Goal: Task Accomplishment & Management: Manage account settings

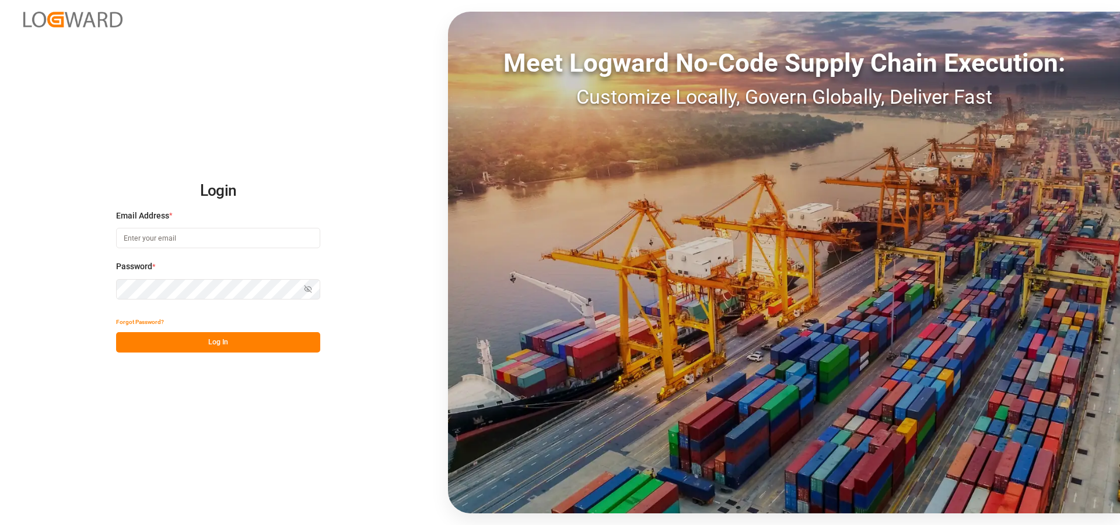
type input "sct_evonikoil-gas_booking@leschaco.com"
click at [243, 342] on button "Log In" at bounding box center [218, 342] width 204 height 20
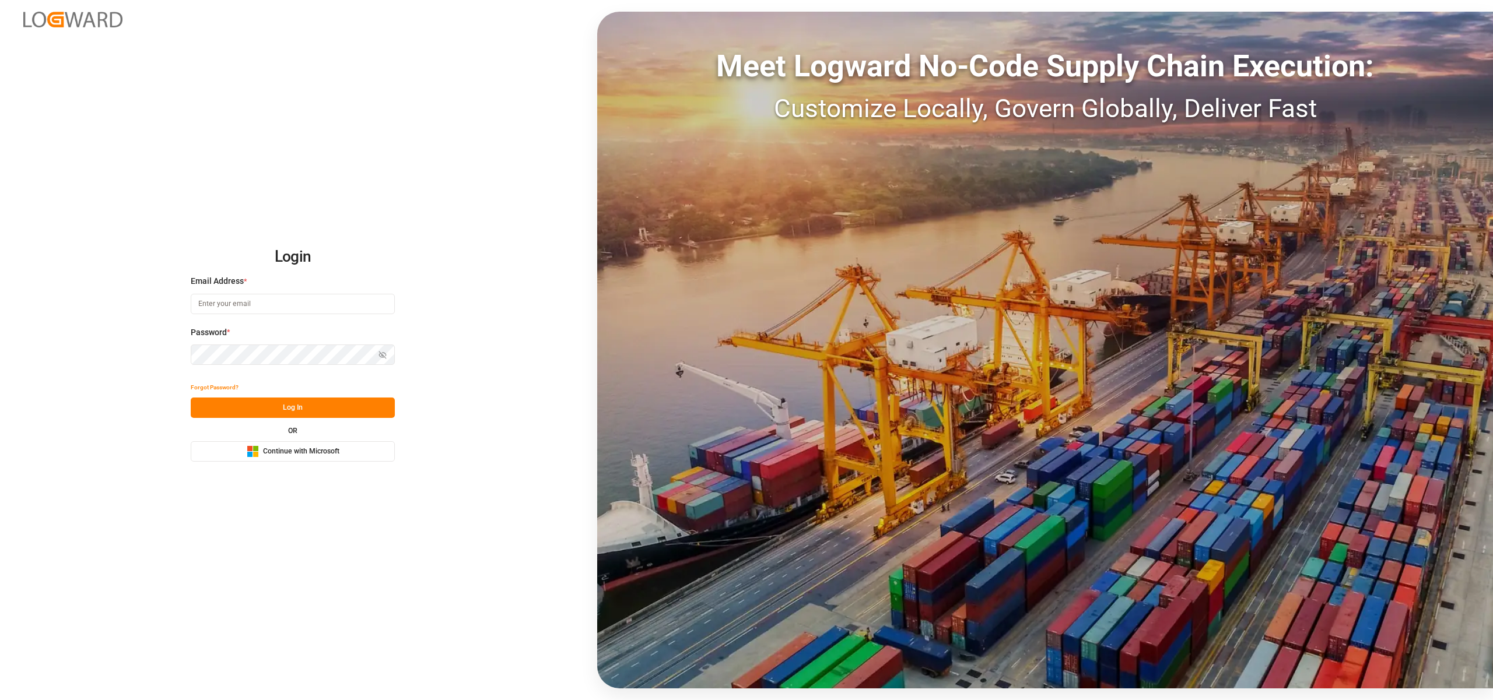
type input "[EMAIL_ADDRESS][DOMAIN_NAME]"
click at [316, 409] on button "Log In" at bounding box center [293, 408] width 204 height 20
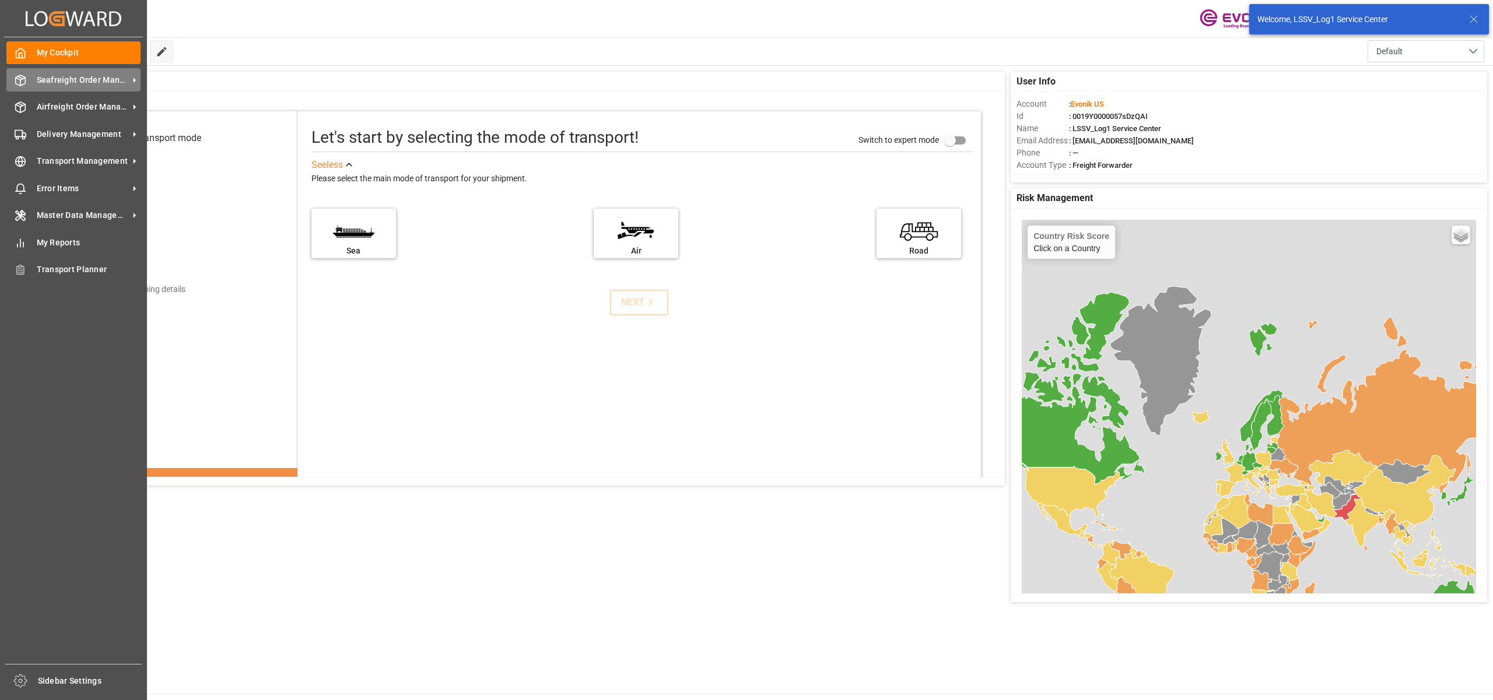
click at [48, 83] on span "Seafreight Order Management" at bounding box center [83, 80] width 92 height 12
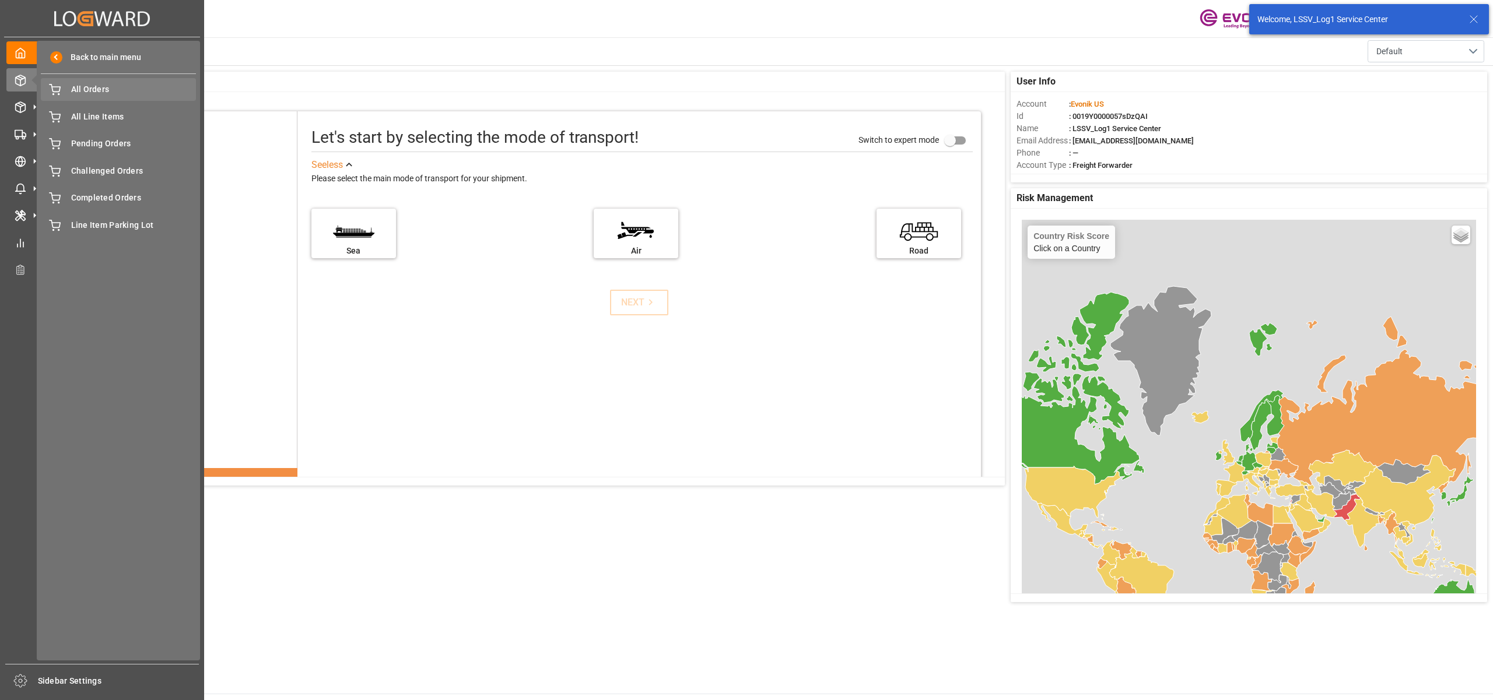
click at [66, 92] on div "All Orders All Orders" at bounding box center [118, 89] width 155 height 23
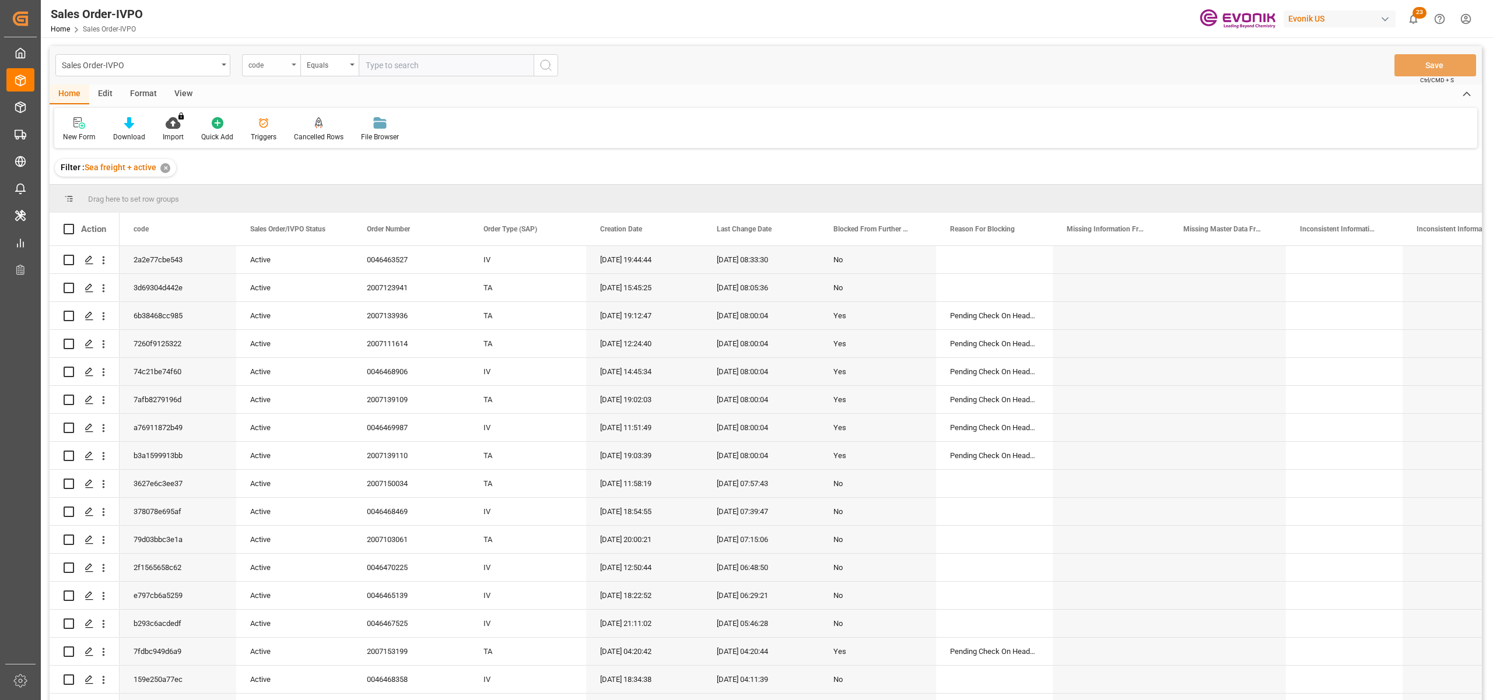
click at [275, 61] on div "code" at bounding box center [268, 63] width 40 height 13
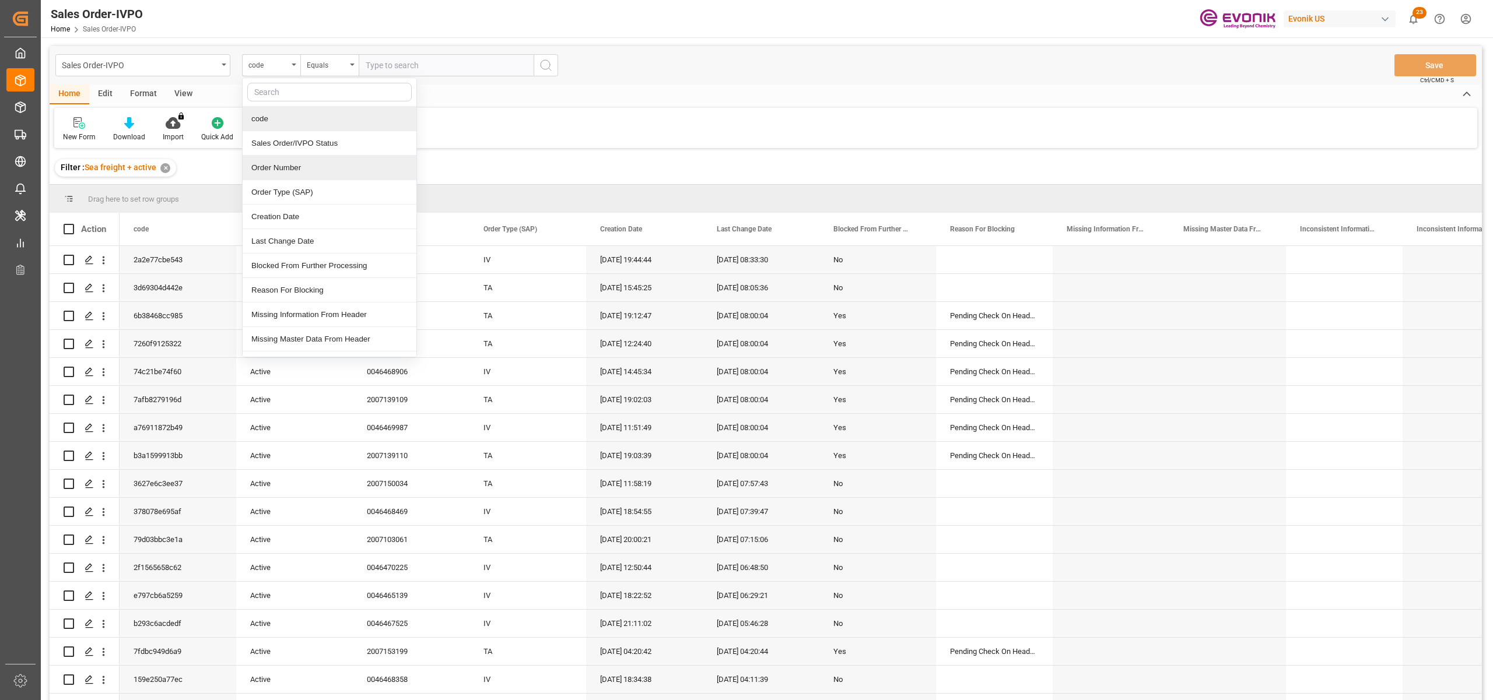
click at [299, 163] on div "Order Number" at bounding box center [330, 168] width 174 height 24
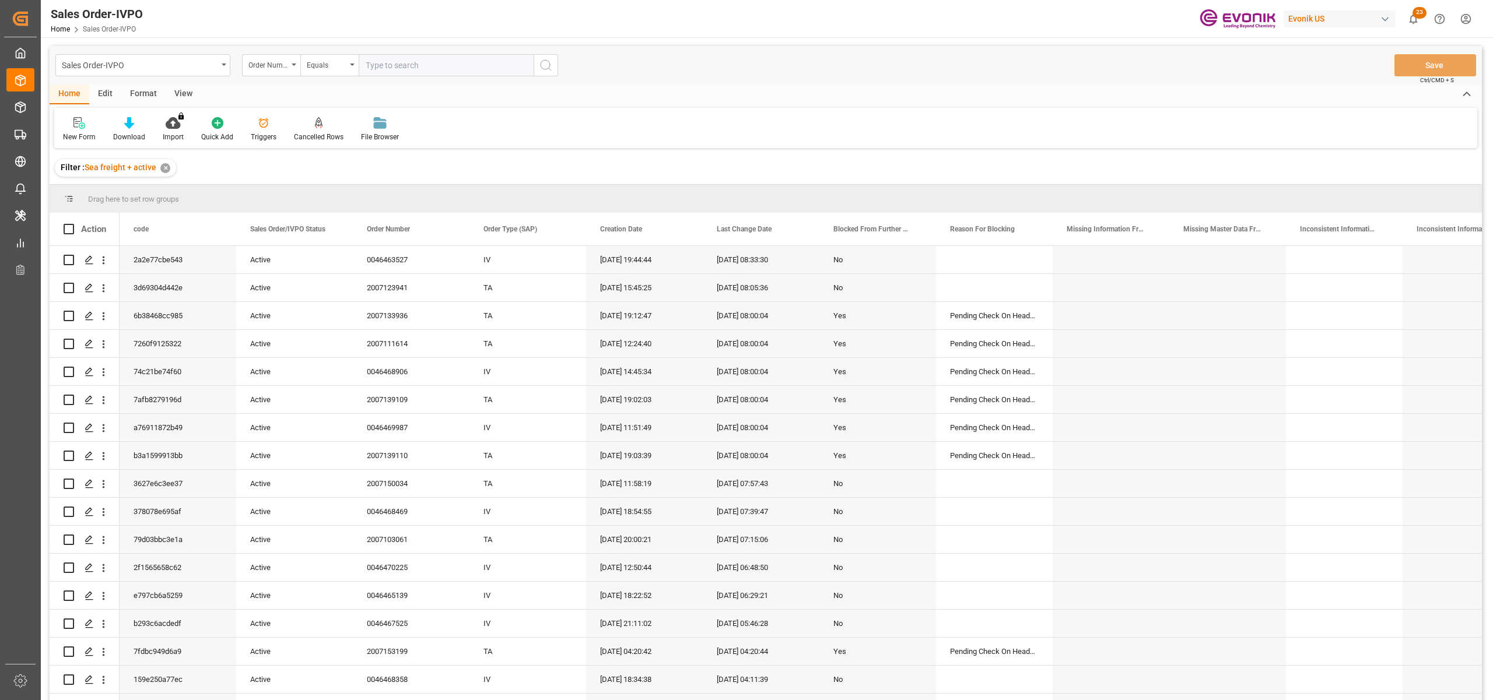
click at [391, 66] on input "text" at bounding box center [446, 65] width 175 height 22
paste input "2007150034"
type input "2007150034"
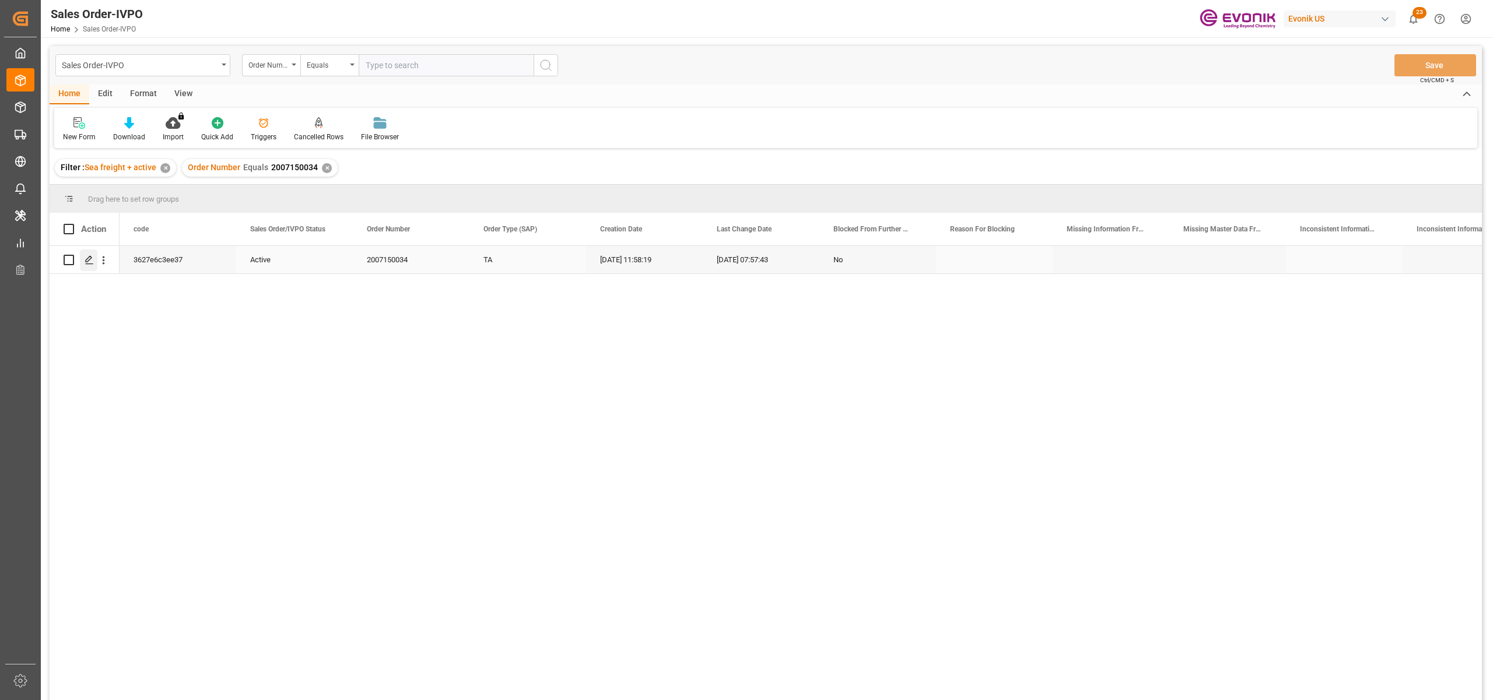
click at [86, 264] on icon "Press SPACE to select this row." at bounding box center [89, 259] width 9 height 9
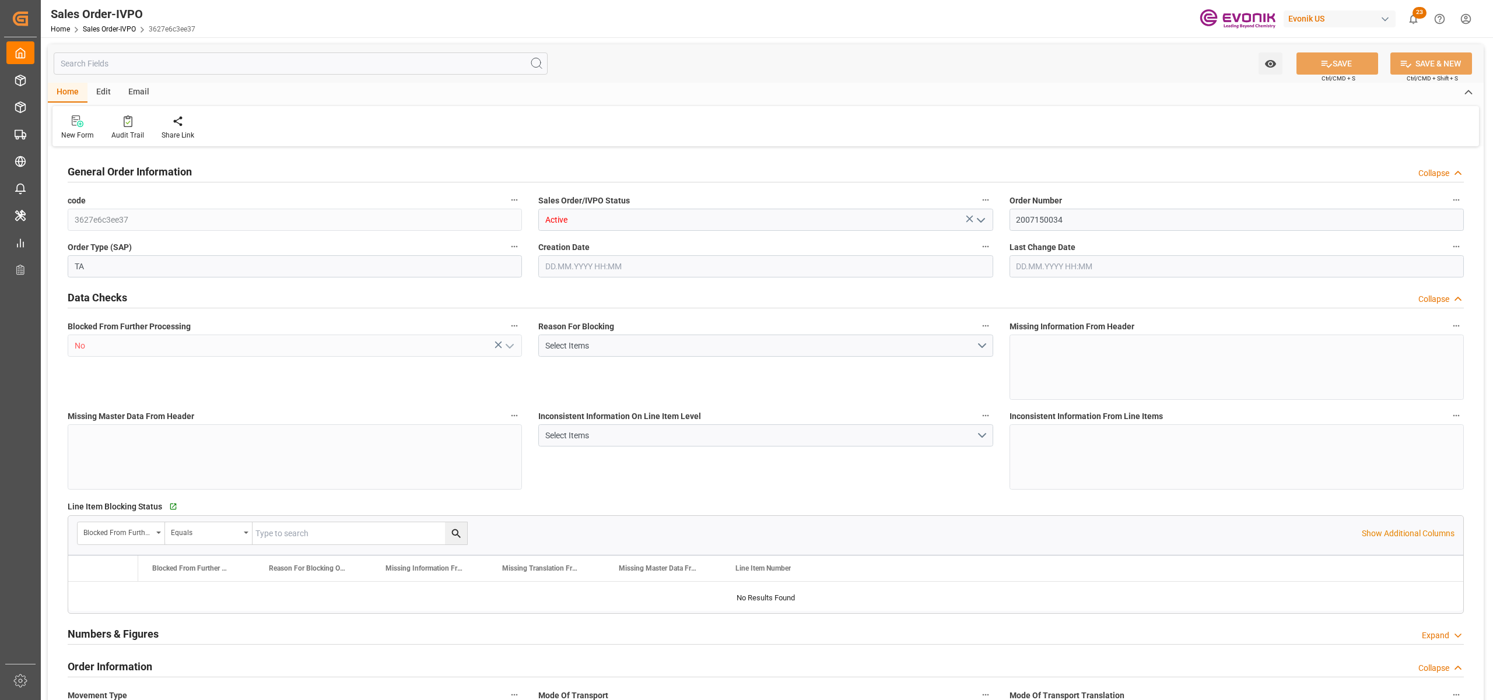
type input "PHMNN"
type input "0"
type input "1"
type input "2"
type input "1"
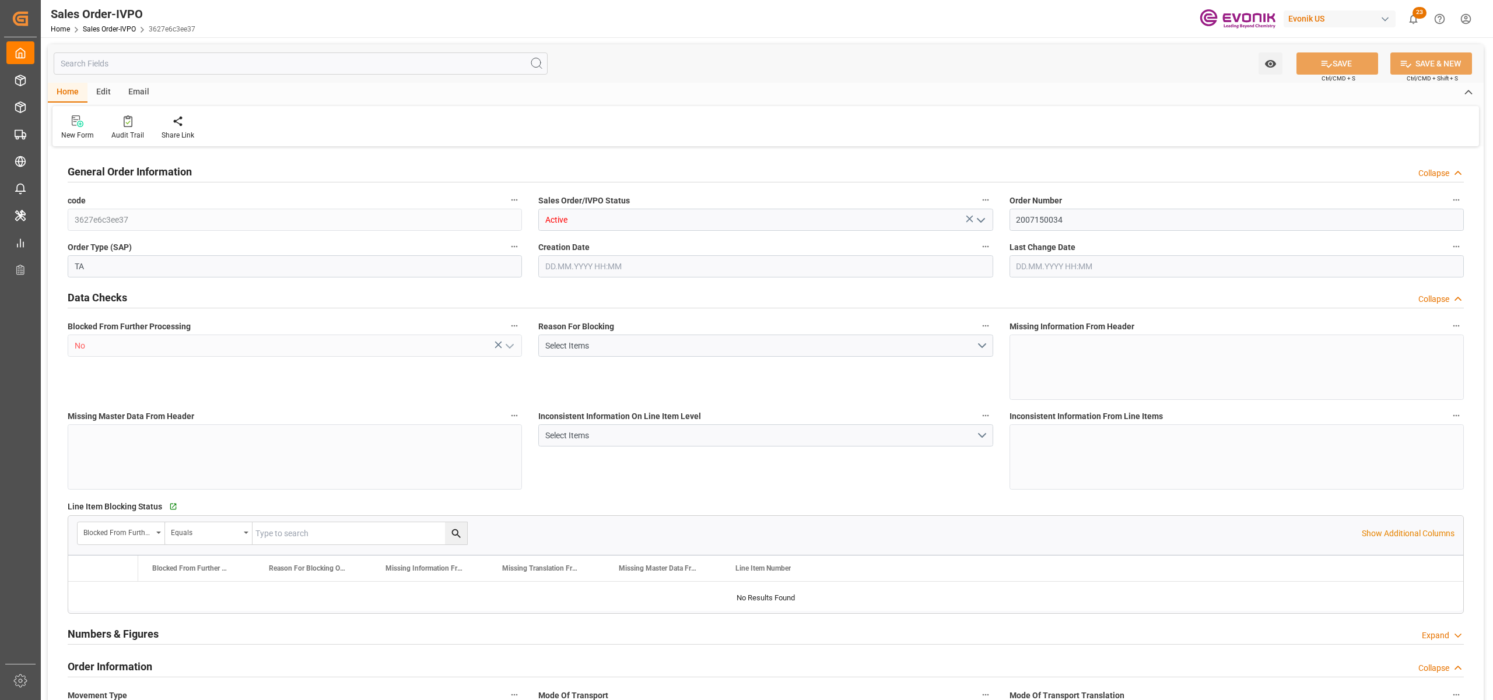
type input "18960"
type input "27.0742"
type input "17000"
type input "30"
type input "[DATE] 11:58"
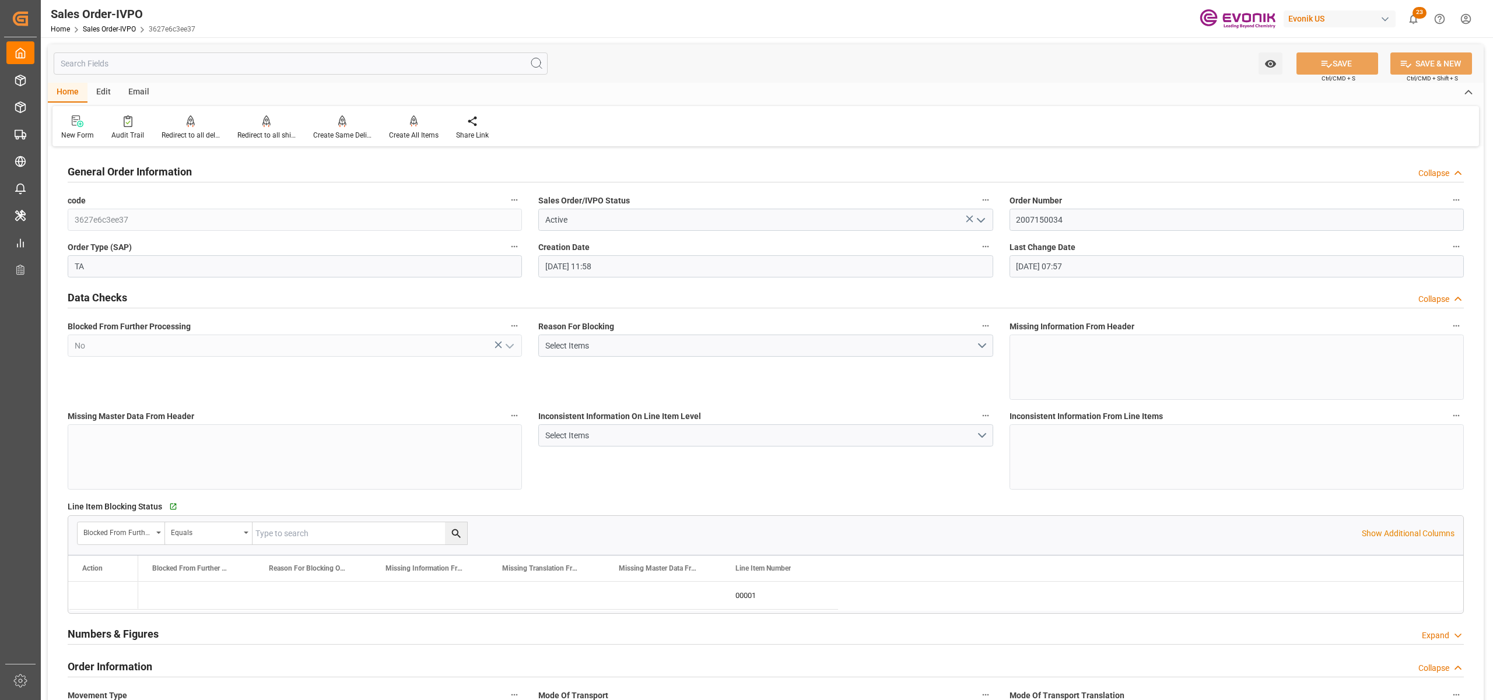
type input "27.08.2025 07:57"
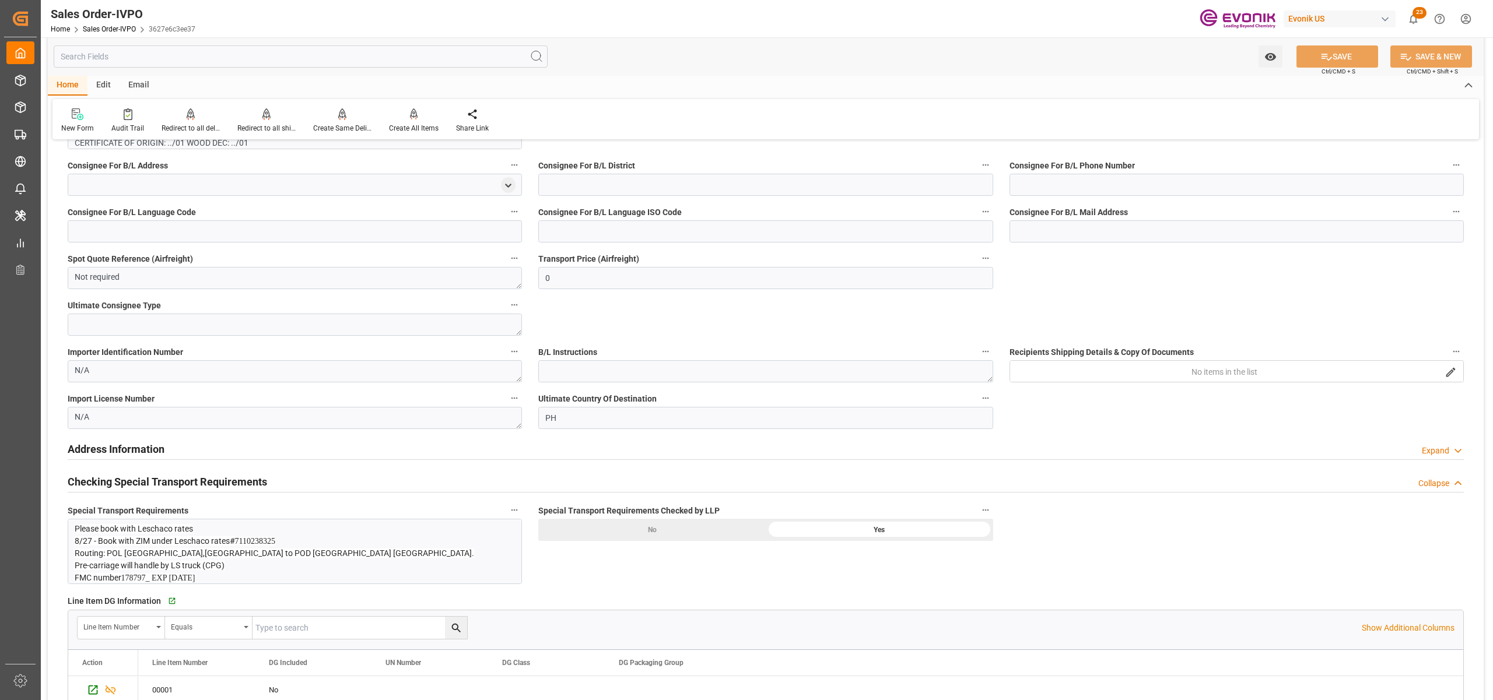
scroll to position [1296, 0]
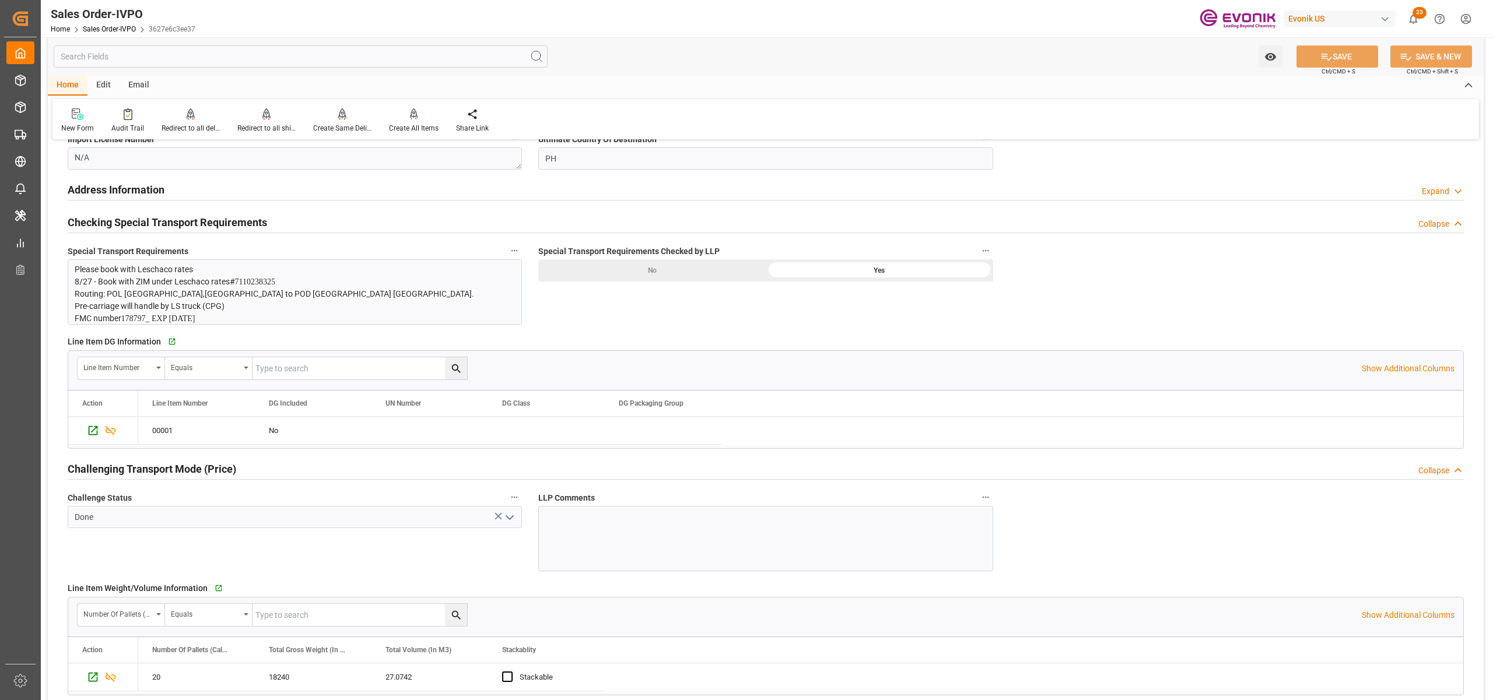
click at [296, 294] on p "Routing: POL Norfolk,VA to POD Manila North Port." at bounding box center [289, 294] width 428 height 12
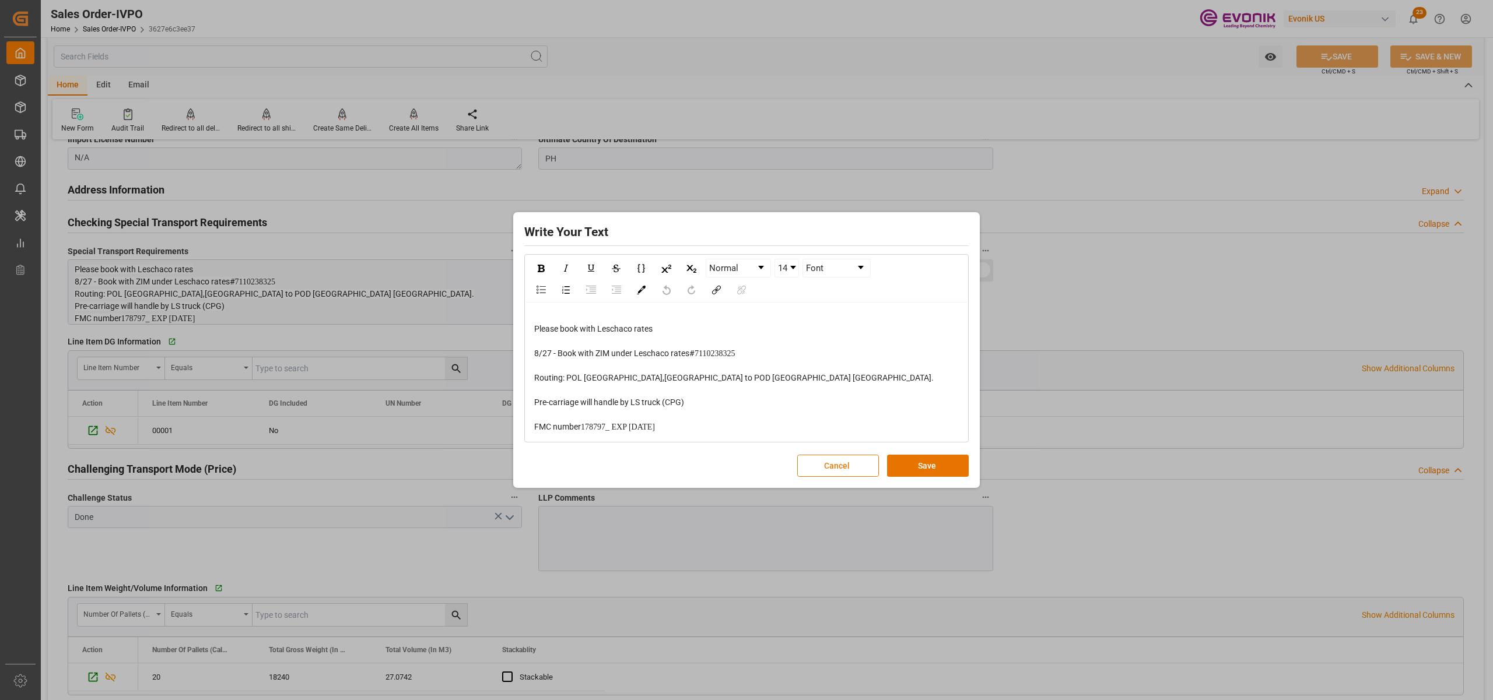
click at [821, 458] on button "Cancel" at bounding box center [838, 466] width 82 height 22
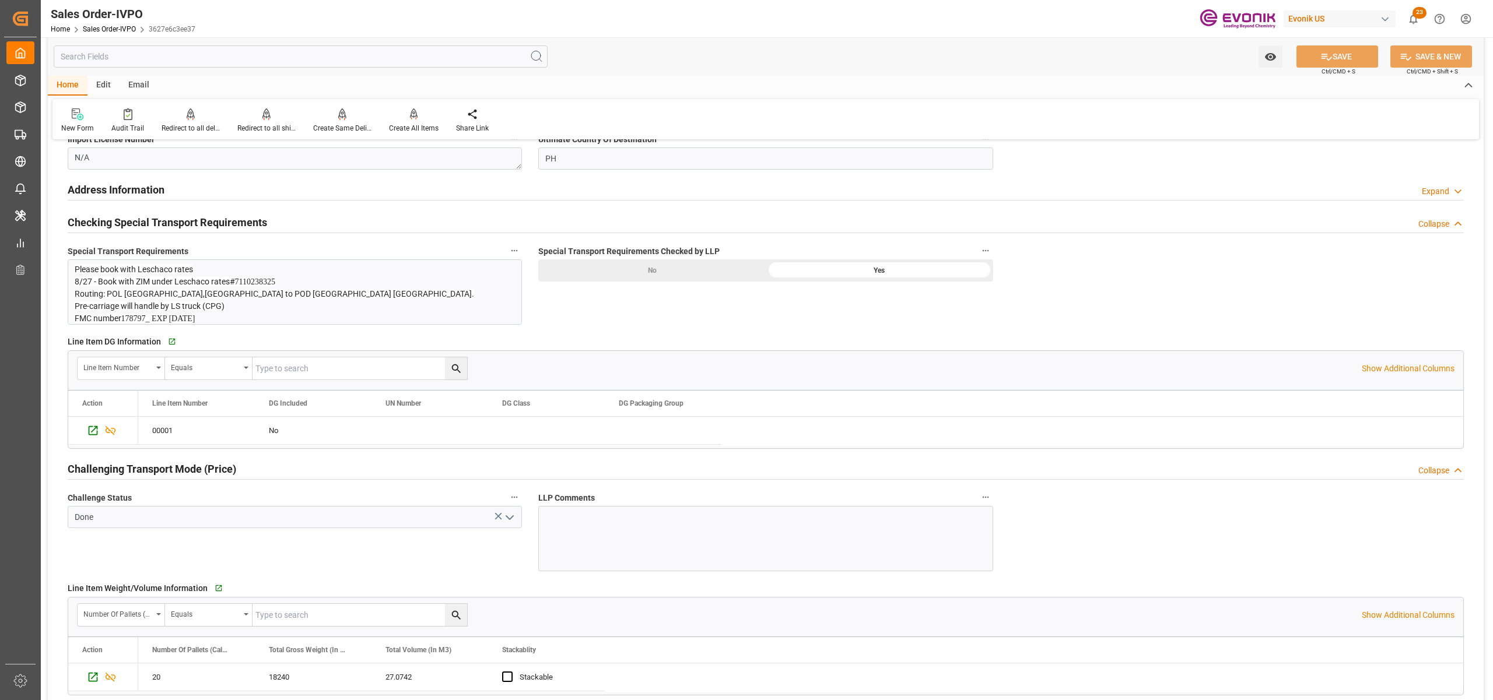
click at [334, 306] on p "Pre-carriage will handle by LS truck (CPG)" at bounding box center [289, 306] width 428 height 12
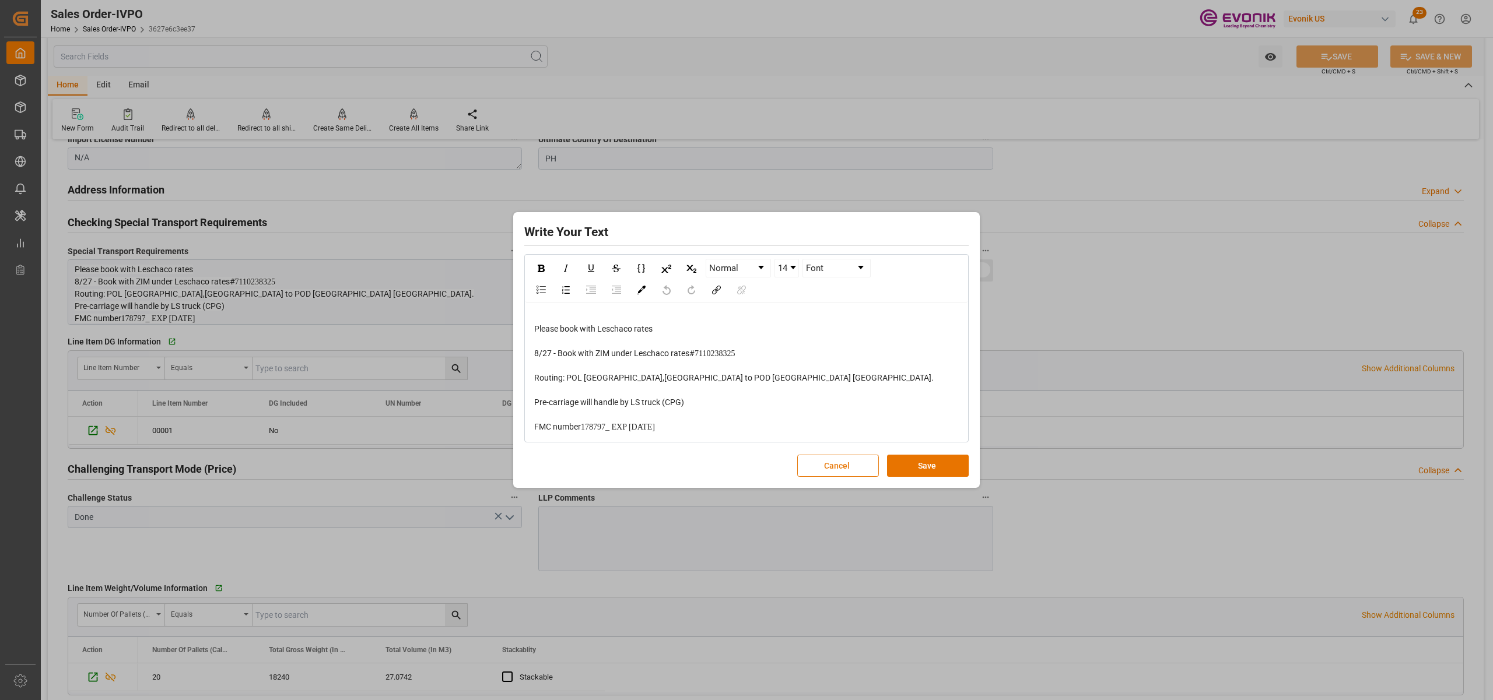
click at [831, 474] on button "Cancel" at bounding box center [838, 466] width 82 height 22
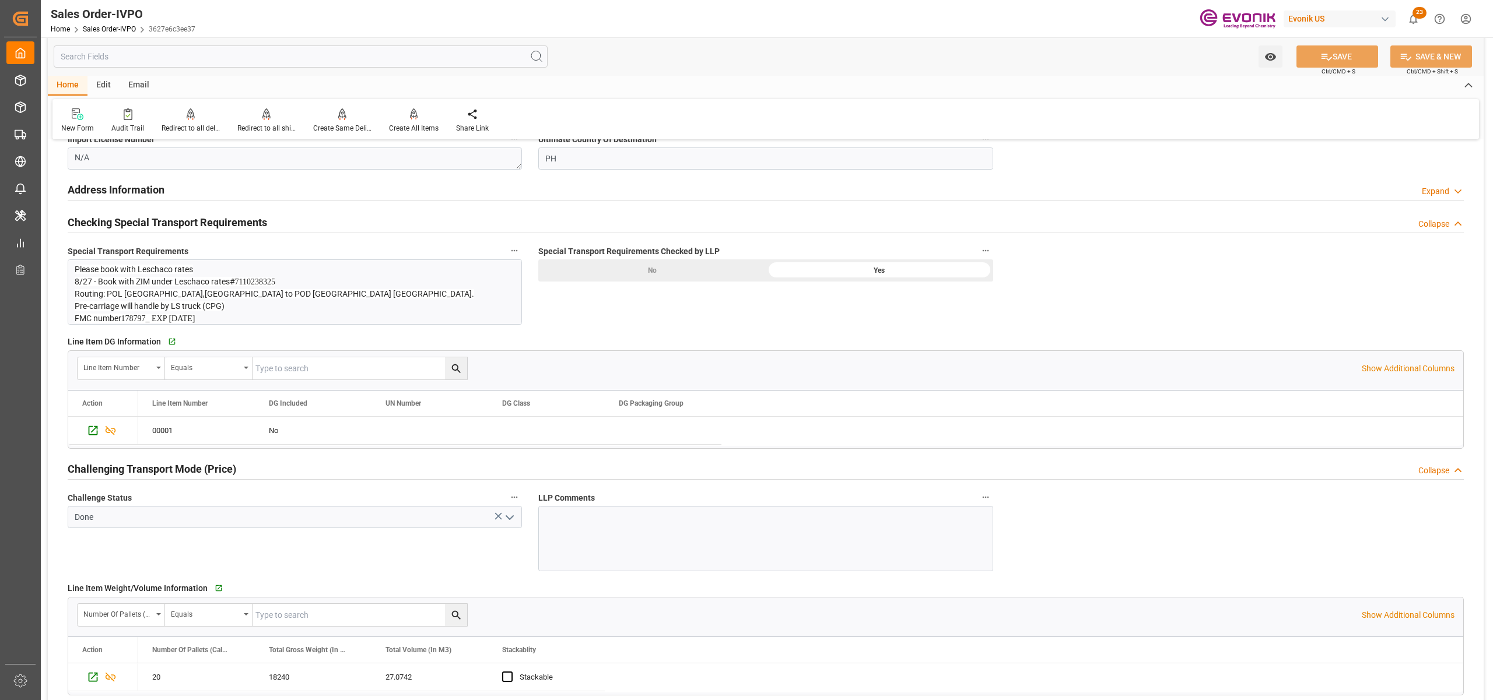
click at [264, 300] on p "Routing: POL Norfolk,VA to POD Manila North Port." at bounding box center [289, 294] width 428 height 12
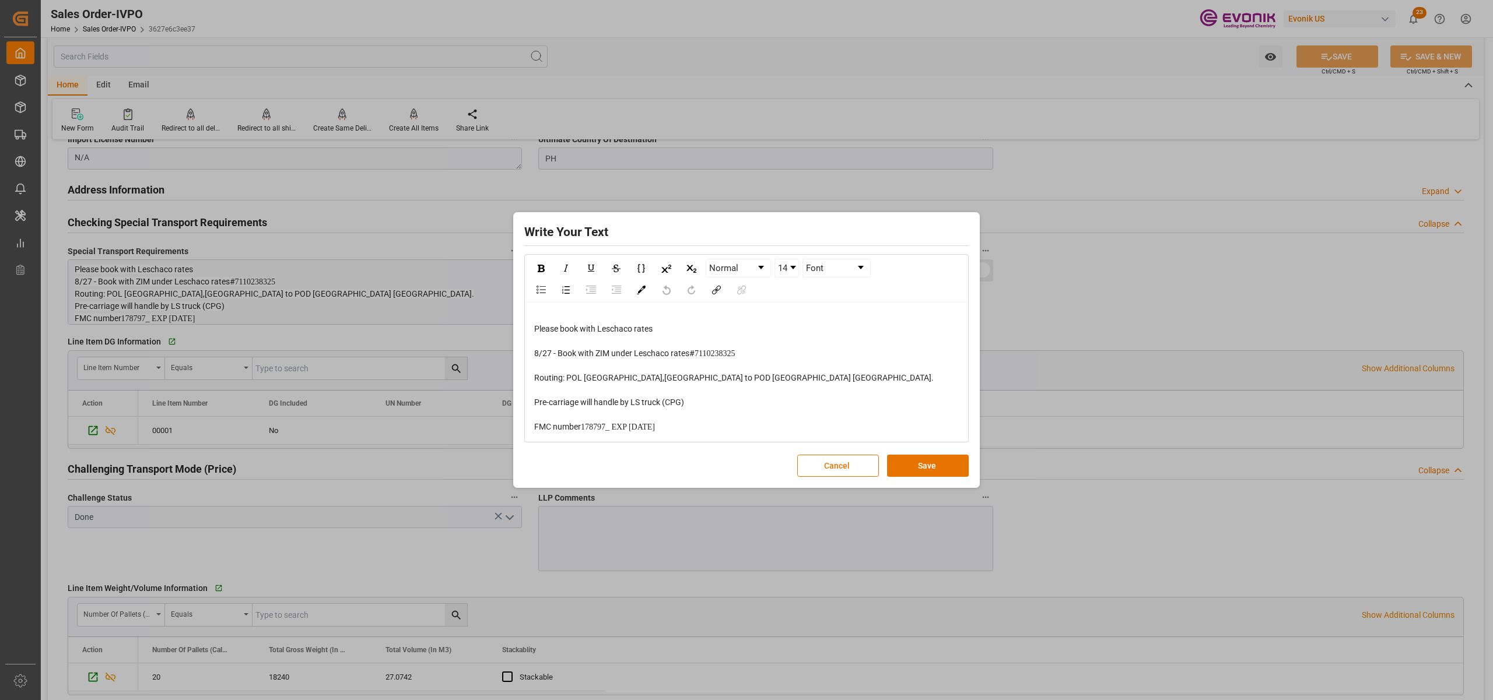
drag, startPoint x: 530, startPoint y: 322, endPoint x: 686, endPoint y: 427, distance: 188.2
click at [686, 427] on div "Please book with Leschaco rates 8/27 - Book with ZIM under Leschaco rates# 7110…" at bounding box center [746, 372] width 442 height 139
drag, startPoint x: 532, startPoint y: 329, endPoint x: 716, endPoint y: 426, distance: 207.6
click at [738, 439] on div "Please book with Leschaco rates 8/27 - Book with ZIM under Leschaco rates# 7110…" at bounding box center [746, 372] width 442 height 139
click at [710, 421] on div "rdw-editor" at bounding box center [746, 415] width 425 height 12
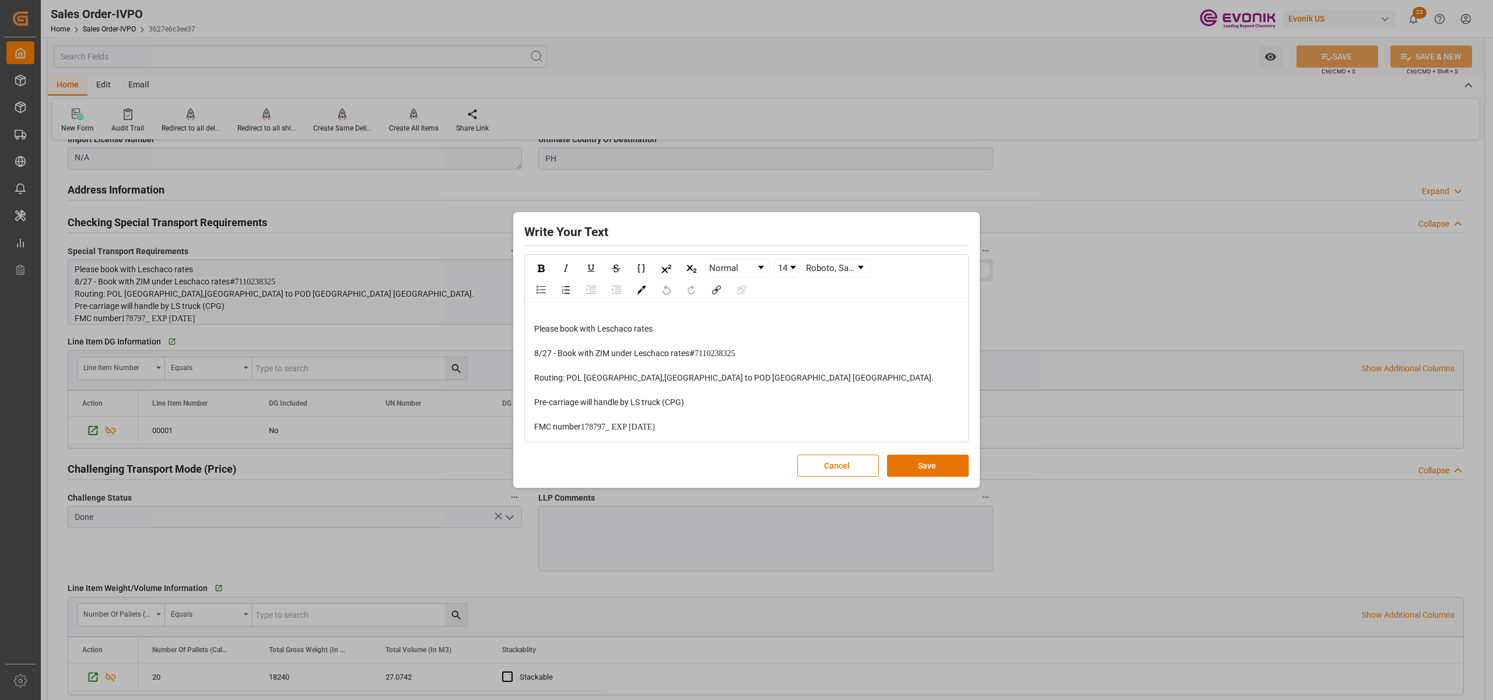
click at [709, 421] on div "rdw-editor" at bounding box center [746, 415] width 425 height 12
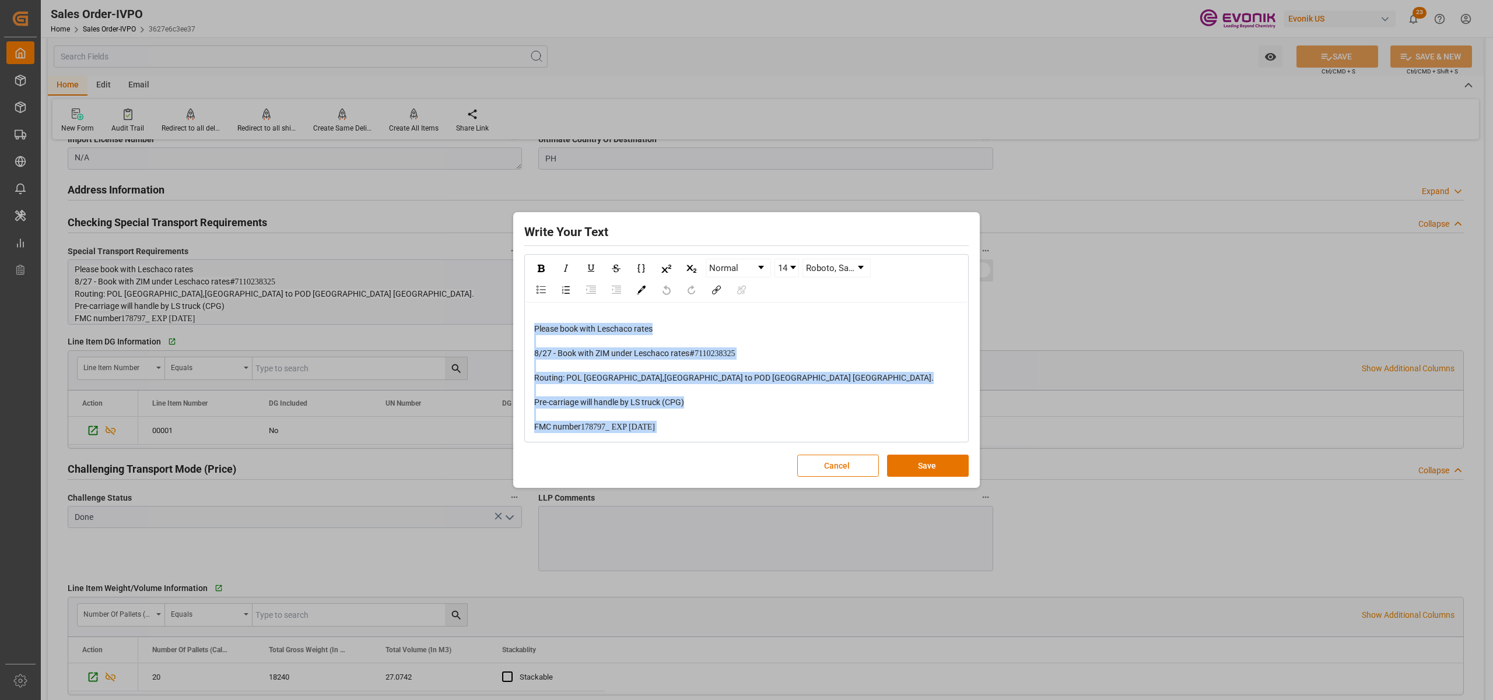
drag, startPoint x: 697, startPoint y: 430, endPoint x: 522, endPoint y: 329, distance: 201.9
click at [522, 329] on div "Write Your Text Normal 14 Roboto, sans-serif Please book with Leschaco rates 8/…" at bounding box center [746, 350] width 461 height 271
copy div "Please book with Leschaco rates 8/27 - Book with ZIM under Leschaco rates# 7110…"
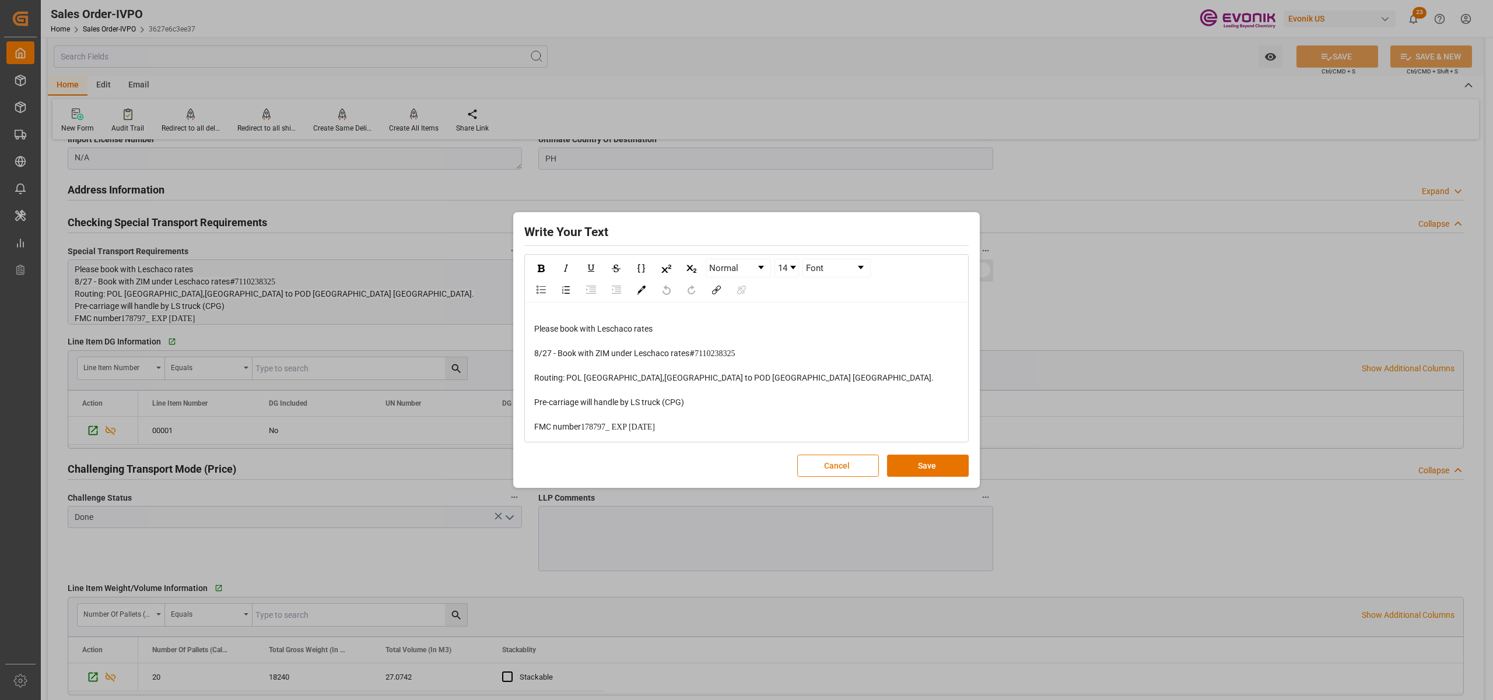
click at [859, 465] on button "Cancel" at bounding box center [838, 466] width 82 height 22
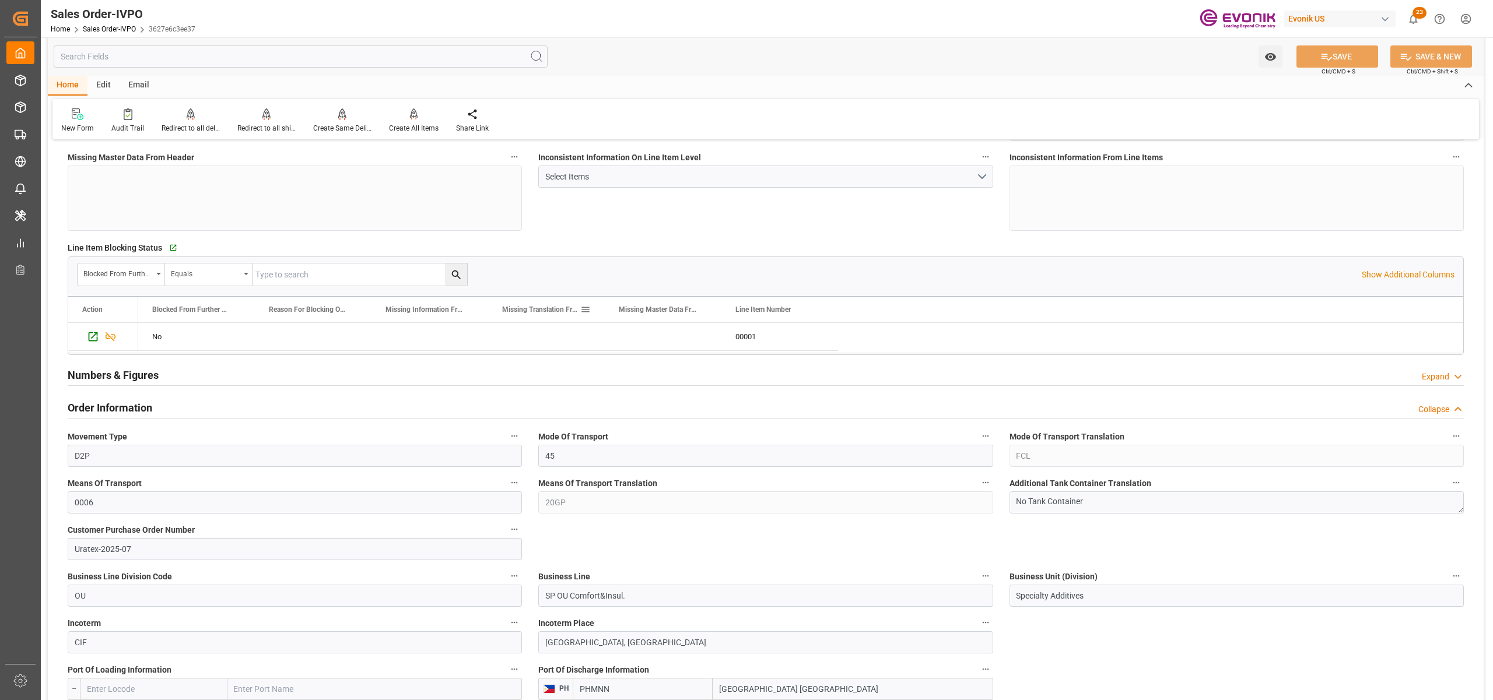
scroll to position [518, 0]
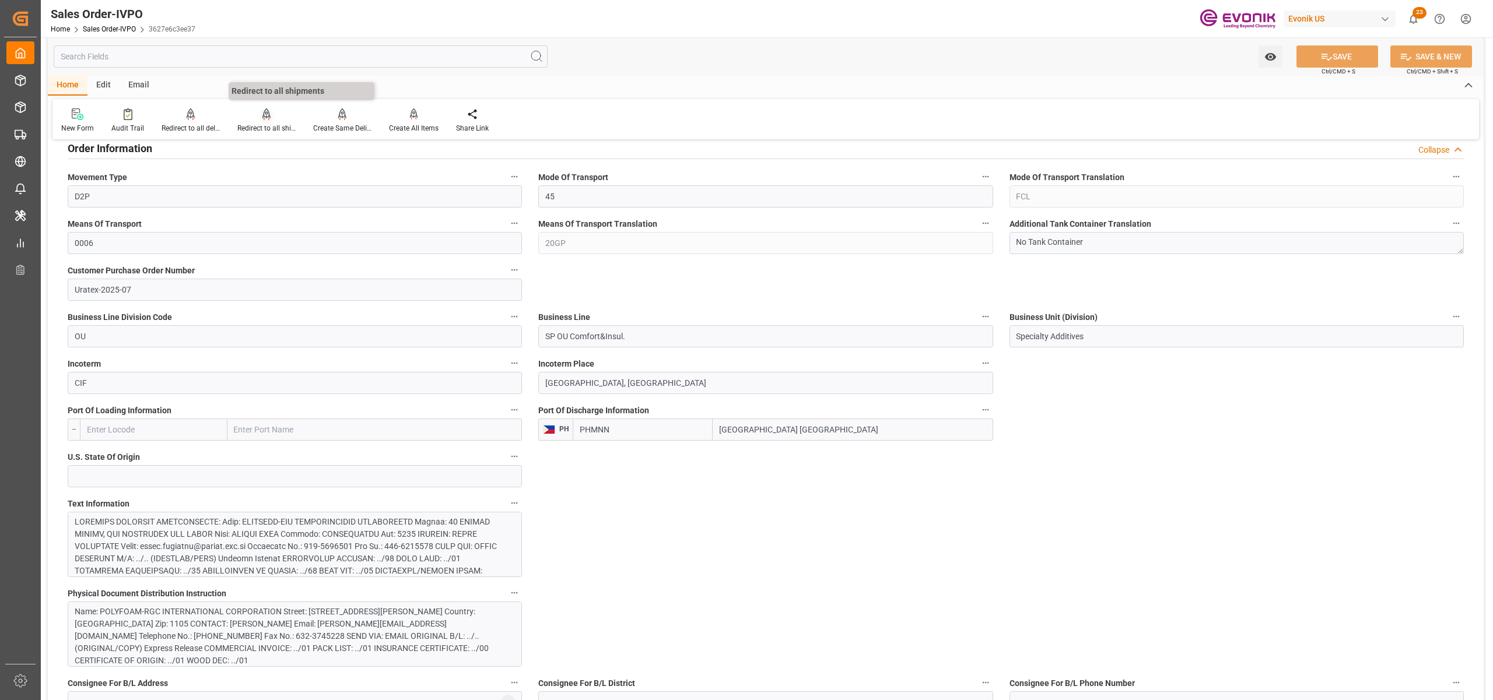
click at [250, 127] on div "Redirect to all shipments" at bounding box center [266, 128] width 58 height 10
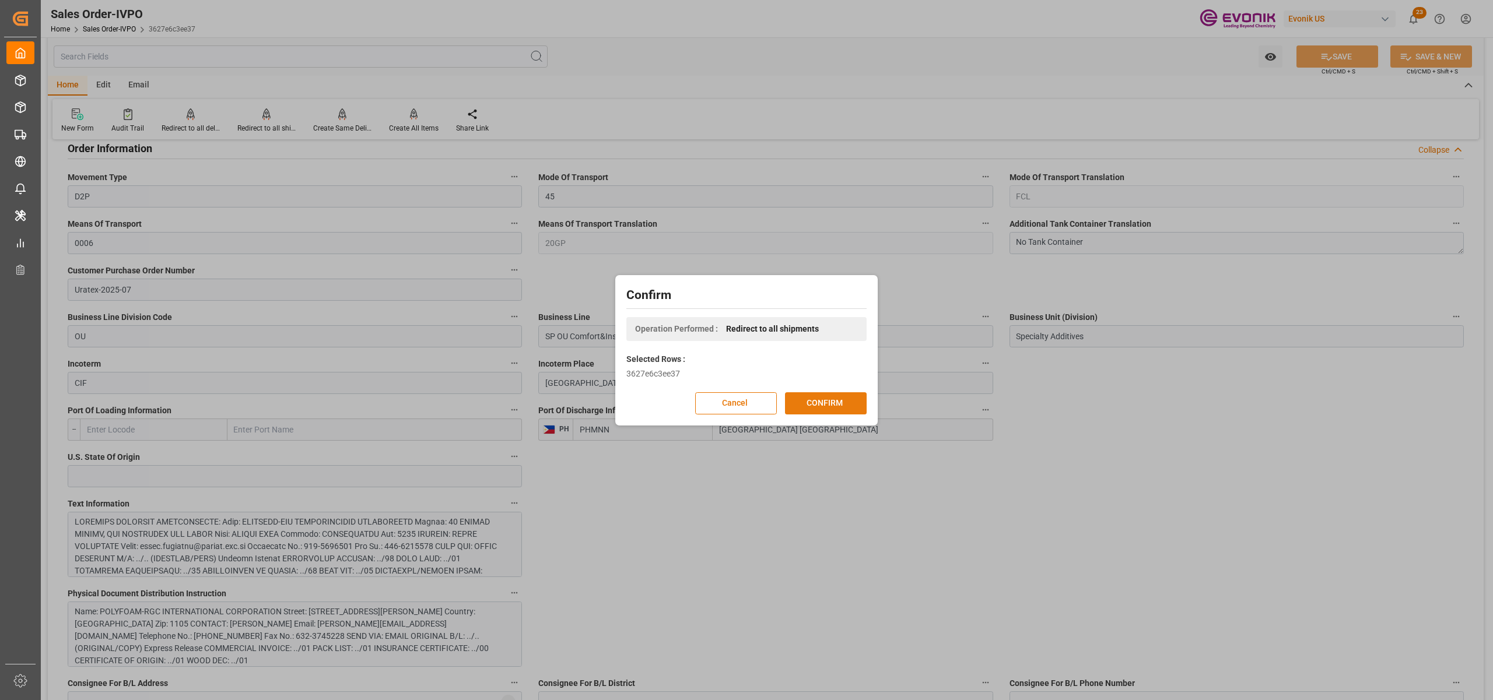
click at [822, 405] on button "CONFIRM" at bounding box center [826, 403] width 82 height 22
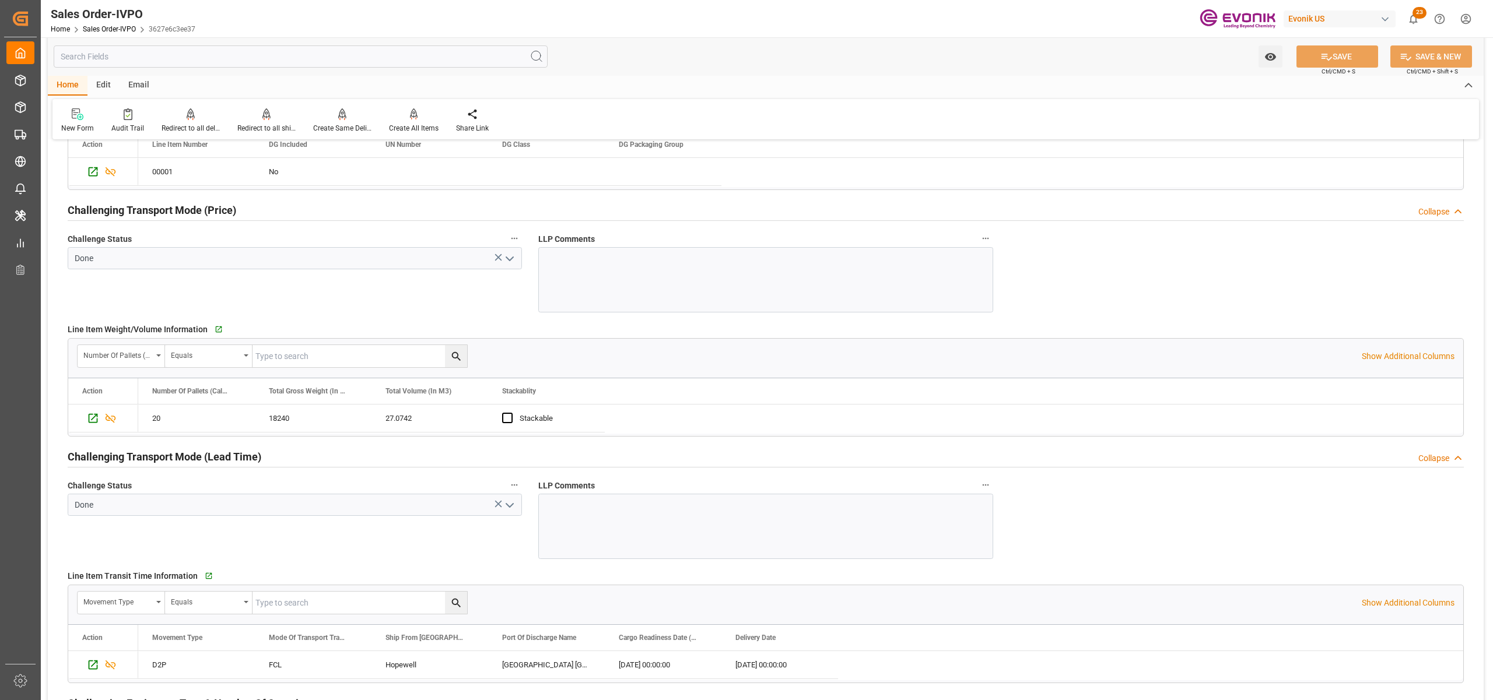
scroll to position [1296, 0]
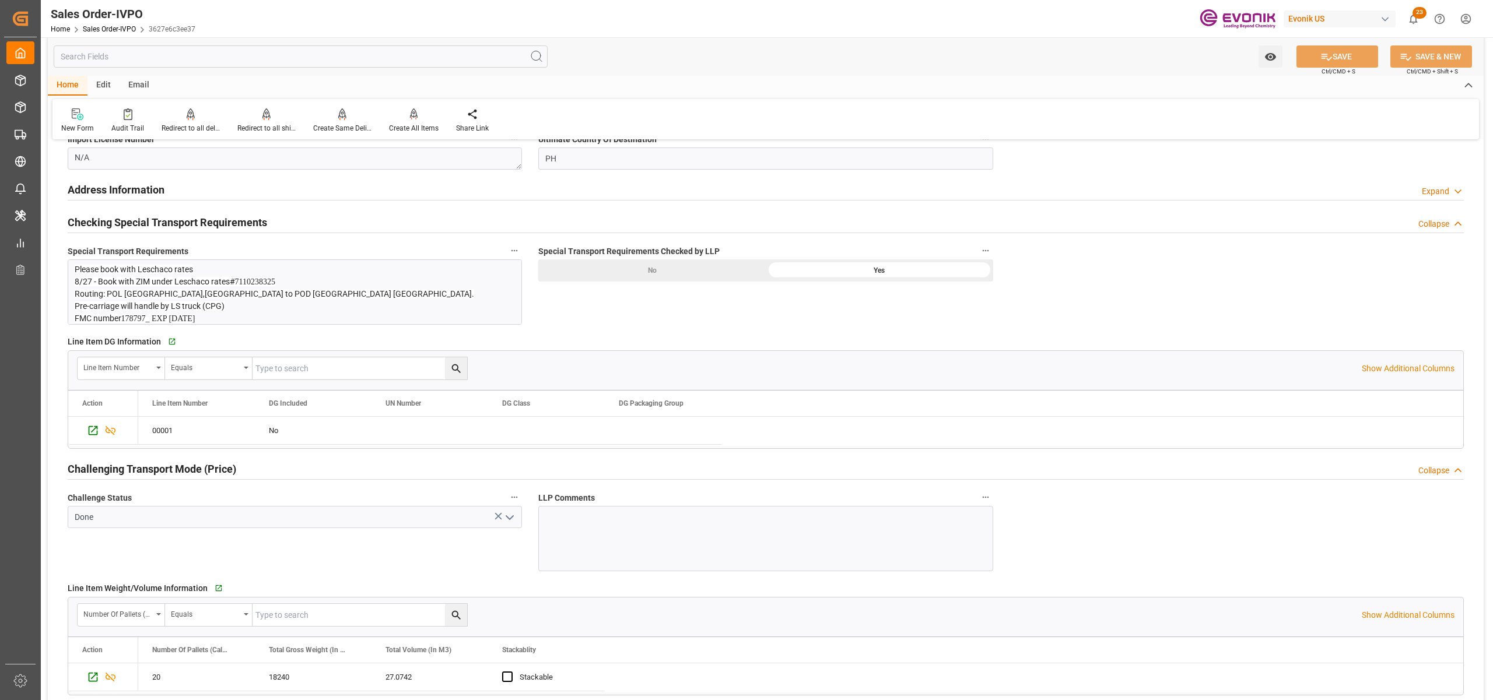
click at [264, 301] on p "Pre-carriage will handle by LS truck (CPG)" at bounding box center [289, 306] width 428 height 12
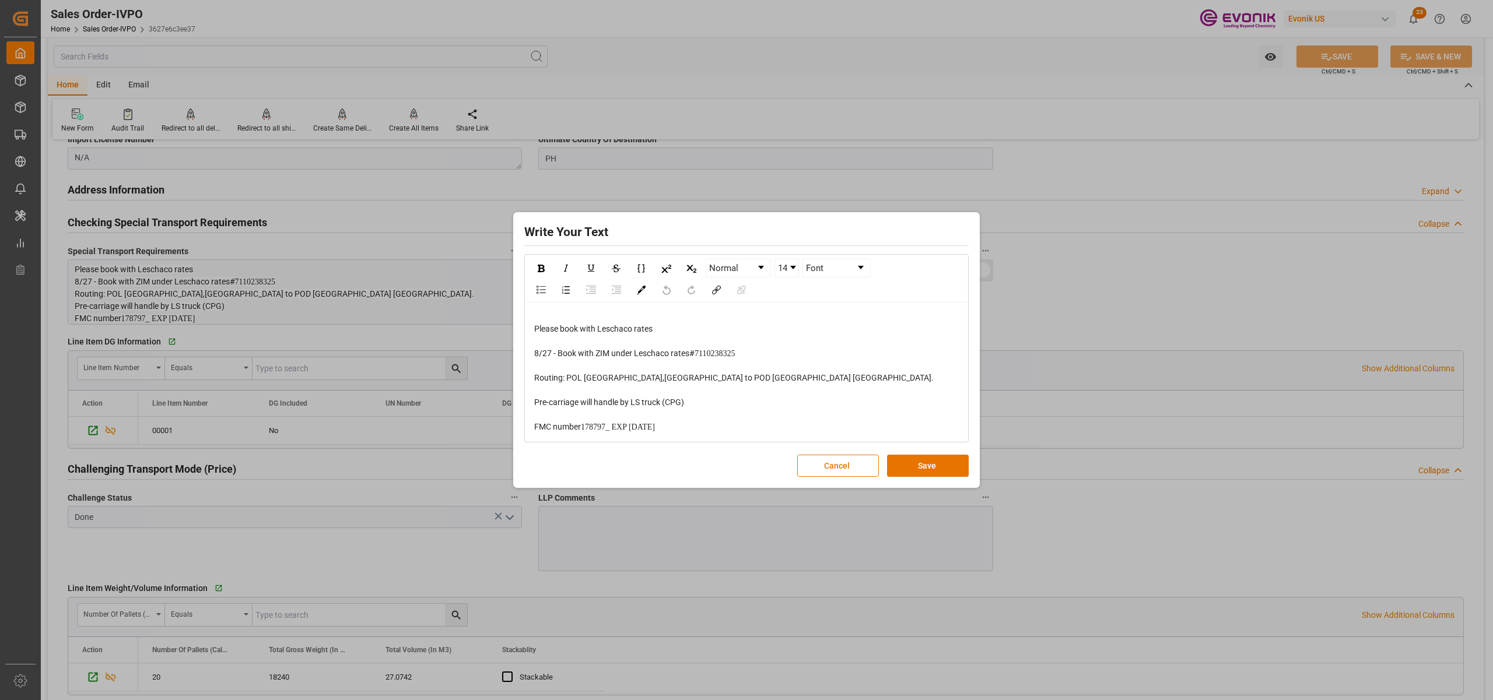
click at [703, 420] on div "rdw-editor" at bounding box center [746, 415] width 425 height 12
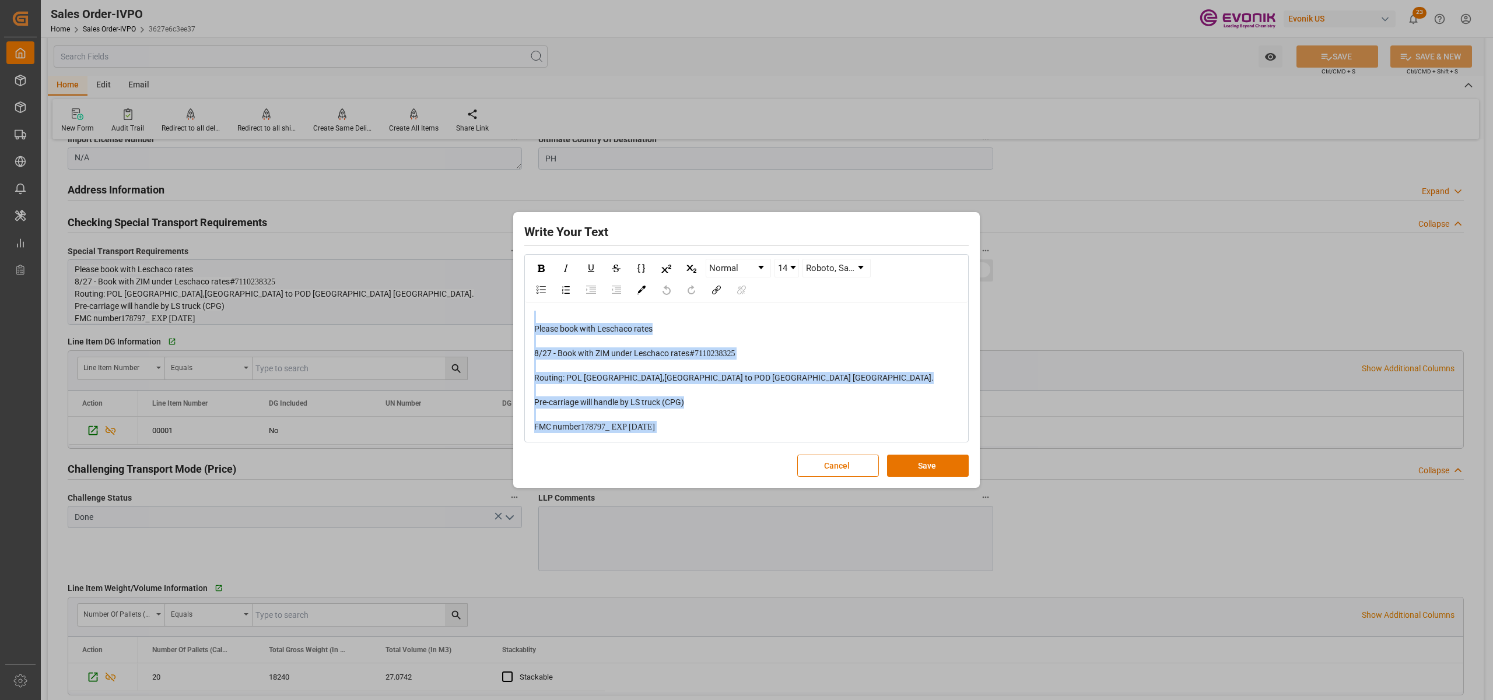
drag, startPoint x: 726, startPoint y: 427, endPoint x: 460, endPoint y: 286, distance: 301.0
click at [460, 286] on div "Write Your Text Normal 14 Roboto, sans-serif Please book with Leschaco rates 8/…" at bounding box center [746, 350] width 1493 height 700
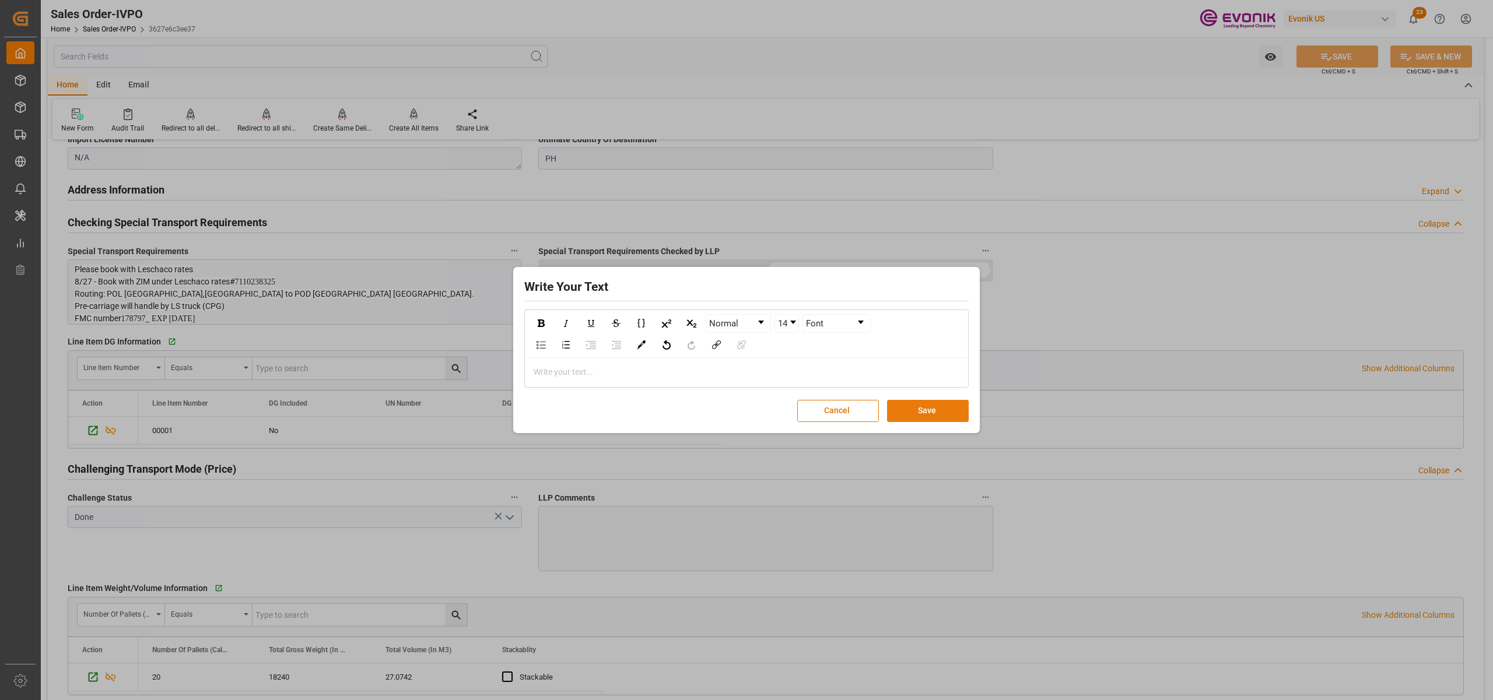
click at [922, 412] on button "Save" at bounding box center [928, 411] width 82 height 22
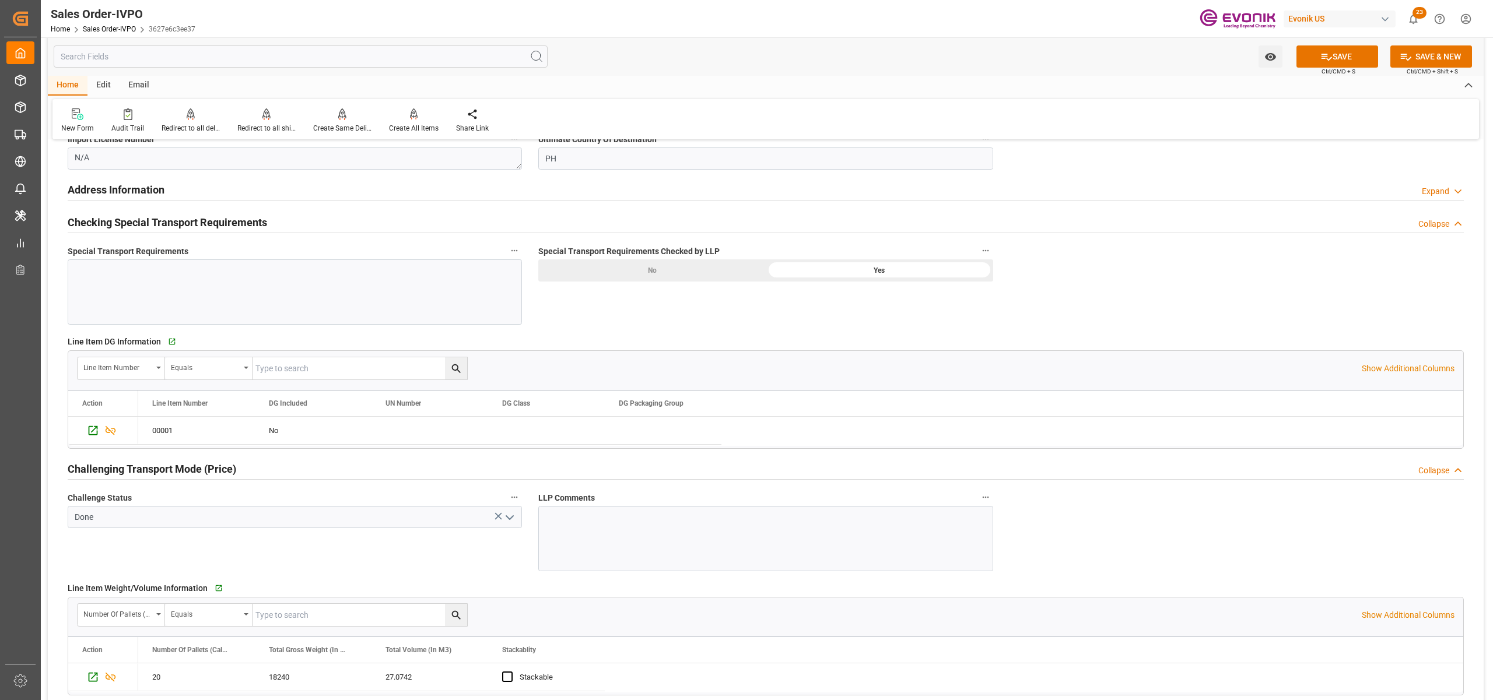
click at [1132, 280] on div "General Order Information Collapse code 3627e6c3ee37 Sales Order/IVPO Status Ac…" at bounding box center [766, 138] width 1436 height 2568
click at [1333, 50] on button "SAVE" at bounding box center [1337, 56] width 82 height 22
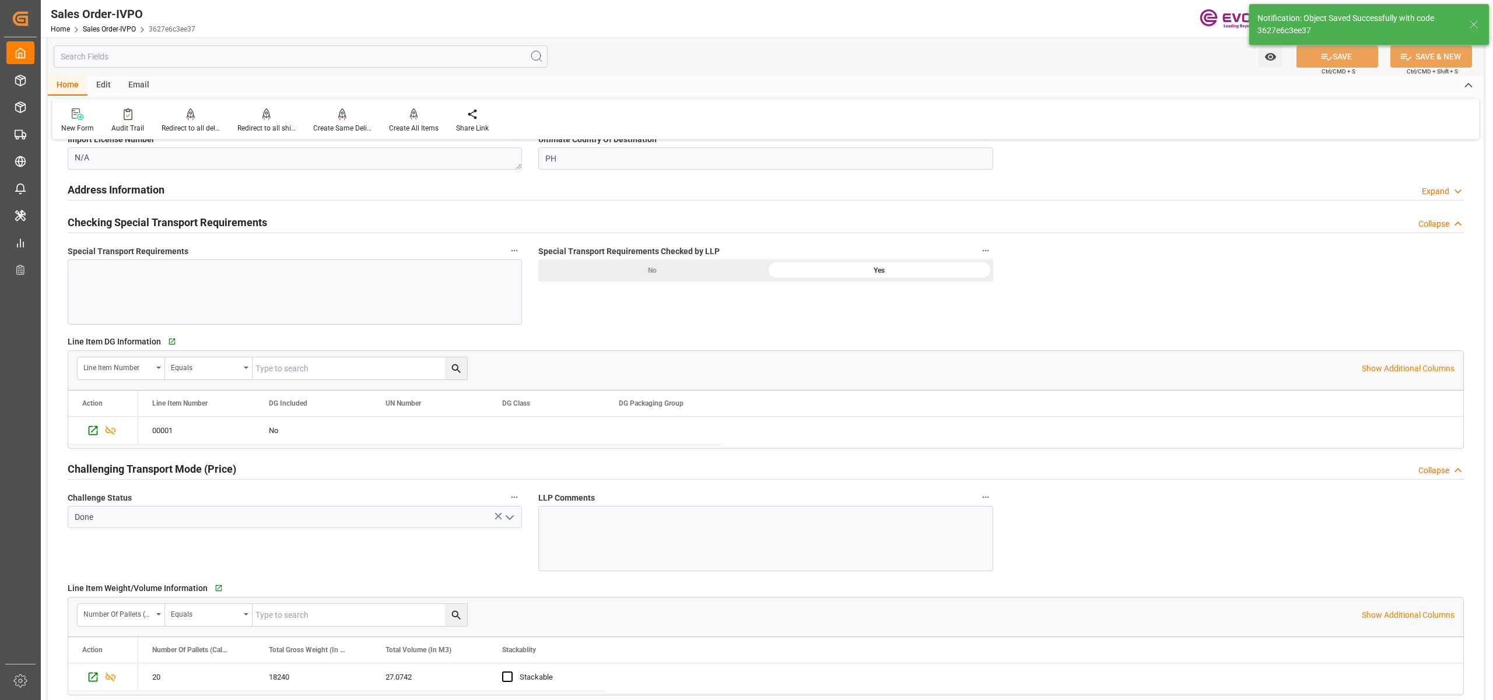
type input "[DATE] 09:28"
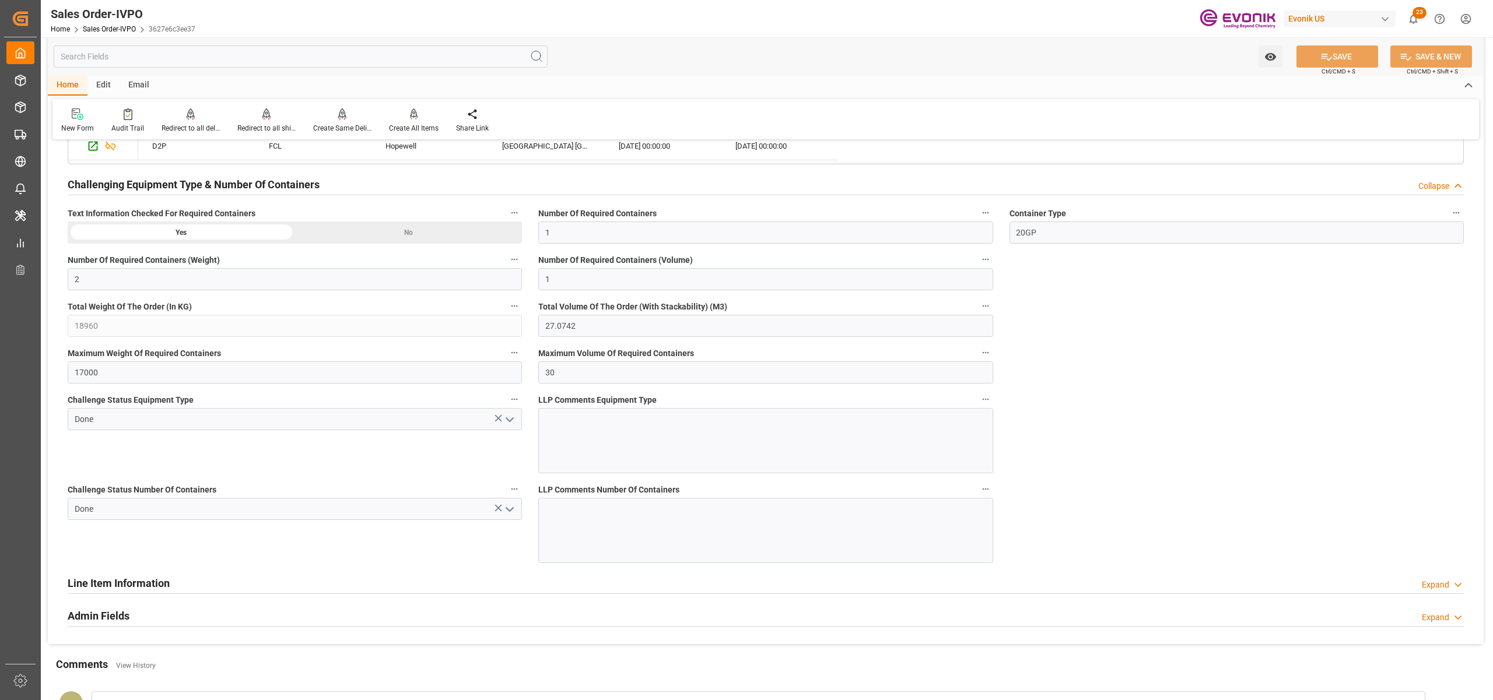
scroll to position [1813, 0]
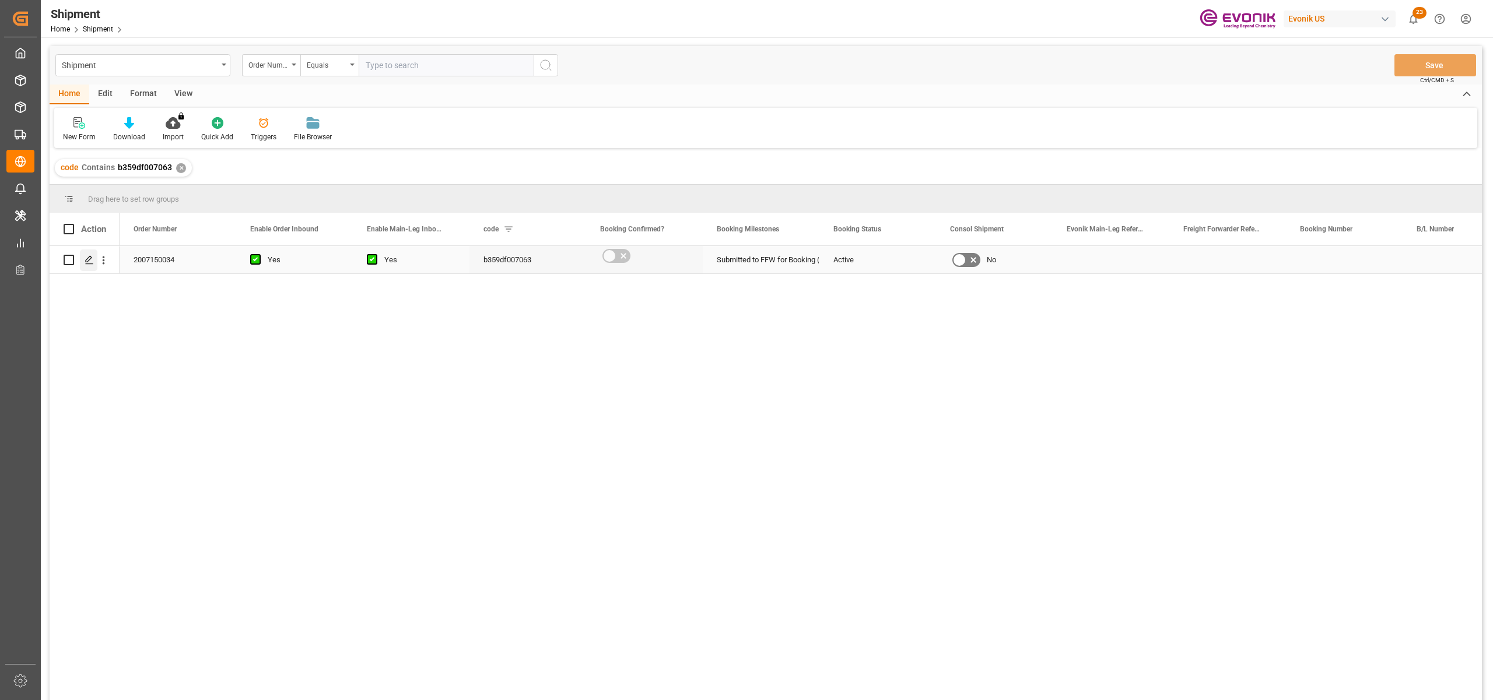
click at [86, 264] on icon "Press SPACE to select this row." at bounding box center [89, 259] width 9 height 9
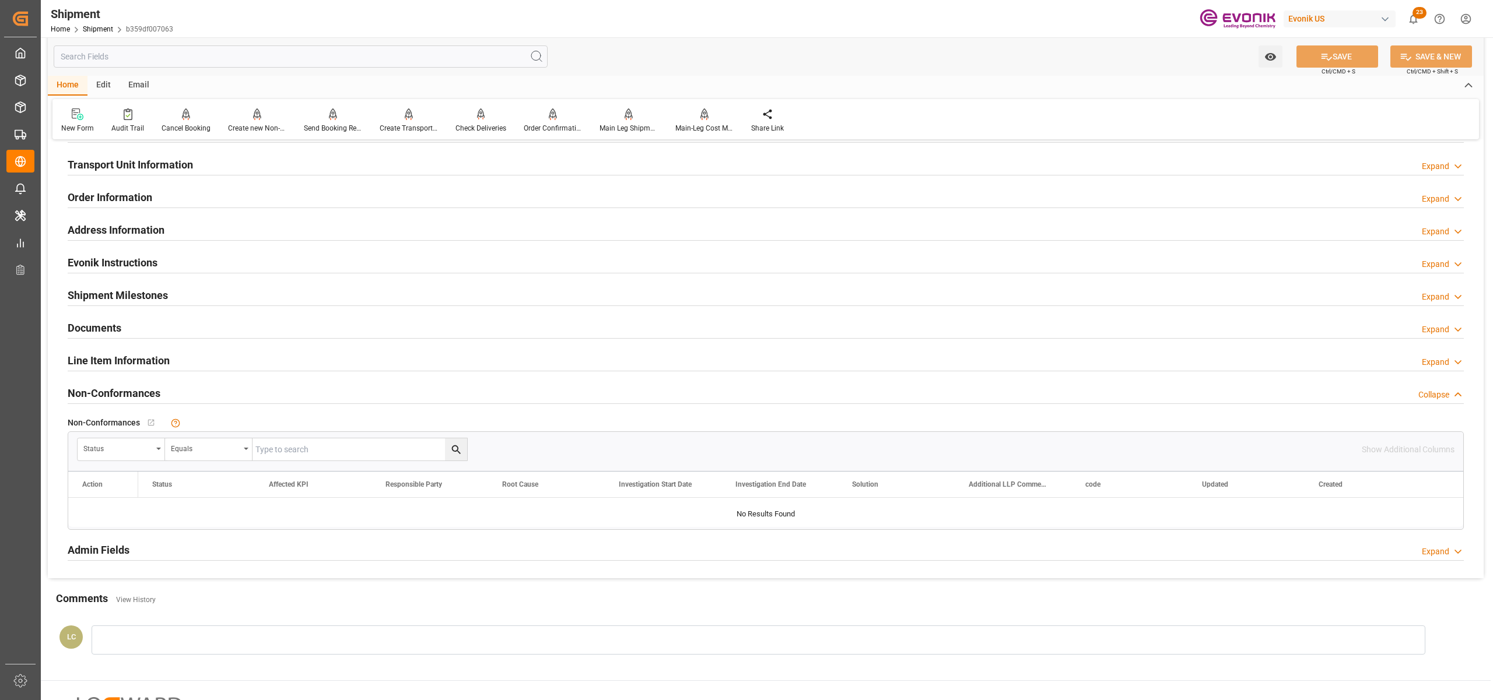
scroll to position [518, 0]
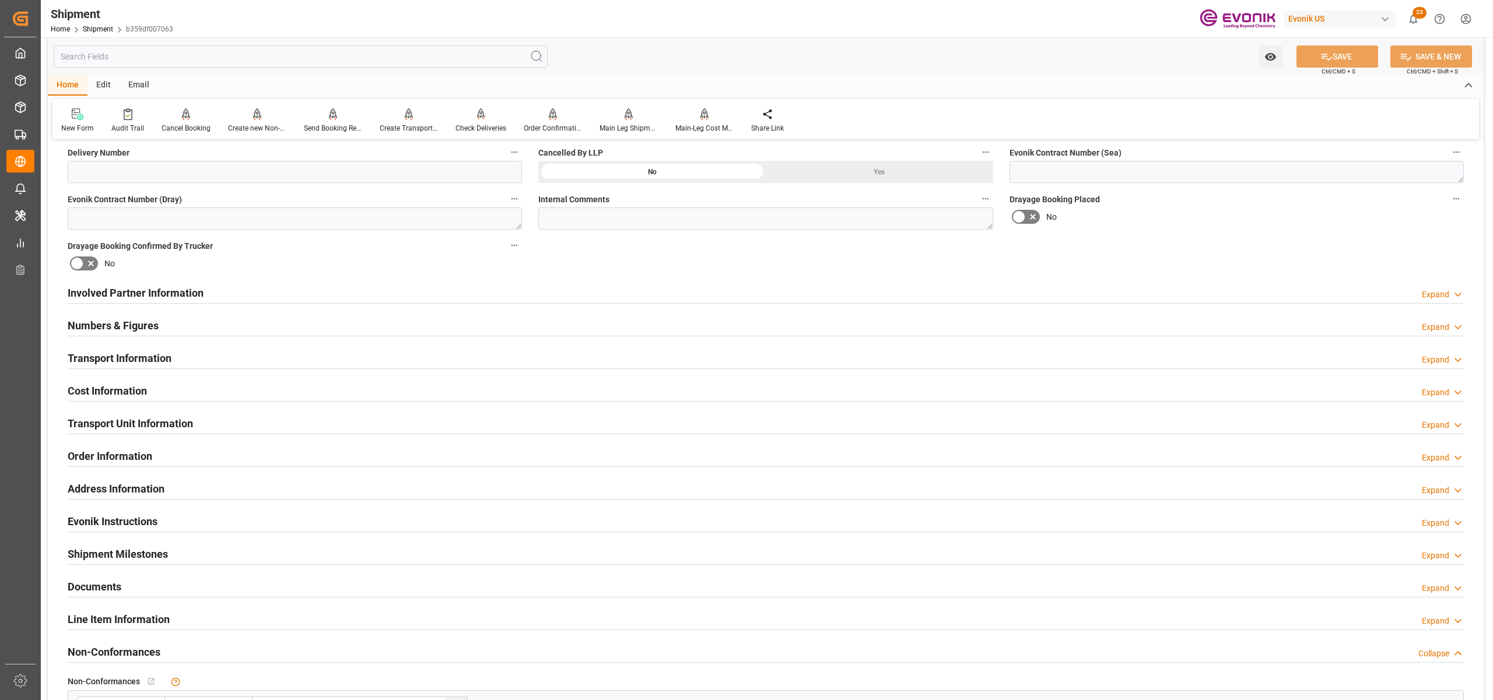
click at [542, 296] on div "Involved Partner Information Expand" at bounding box center [766, 292] width 1396 height 22
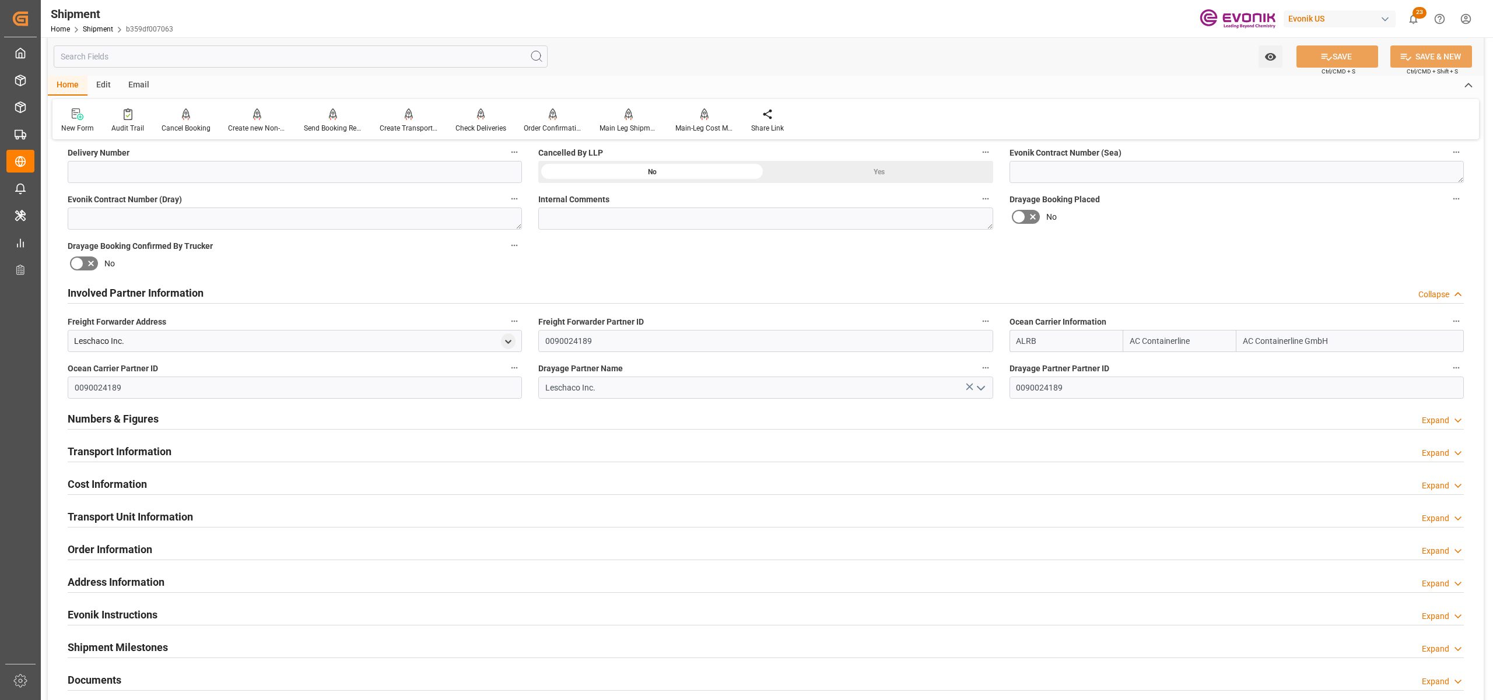
click at [527, 449] on div "Transport Information Expand" at bounding box center [766, 451] width 1396 height 22
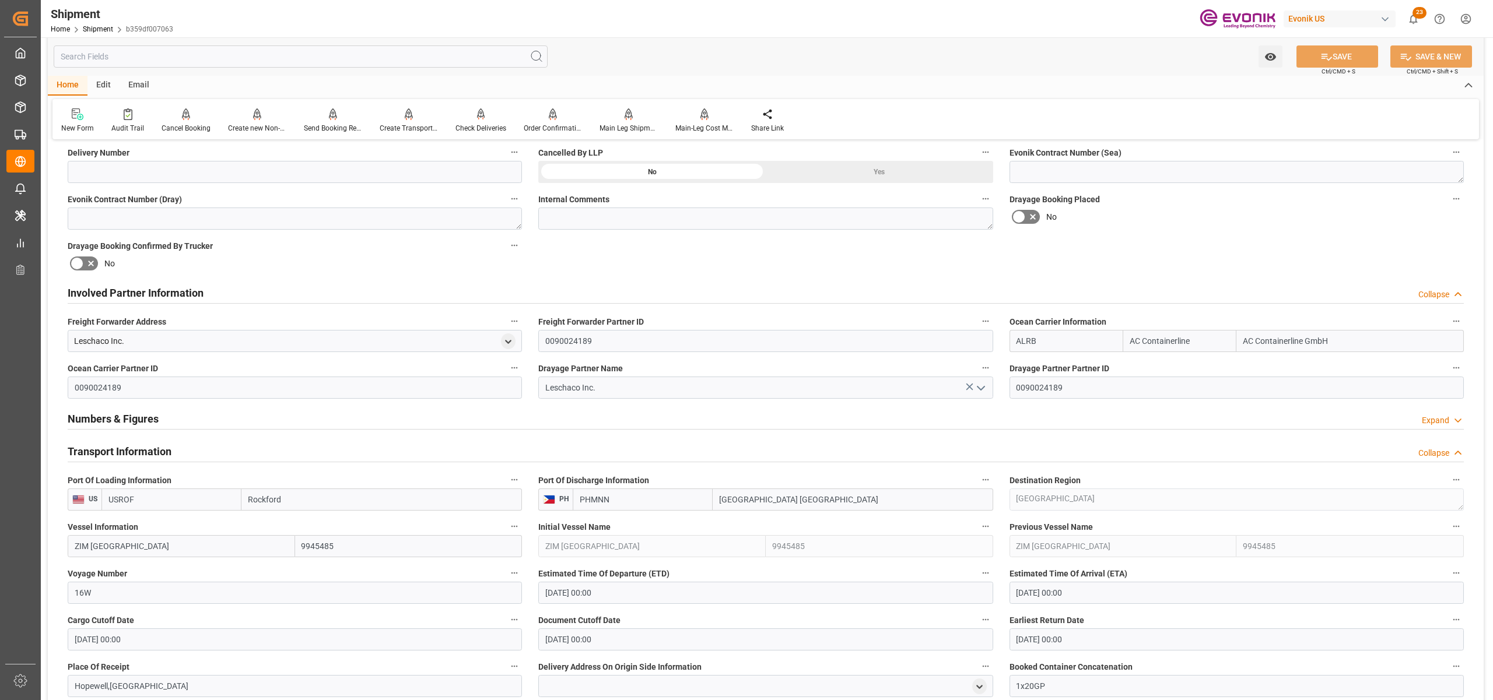
scroll to position [777, 0]
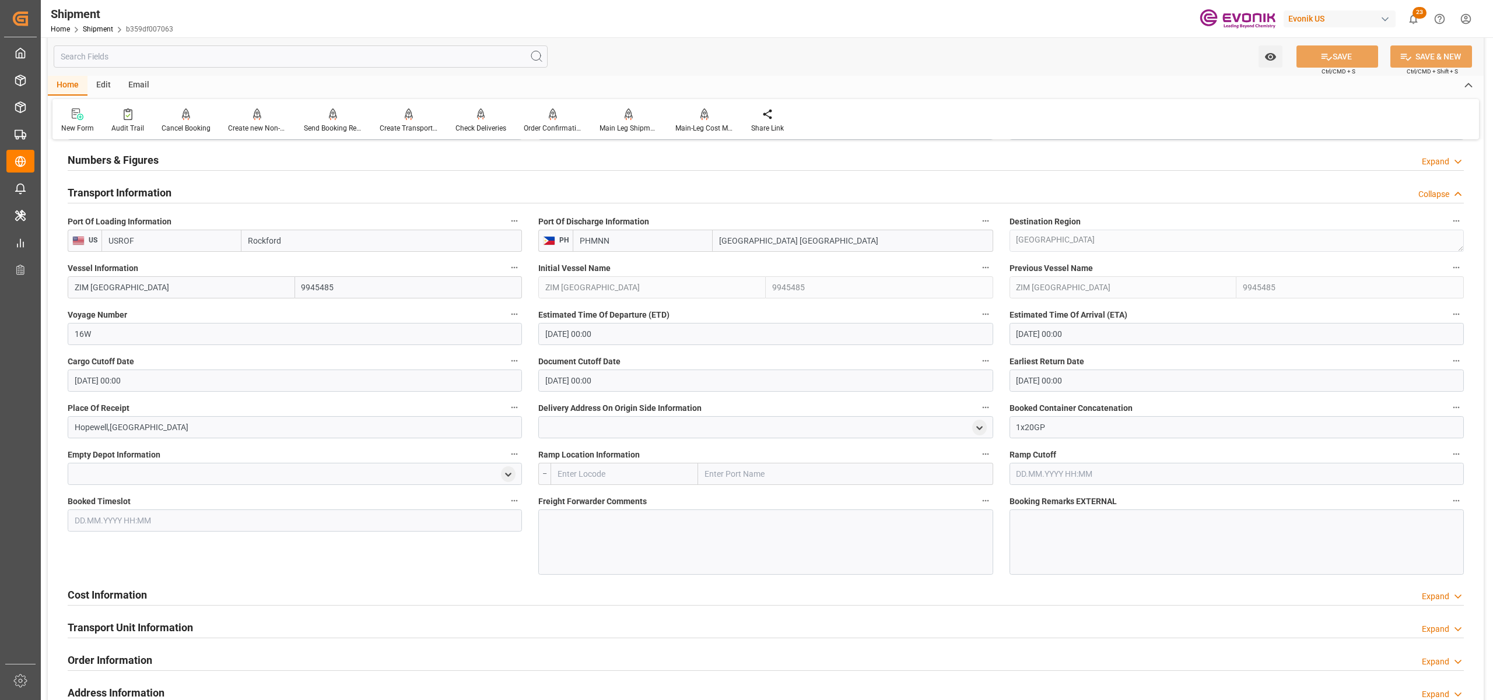
drag, startPoint x: 272, startPoint y: 238, endPoint x: 226, endPoint y: 238, distance: 45.5
click at [226, 238] on div "USROF Rockford" at bounding box center [311, 241] width 420 height 22
click at [331, 572] on div "Booked Timeslot" at bounding box center [294, 534] width 471 height 90
drag, startPoint x: 52, startPoint y: 188, endPoint x: 436, endPoint y: 239, distance: 387.1
click at [438, 243] on div "Booking Confirmation Milestone Bar Collapse Submitted to FFW for Booking (Pendi…" at bounding box center [766, 207] width 1436 height 1669
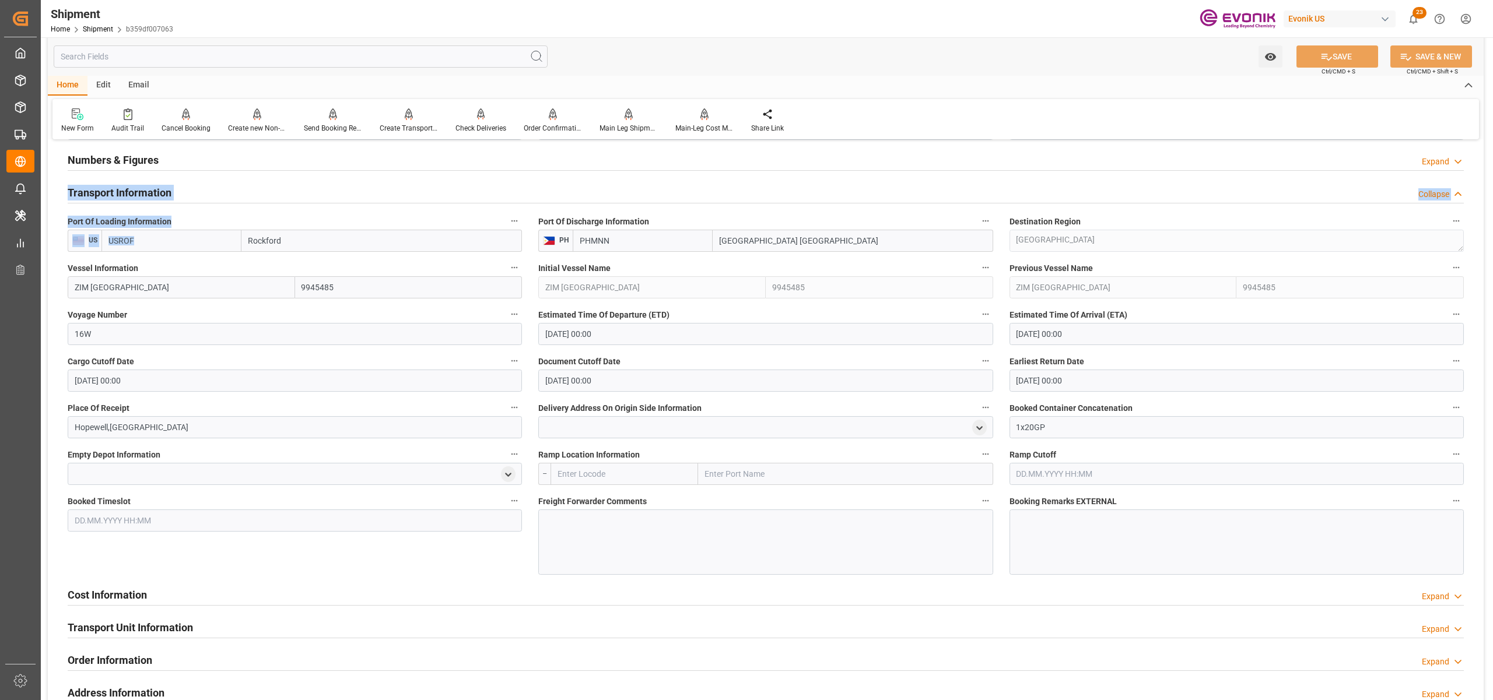
click at [359, 223] on label "Port Of Loading Information" at bounding box center [295, 221] width 454 height 16
click at [507, 223] on button "Port Of Loading Information" at bounding box center [514, 220] width 15 height 15
drag, startPoint x: 150, startPoint y: 239, endPoint x: 92, endPoint y: 239, distance: 58.3
click at [92, 239] on div at bounding box center [746, 350] width 1493 height 700
click at [152, 243] on input "USROF" at bounding box center [171, 241] width 140 height 22
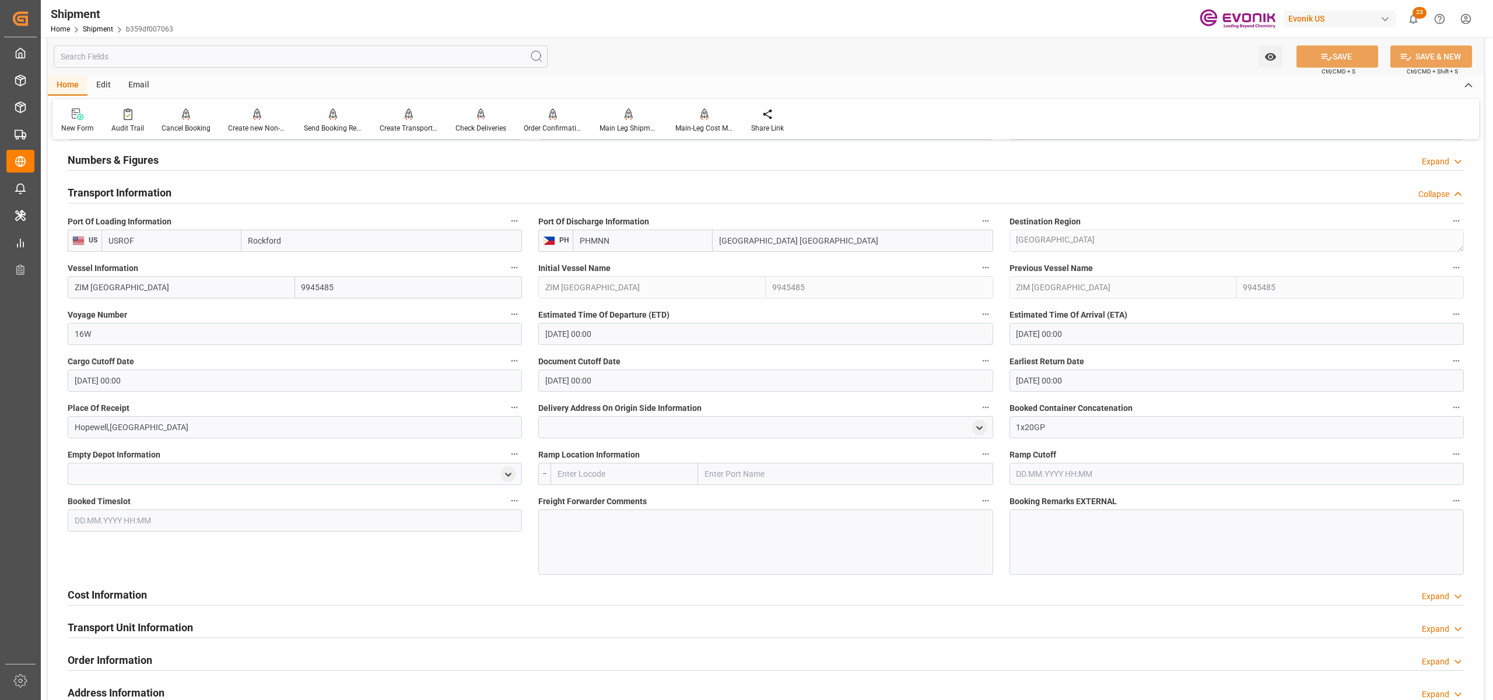
drag, startPoint x: 150, startPoint y: 243, endPoint x: 106, endPoint y: 236, distance: 44.8
click at [106, 236] on input "USROF" at bounding box center [171, 241] width 140 height 22
click at [134, 267] on b "USORF" at bounding box center [122, 266] width 26 height 9
type input "USORF"
type input "Norfolk"
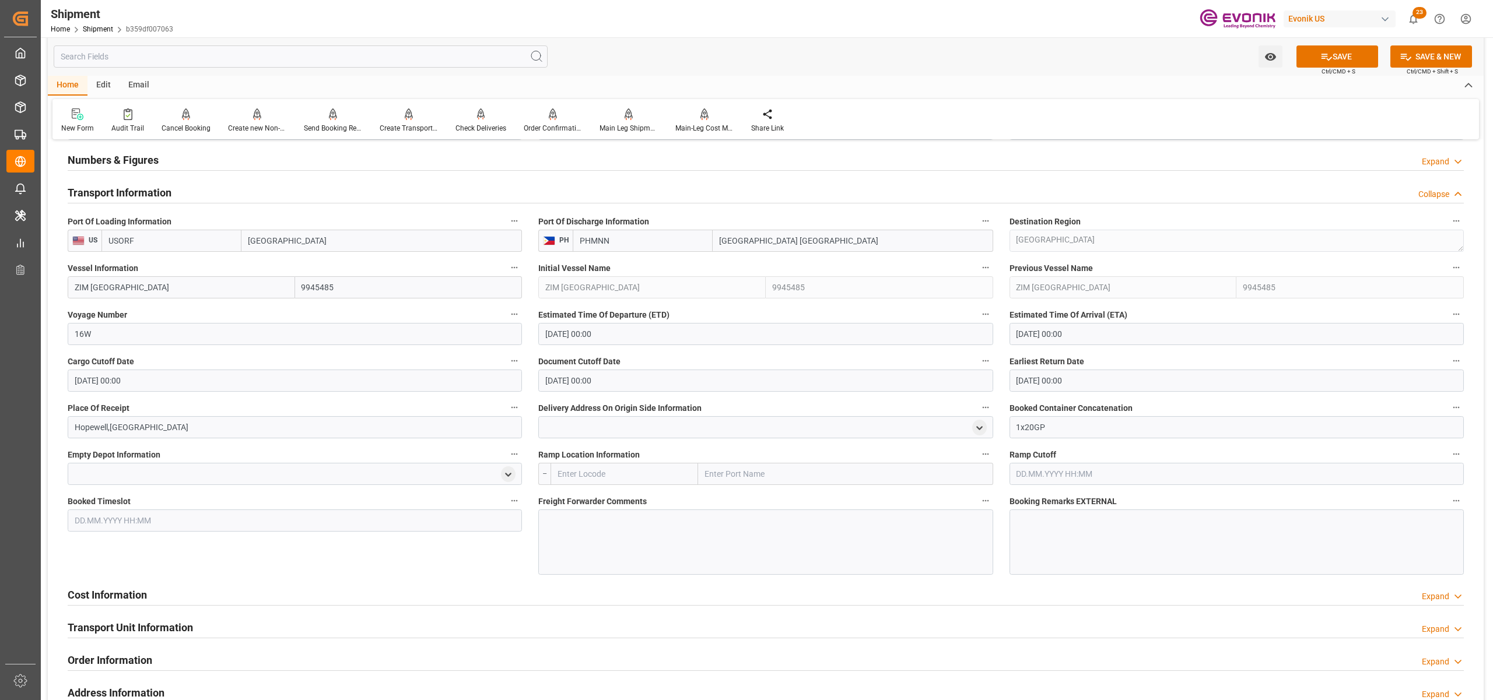
type input "USORF"
click at [150, 285] on input "ZIM CANADA" at bounding box center [181, 287] width 227 height 22
drag, startPoint x: 163, startPoint y: 287, endPoint x: 0, endPoint y: 297, distance: 163.6
click at [0, 297] on div "Created by potrace 1.15, written by Peter Selinger 2001-2017 Created by potrace…" at bounding box center [746, 350] width 1493 height 700
click at [161, 292] on input "text" at bounding box center [181, 287] width 227 height 22
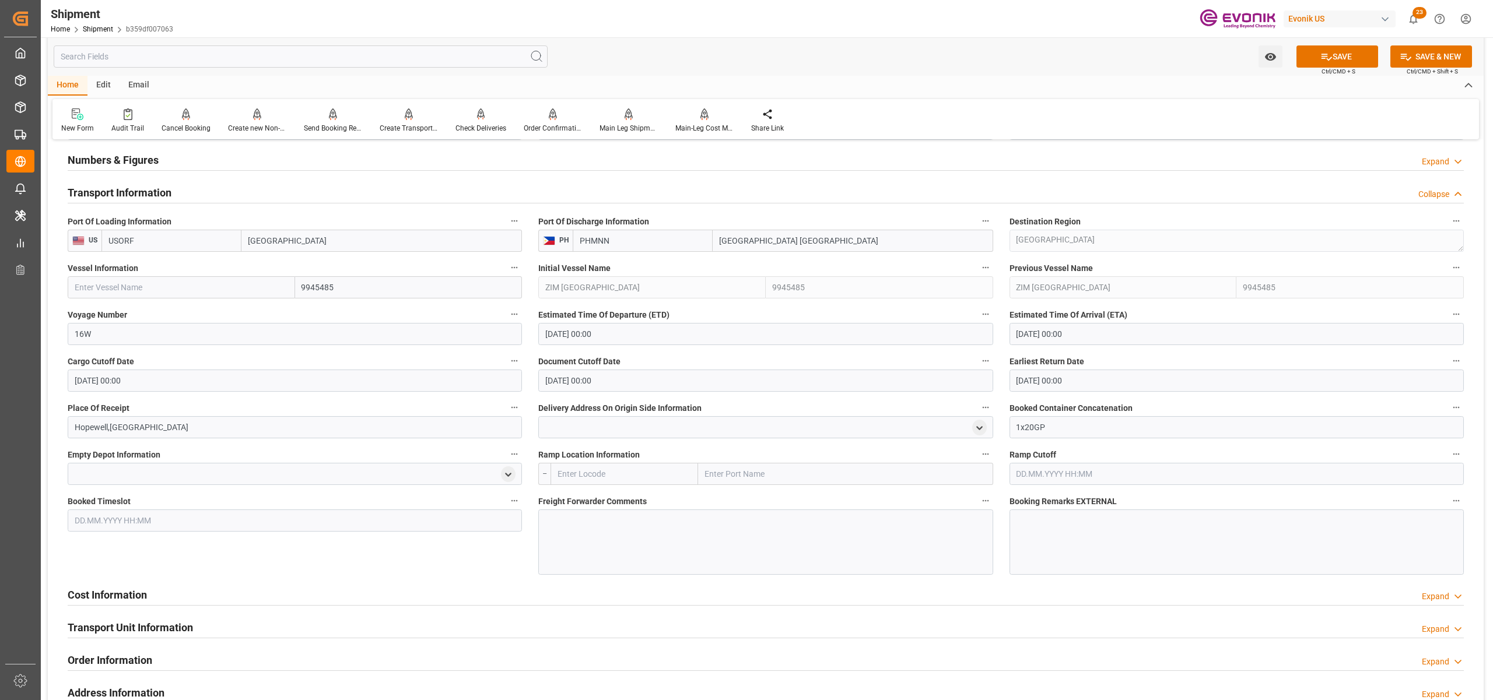
paste input "ZIM Bangkok (ADA) / 12 / W"
drag, startPoint x: 182, startPoint y: 287, endPoint x: 126, endPoint y: 287, distance: 56.0
click at [126, 287] on input "ZIM Bangkok (ADA) / 12 / W" at bounding box center [181, 287] width 227 height 22
click at [138, 306] on div "ZIM BANGKOK - 9936525" at bounding box center [140, 313] width 145 height 26
type input "ZIM BANGKOK"
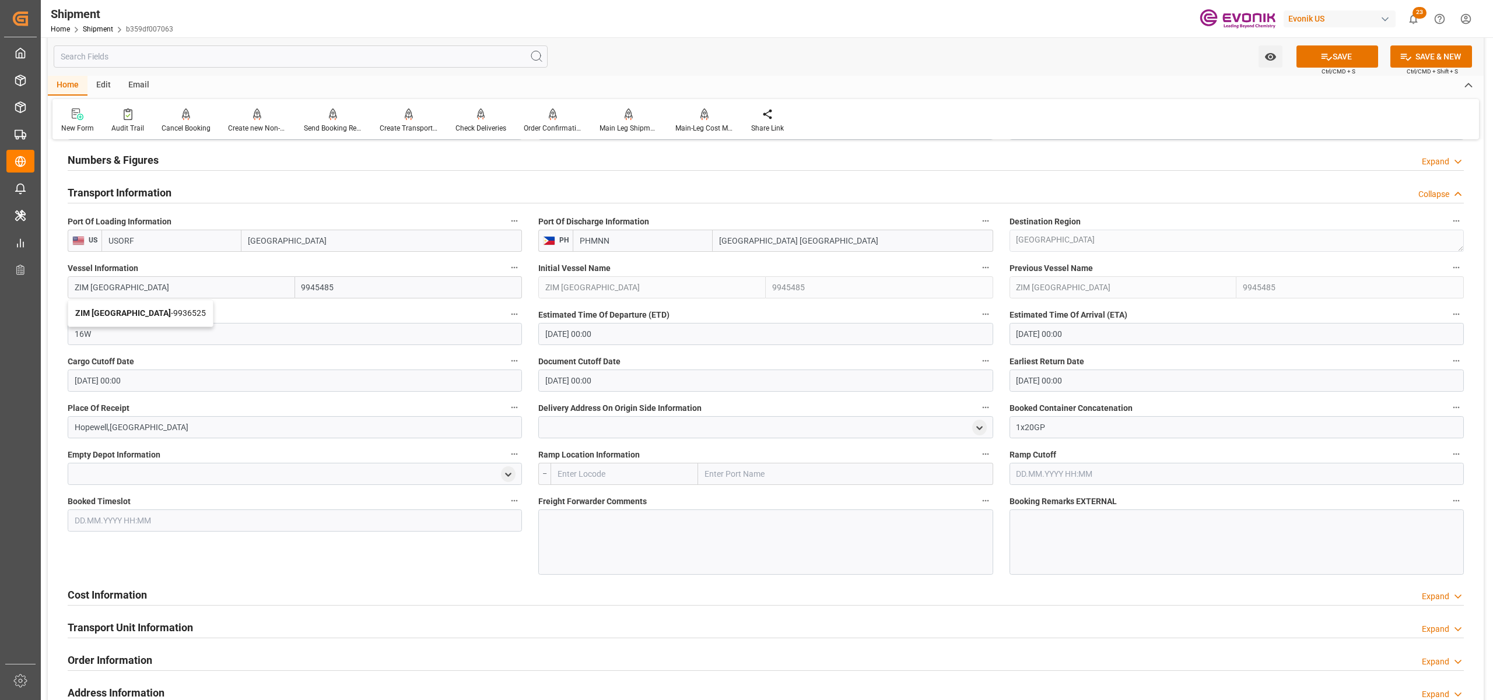
type input "9936525"
type input "ZIM BANGKOK"
click at [108, 346] on div "Voyage Number 16W" at bounding box center [294, 326] width 471 height 47
click at [99, 329] on input "16W" at bounding box center [295, 334] width 454 height 22
type input "1"
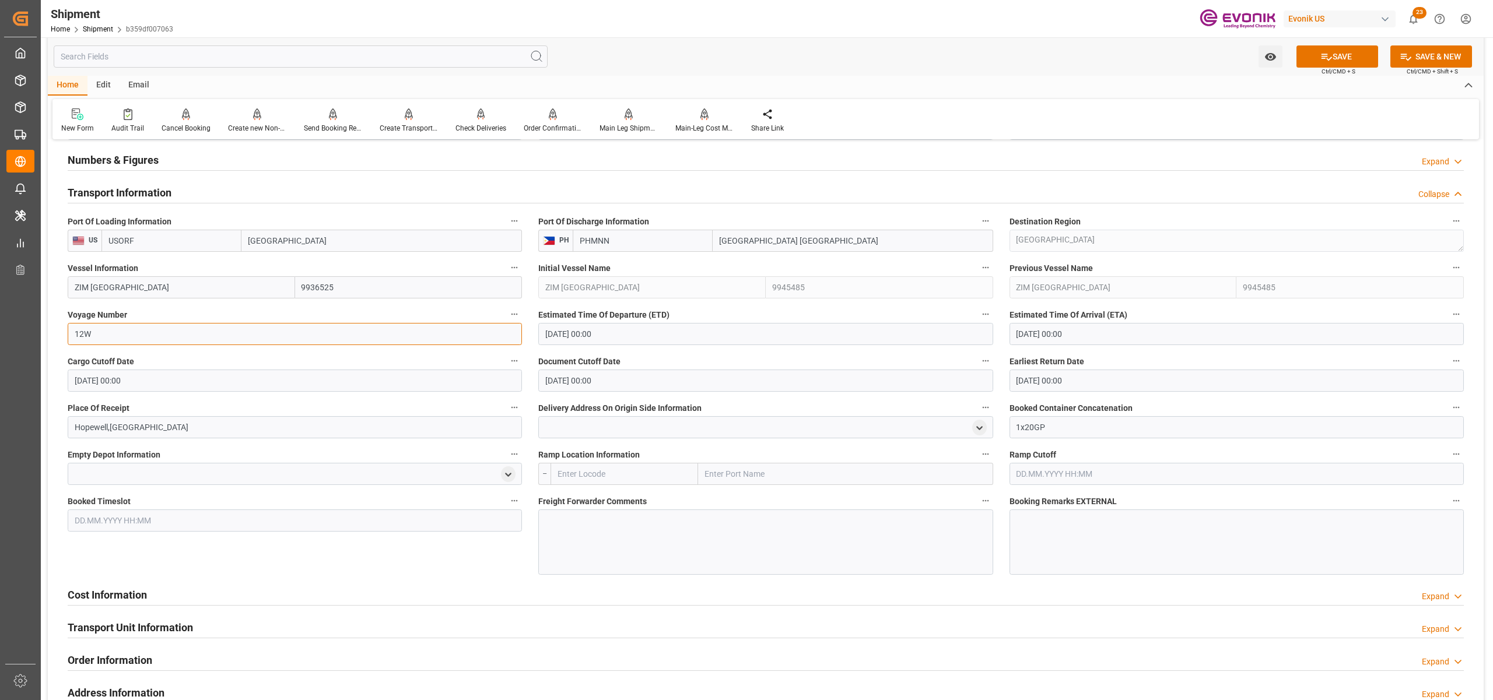
type input "12W"
click at [692, 335] on input "30.09.2025 00:00" at bounding box center [765, 334] width 454 height 22
click at [549, 492] on div "29" at bounding box center [553, 496] width 15 height 14
type input "29.09.2025 00:00"
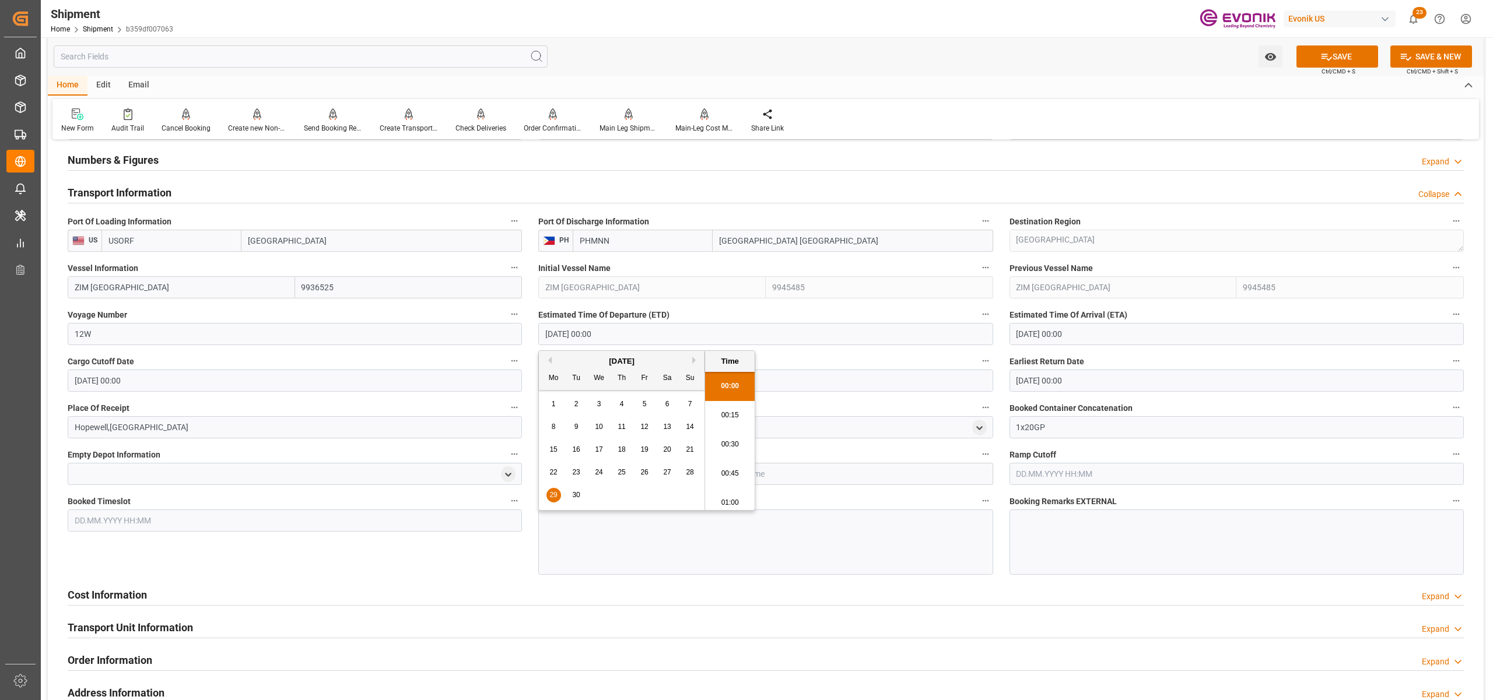
click at [1117, 331] on input "16.11.2025 00:00" at bounding box center [1236, 334] width 454 height 22
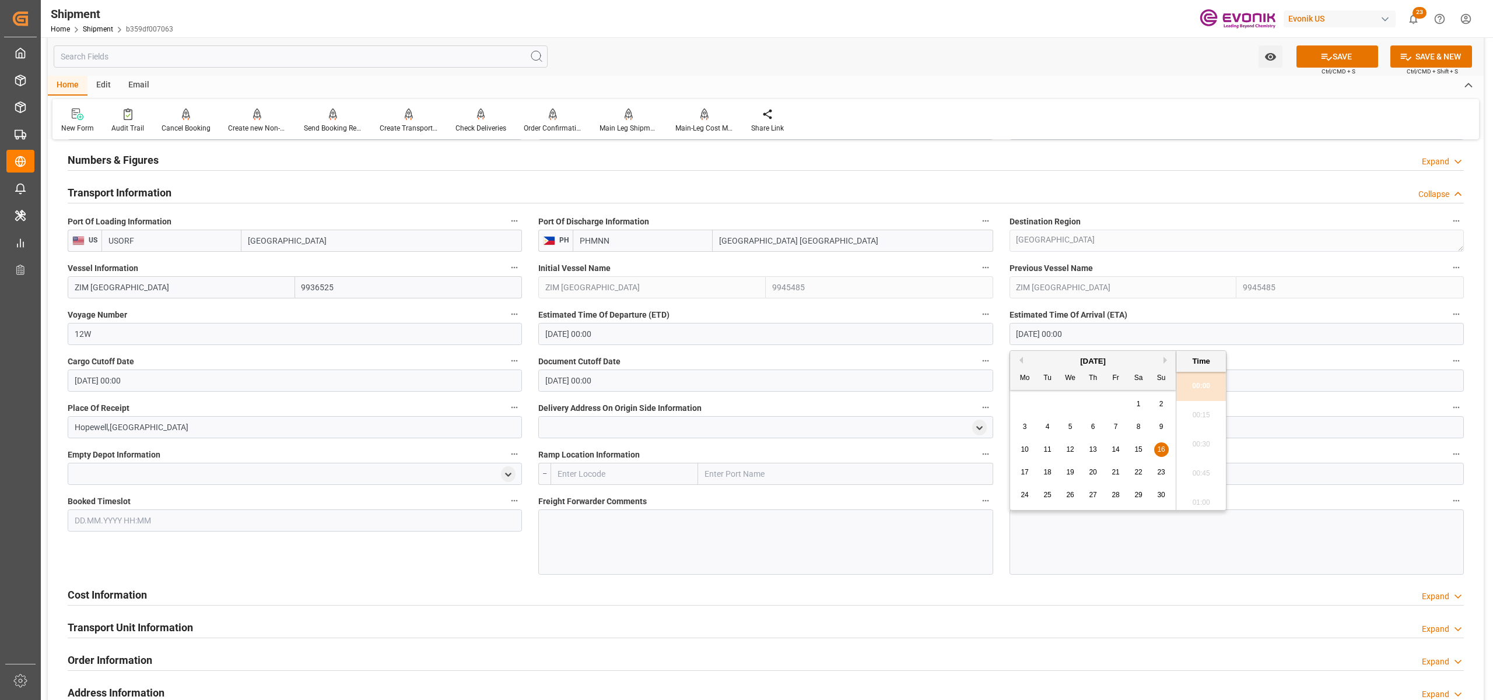
click at [1166, 359] on button "Next Month" at bounding box center [1166, 360] width 7 height 7
click at [1022, 362] on div "January 2026" at bounding box center [1093, 362] width 166 height 12
click at [1020, 360] on button "Previous Month" at bounding box center [1019, 360] width 7 height 7
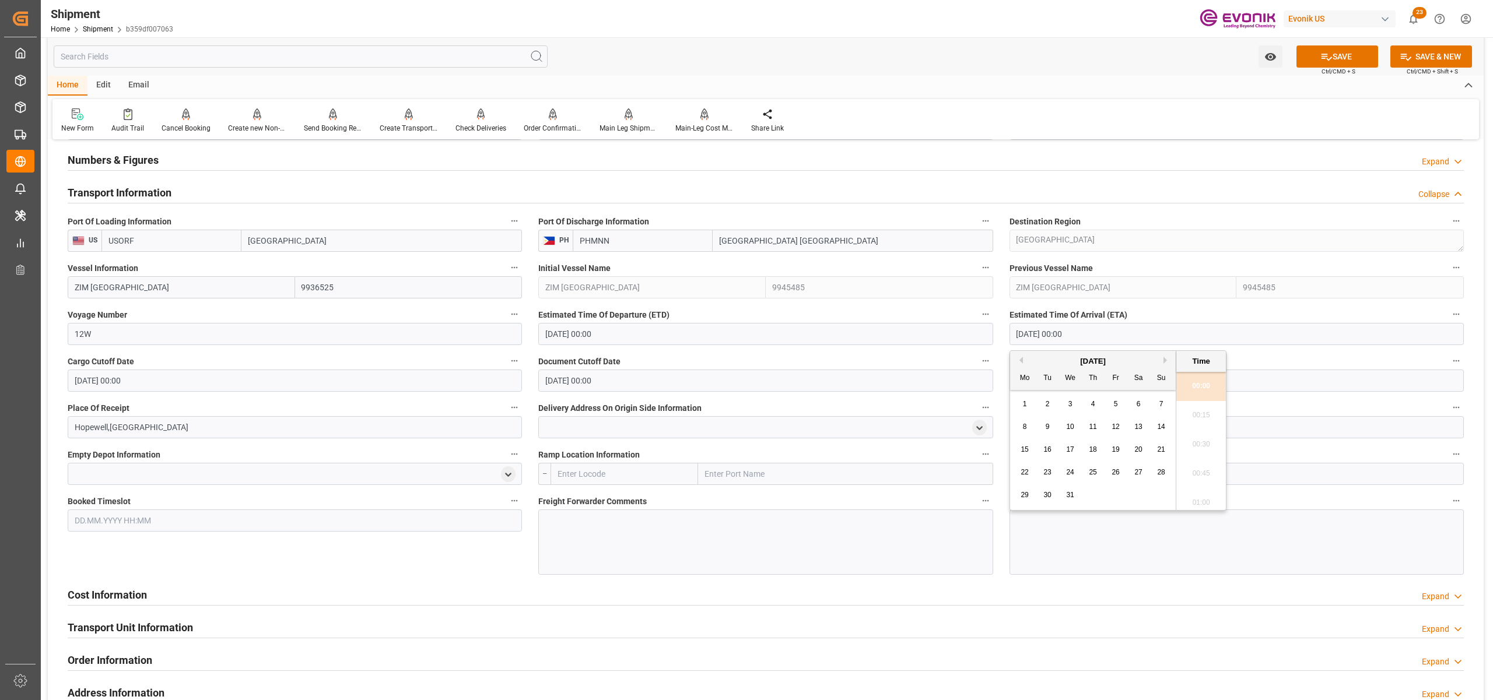
click at [1020, 360] on button "Previous Month" at bounding box center [1019, 360] width 7 height 7
click at [1136, 469] on span "22" at bounding box center [1138, 472] width 8 height 8
type input "22.11.2025 00:00"
click at [378, 539] on div "Booked Timeslot" at bounding box center [294, 534] width 471 height 90
click at [1327, 57] on icon at bounding box center [1326, 57] width 12 height 12
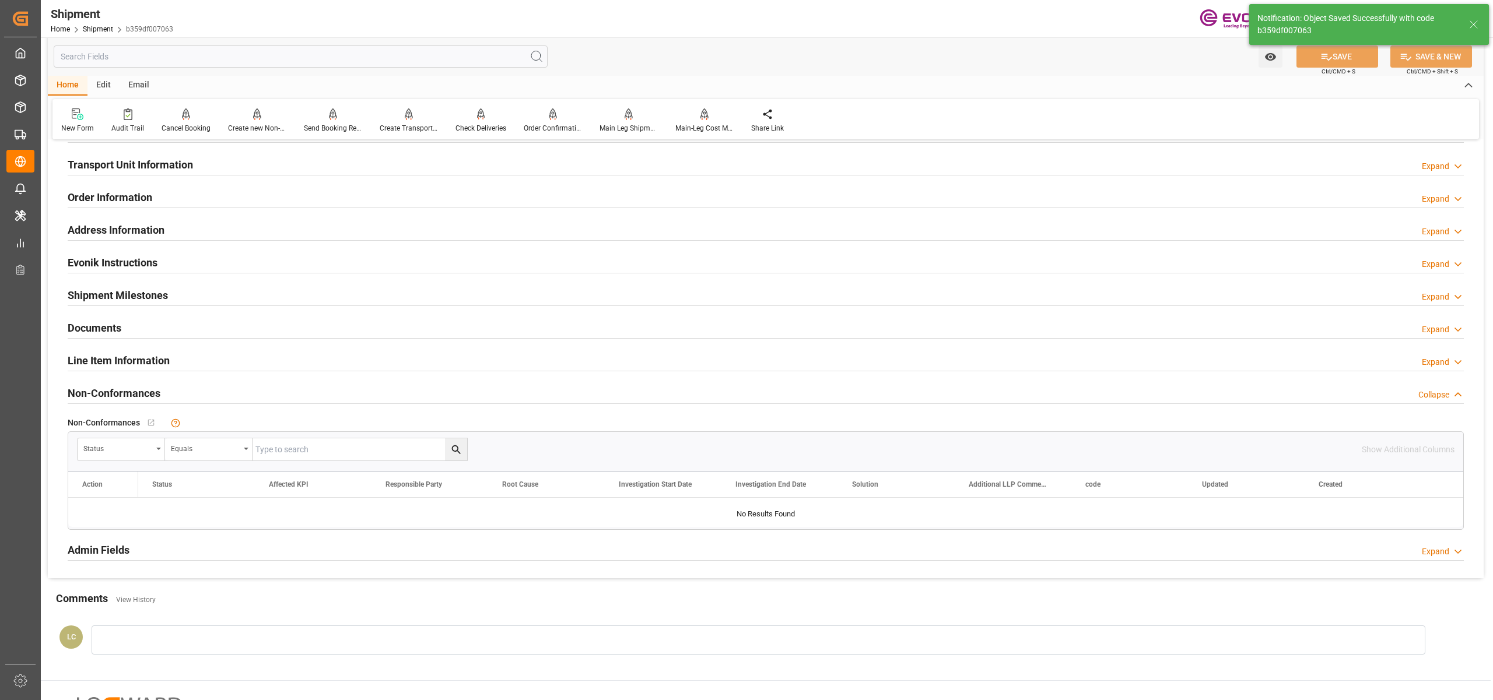
drag, startPoint x: 614, startPoint y: 519, endPoint x: 611, endPoint y: 528, distance: 9.8
click at [613, 521] on div at bounding box center [765, 512] width 1395 height 29
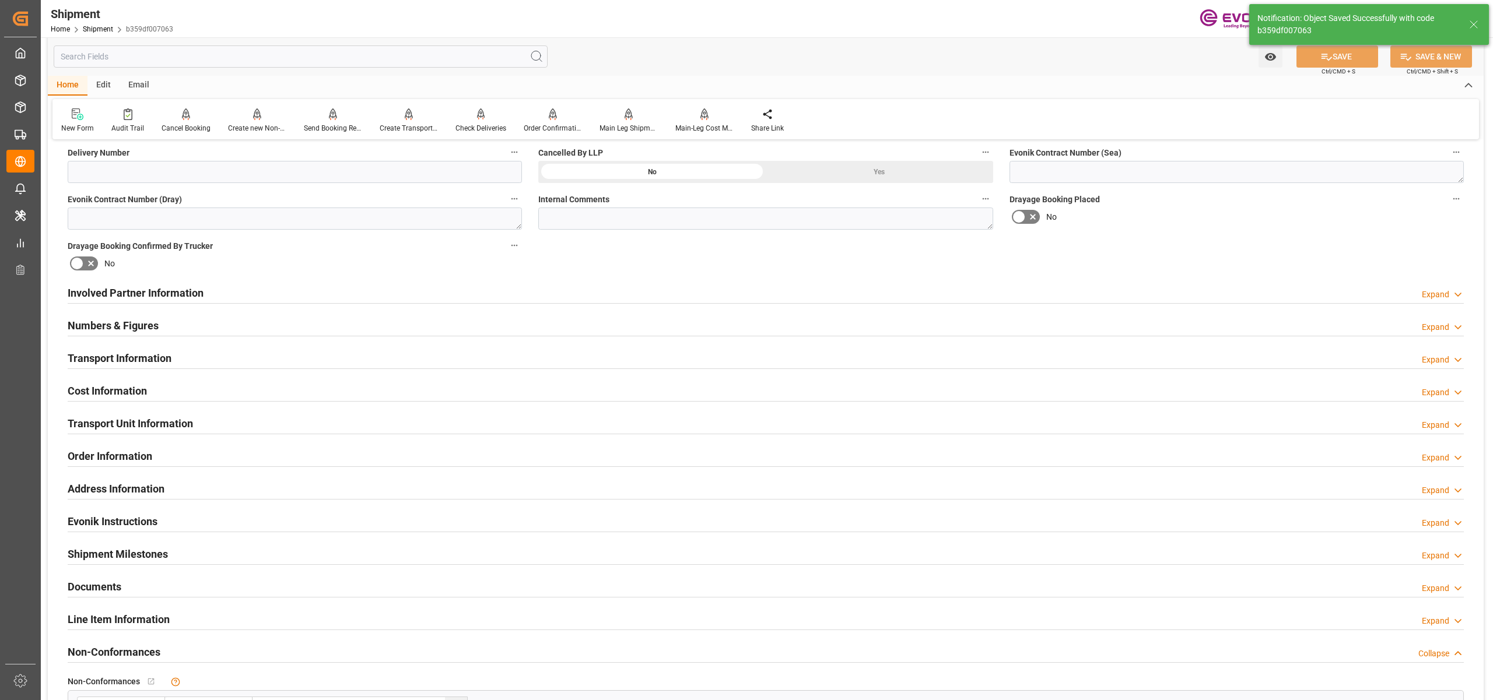
click at [302, 360] on div "Transport Information Expand" at bounding box center [766, 357] width 1396 height 22
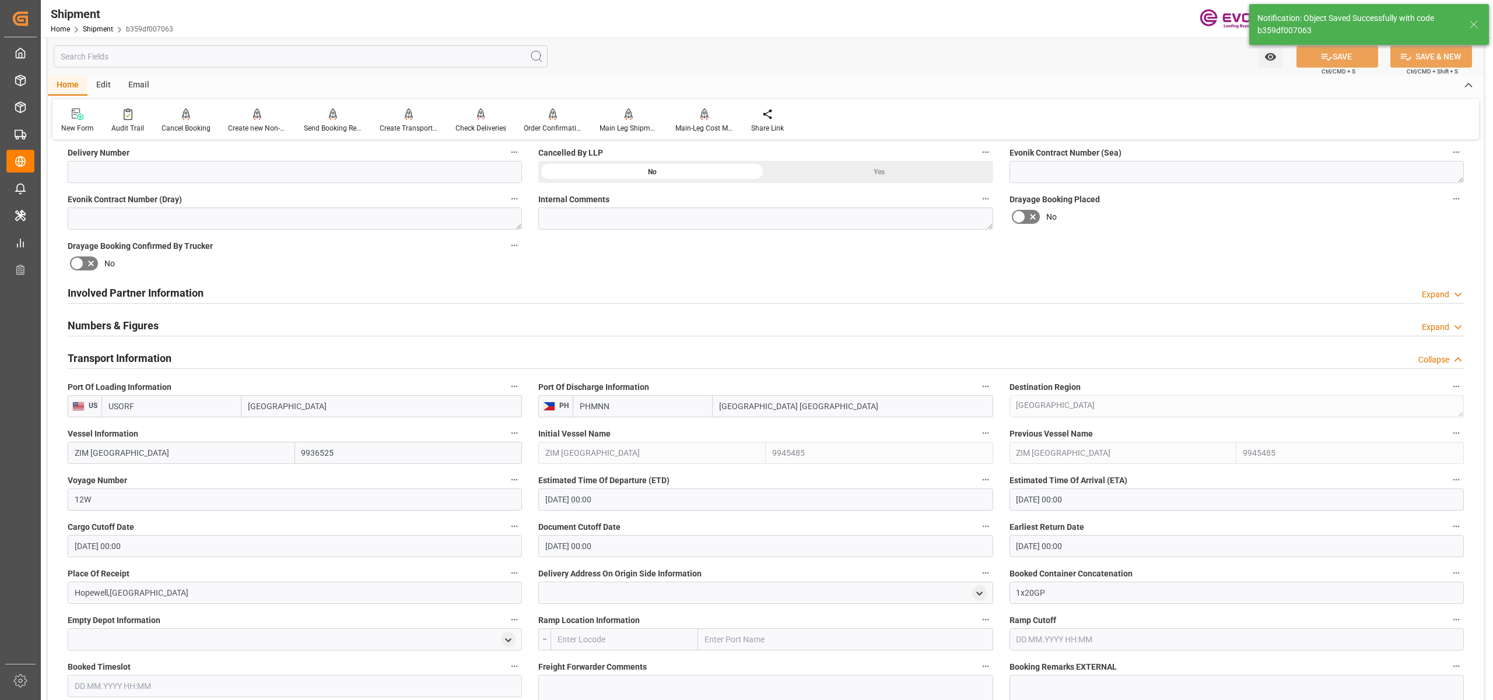
scroll to position [777, 0]
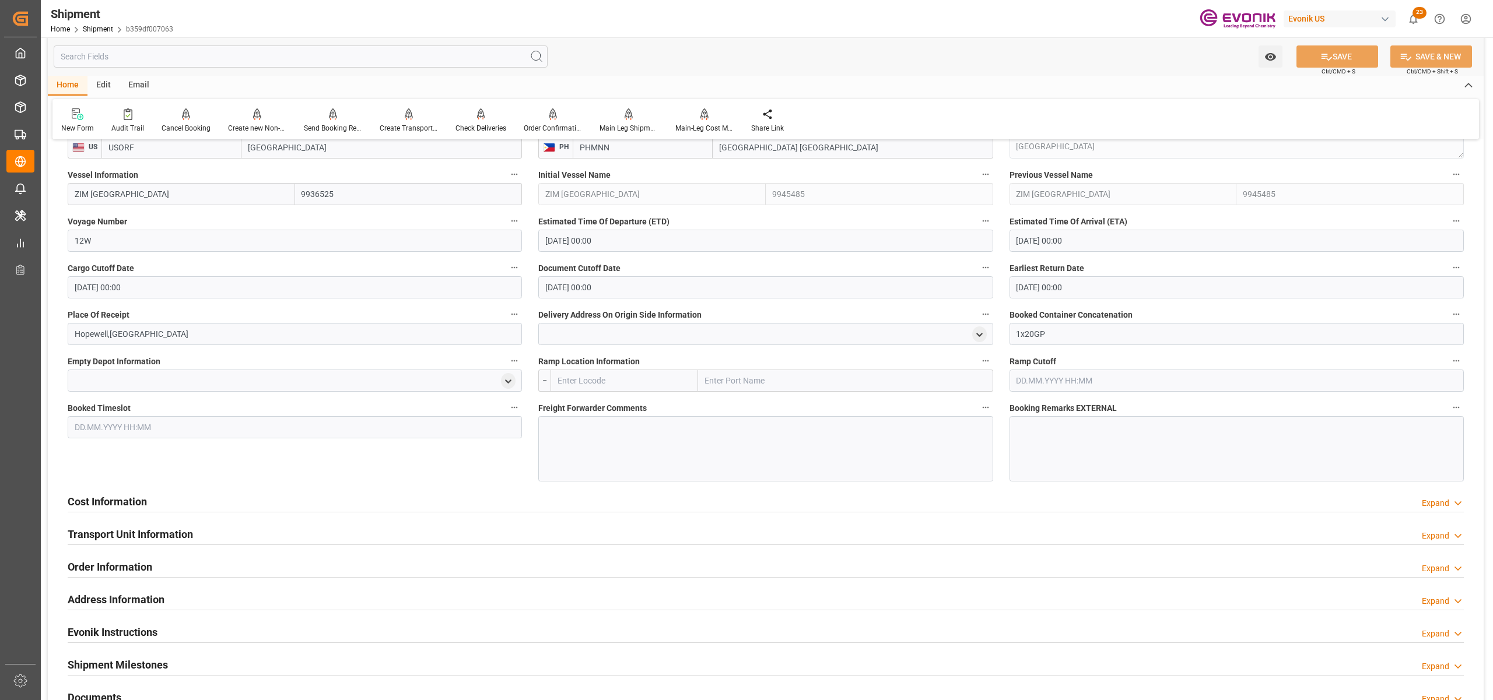
click at [589, 437] on div at bounding box center [765, 448] width 454 height 65
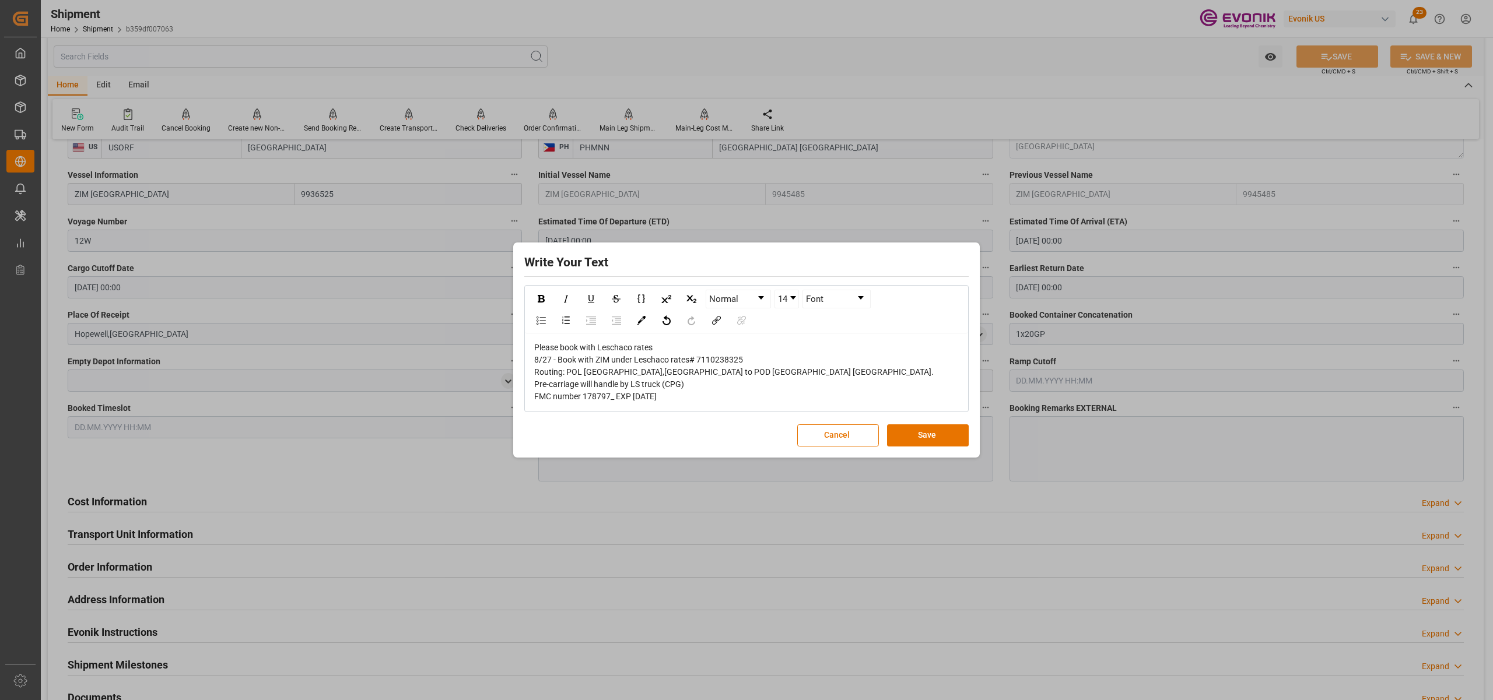
click at [595, 345] on span "Please book with Leschaco rates" at bounding box center [593, 347] width 118 height 9
click at [679, 359] on span "8/27 - Book with ZIM under Leschaco rates# 7110238325" at bounding box center [638, 359] width 209 height 9
click at [703, 358] on span "8/27 - Book with ZIM under Leschaco contract # 7110238325" at bounding box center [645, 359] width 223 height 9
click at [933, 441] on button "Save" at bounding box center [928, 435] width 82 height 22
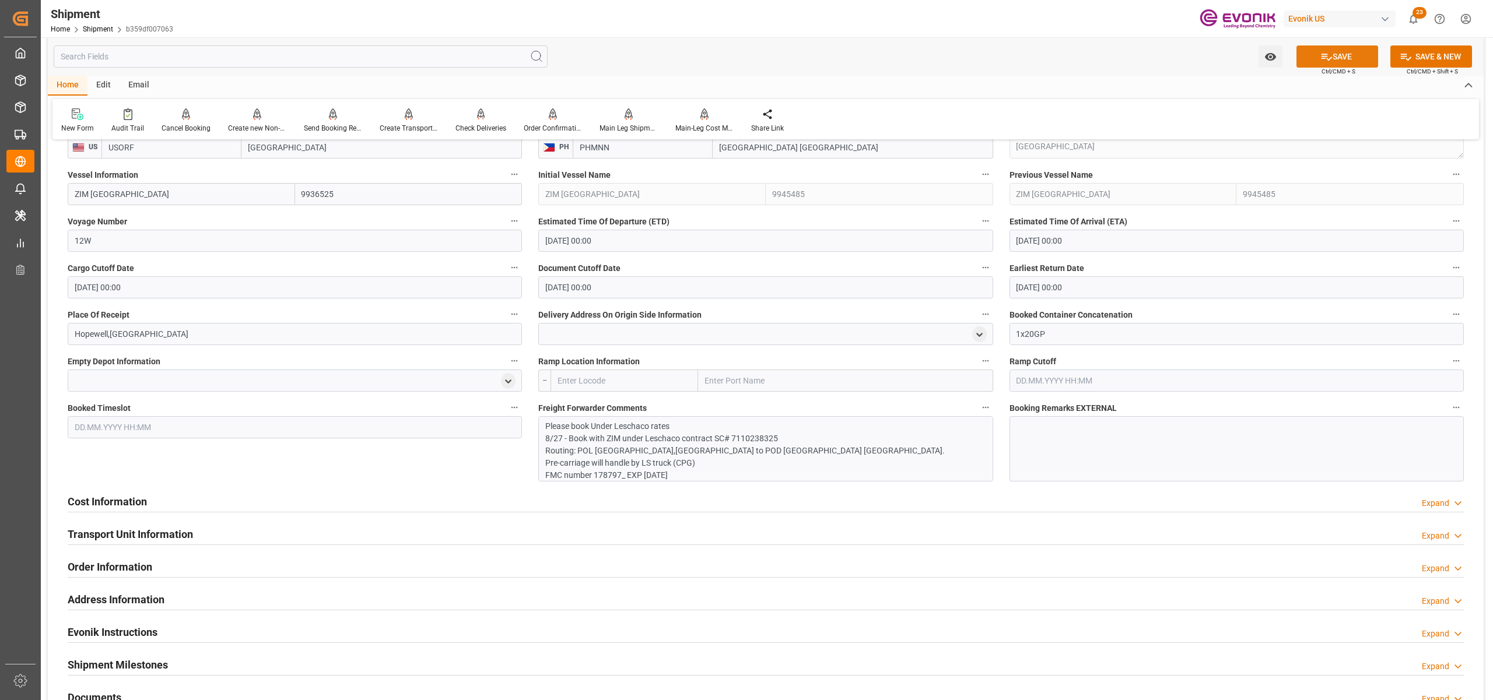
click at [1329, 49] on button "SAVE" at bounding box center [1337, 56] width 82 height 22
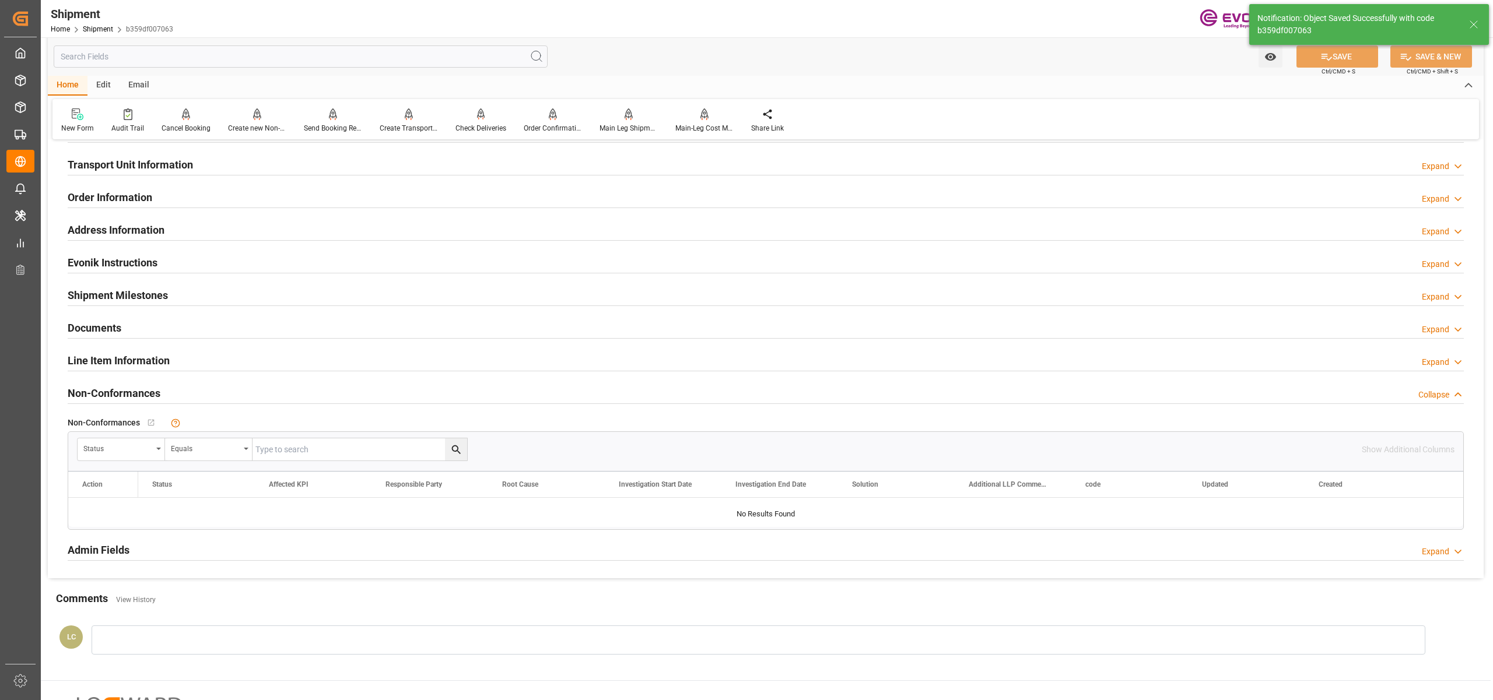
scroll to position [518, 0]
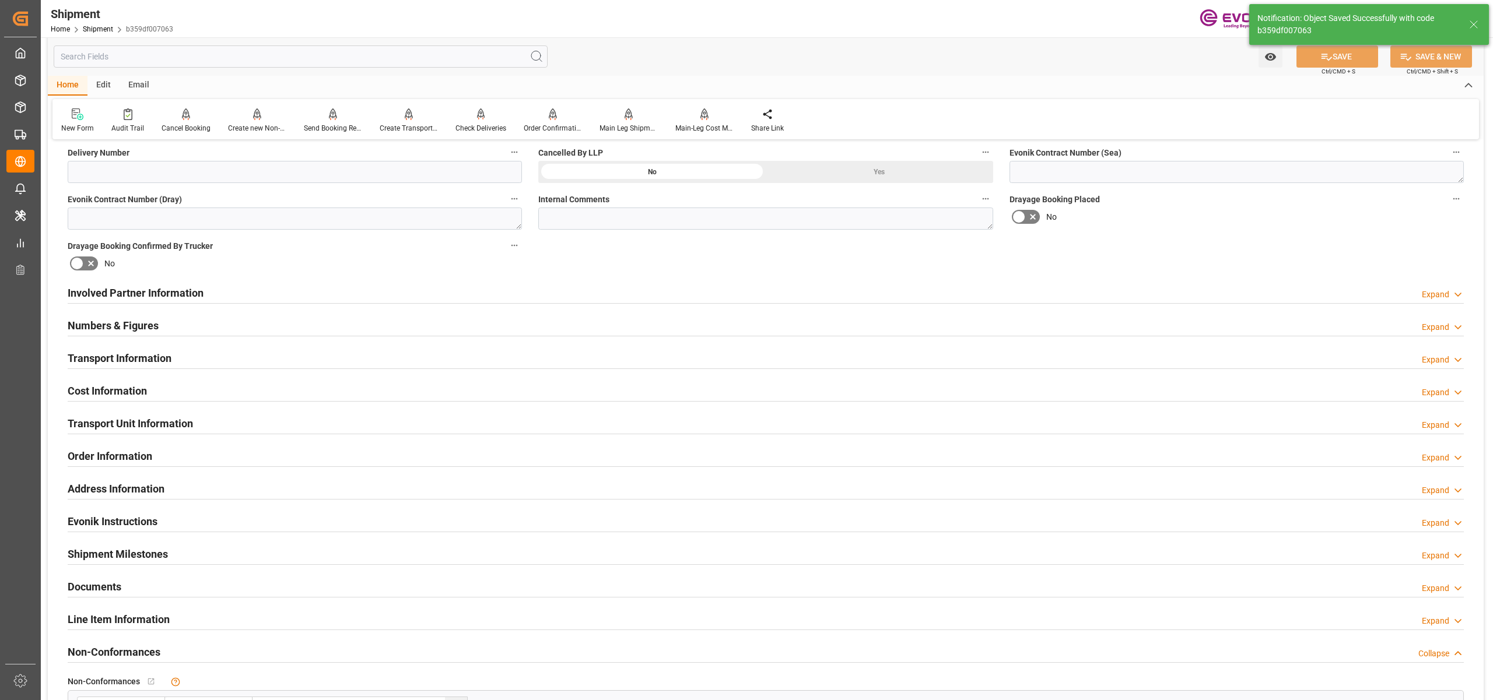
click at [318, 355] on div "Transport Information Expand" at bounding box center [766, 357] width 1396 height 22
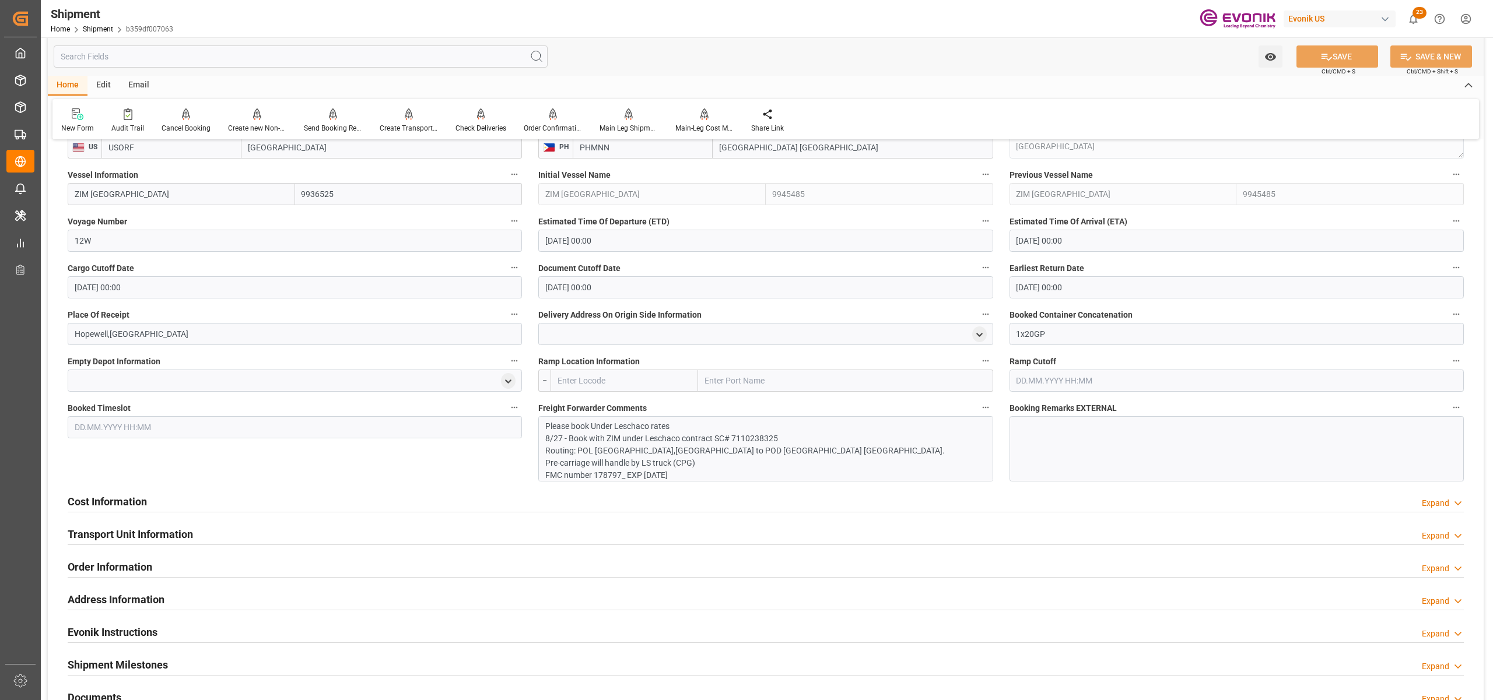
scroll to position [8, 0]
click at [292, 495] on div "Cost Information Expand" at bounding box center [766, 501] width 1396 height 22
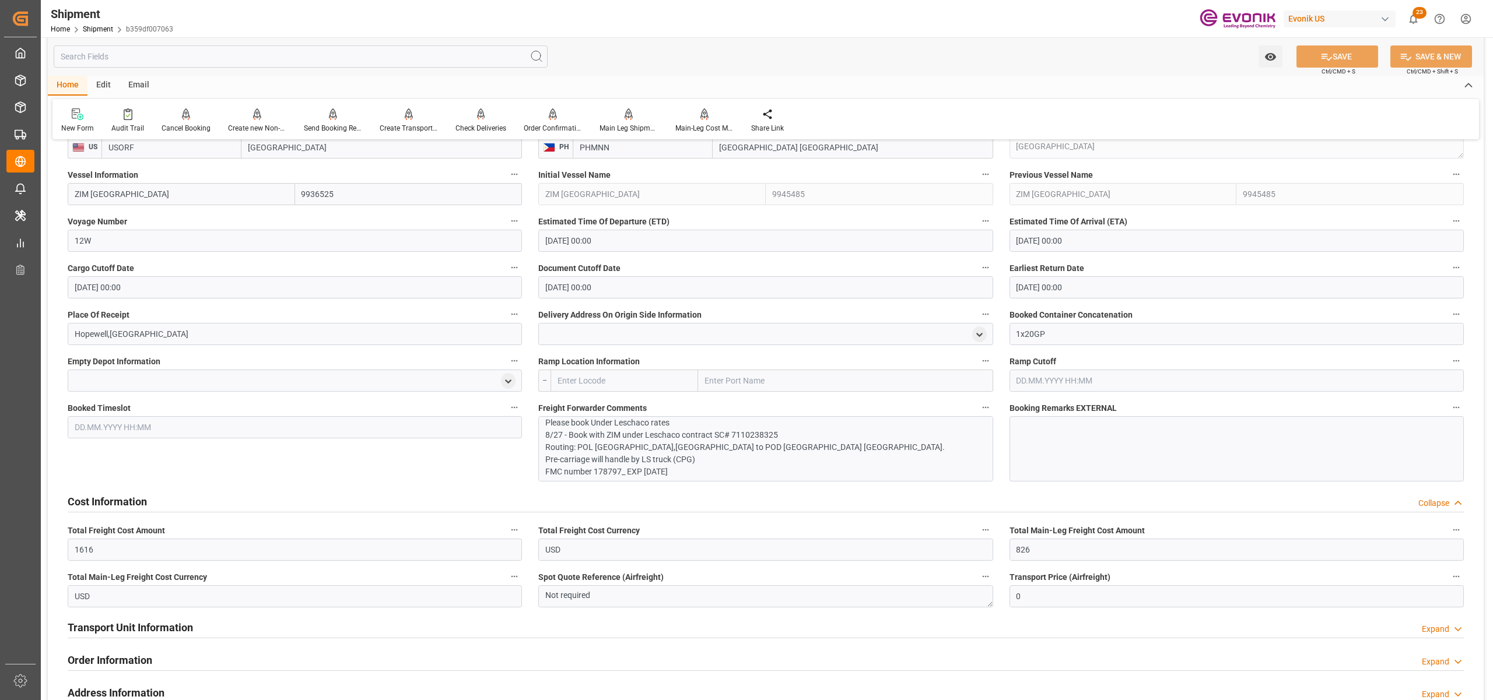
scroll to position [1036, 0]
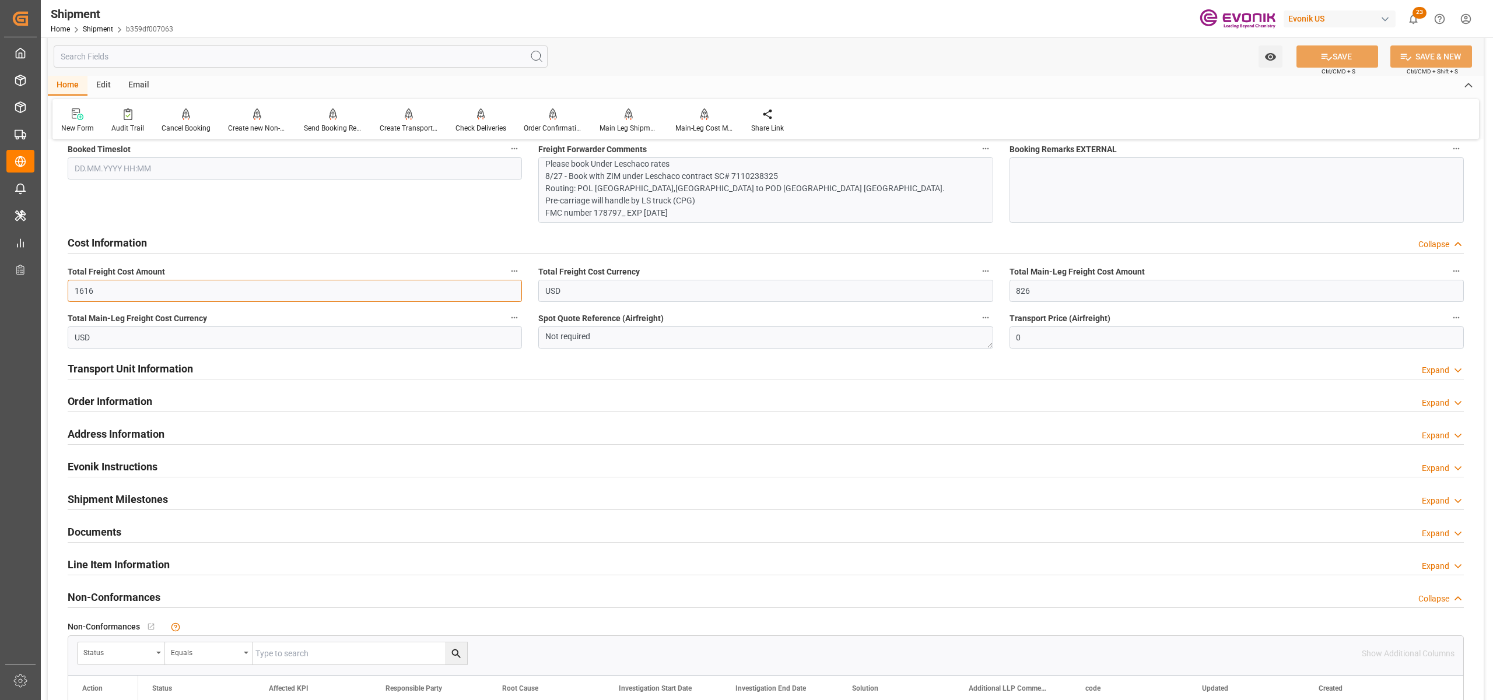
click at [115, 290] on input "1616" at bounding box center [295, 291] width 454 height 22
type input "1"
type input "0"
type input "1501"
click at [1354, 52] on button "SAVE" at bounding box center [1337, 56] width 82 height 22
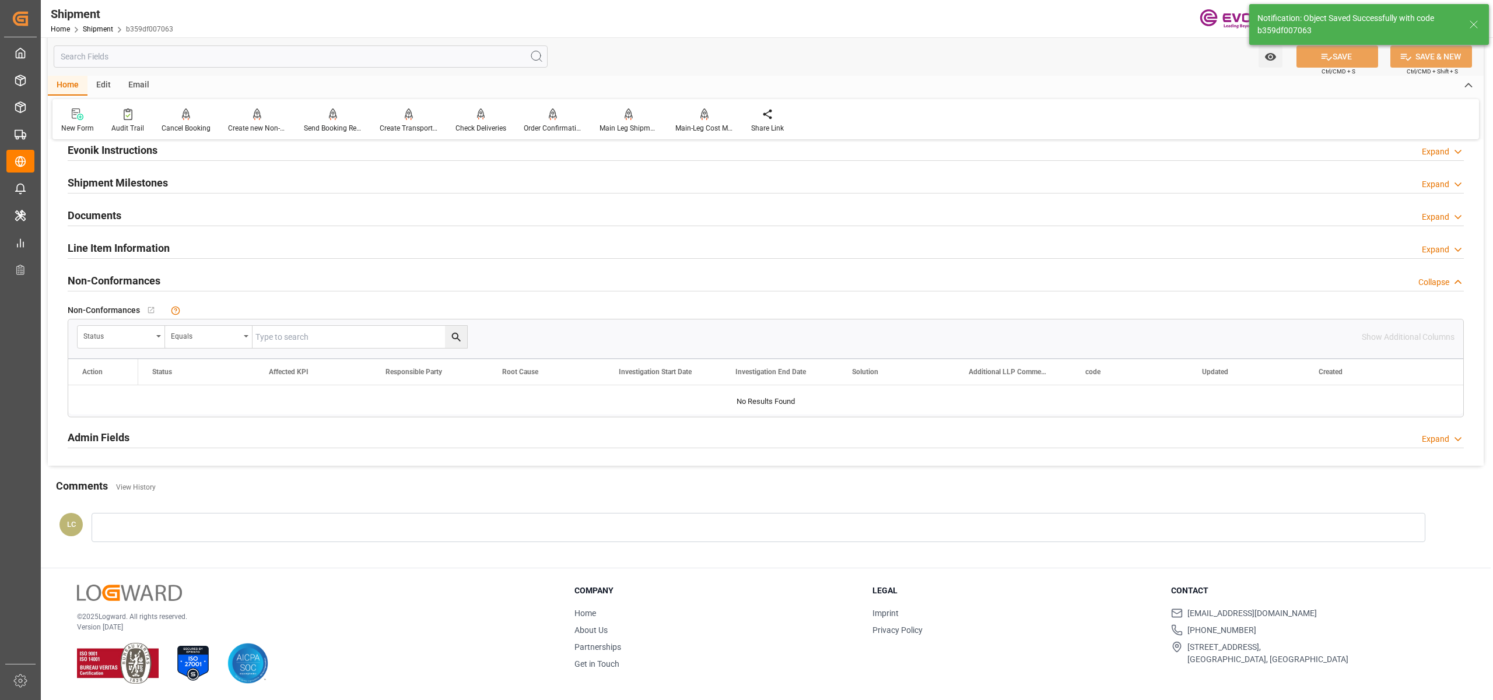
scroll to position [667, 0]
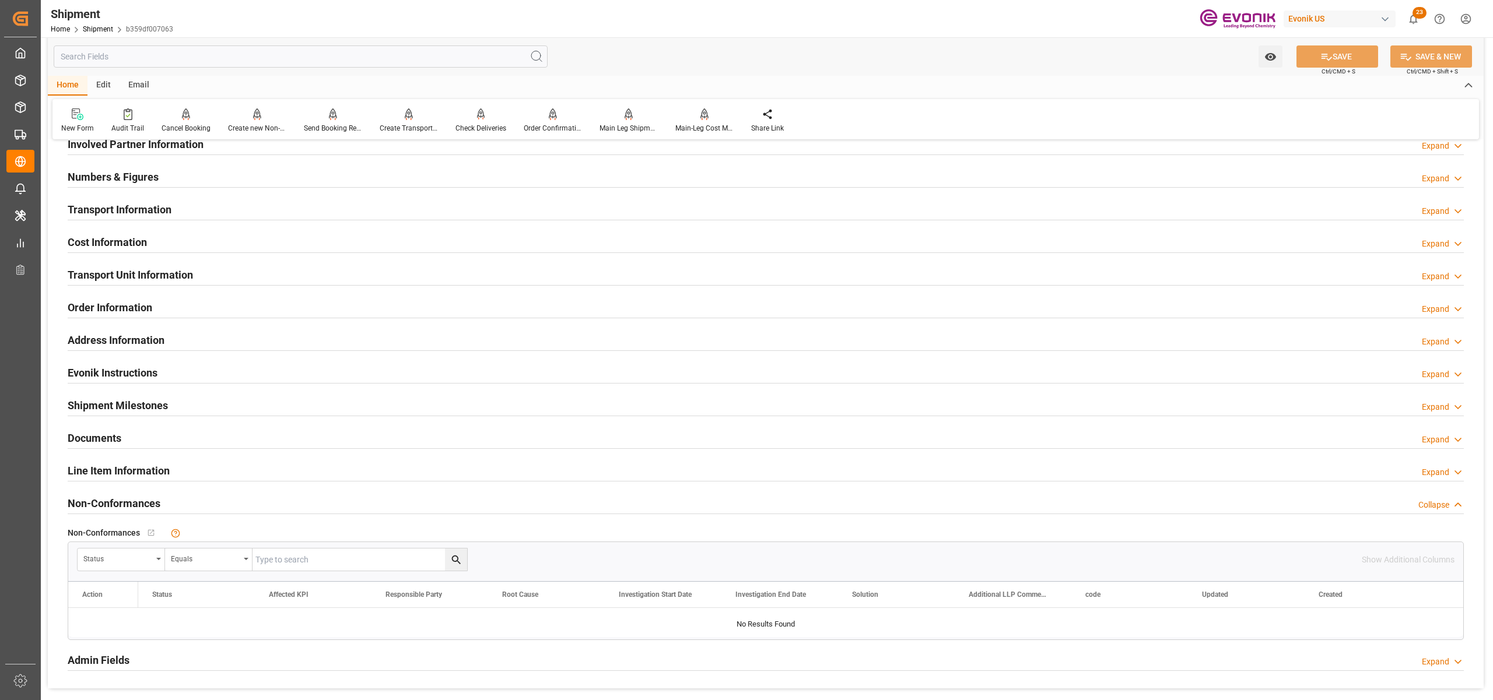
click at [199, 234] on div "Cost Information Expand" at bounding box center [766, 241] width 1396 height 22
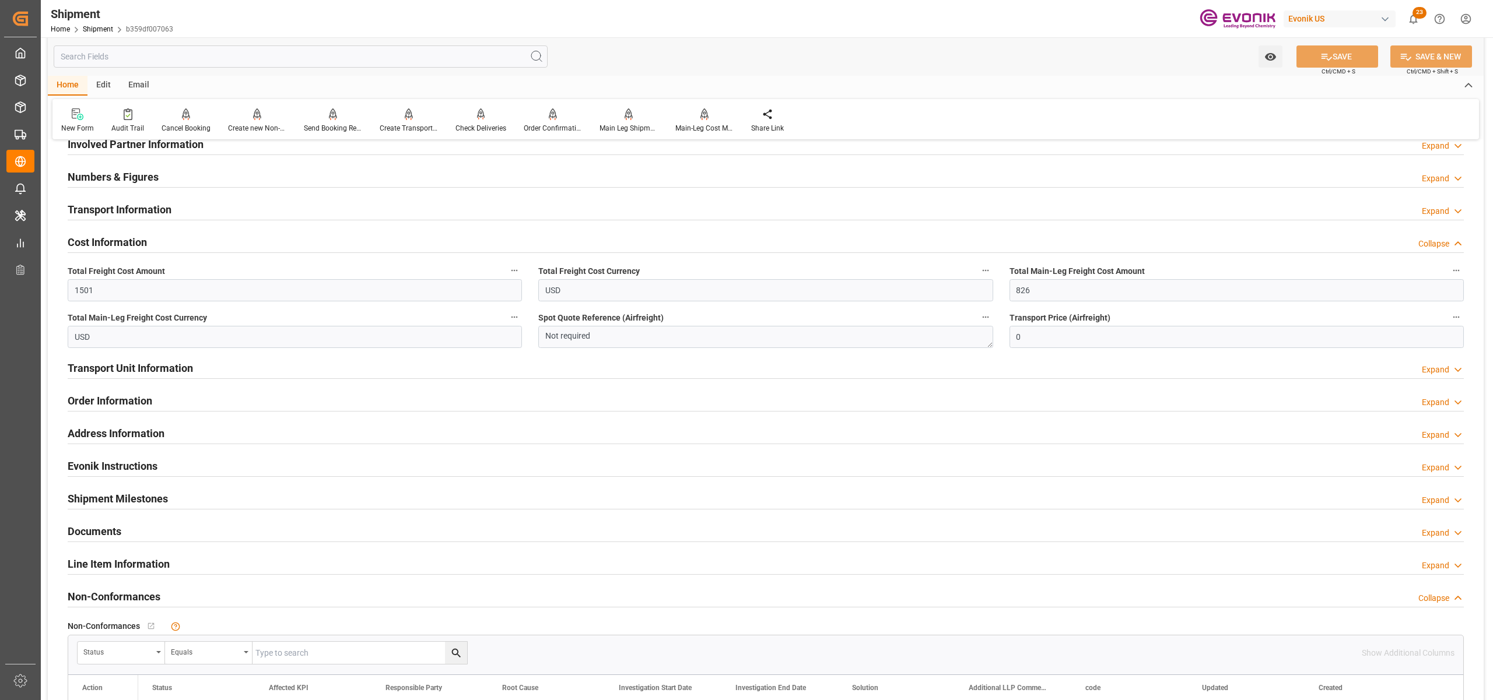
click at [223, 405] on div "Order Information Expand" at bounding box center [766, 400] width 1396 height 22
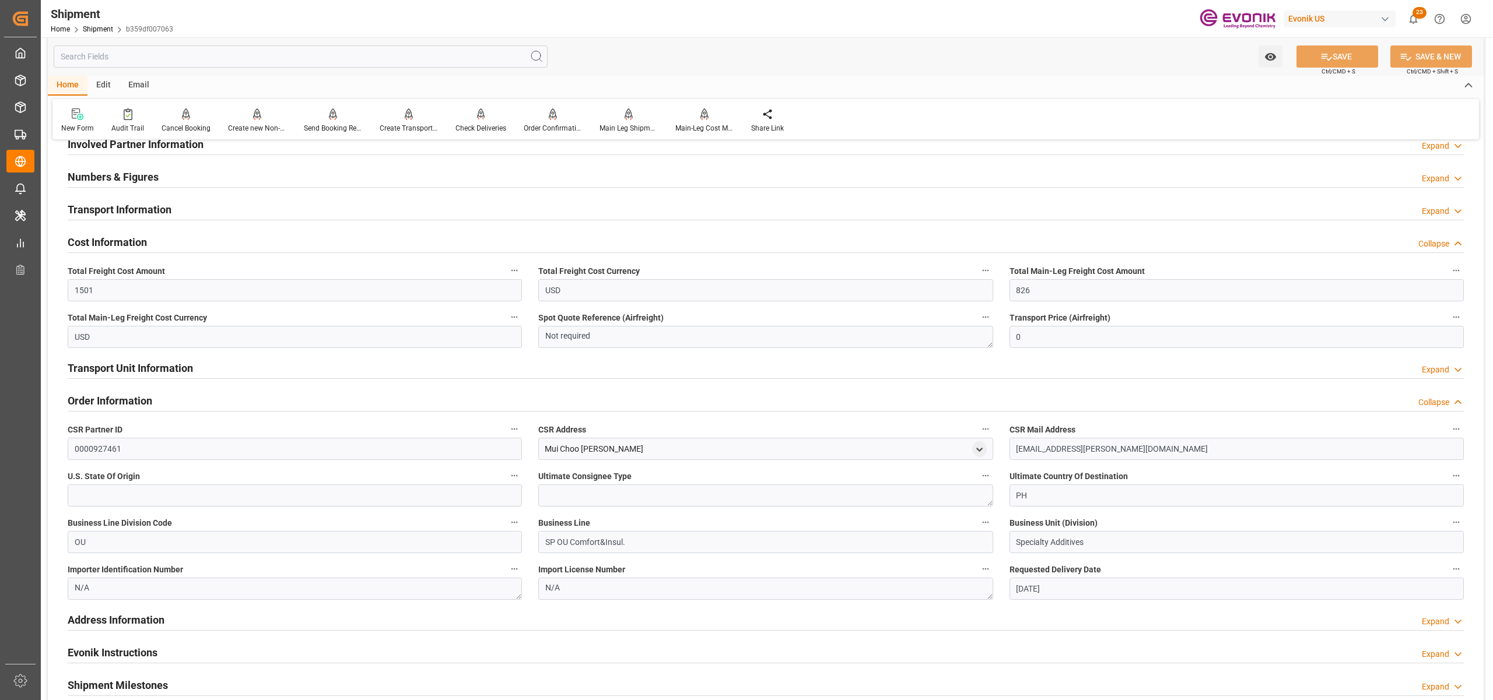
click at [253, 367] on div "Transport Unit Information Expand" at bounding box center [766, 367] width 1396 height 22
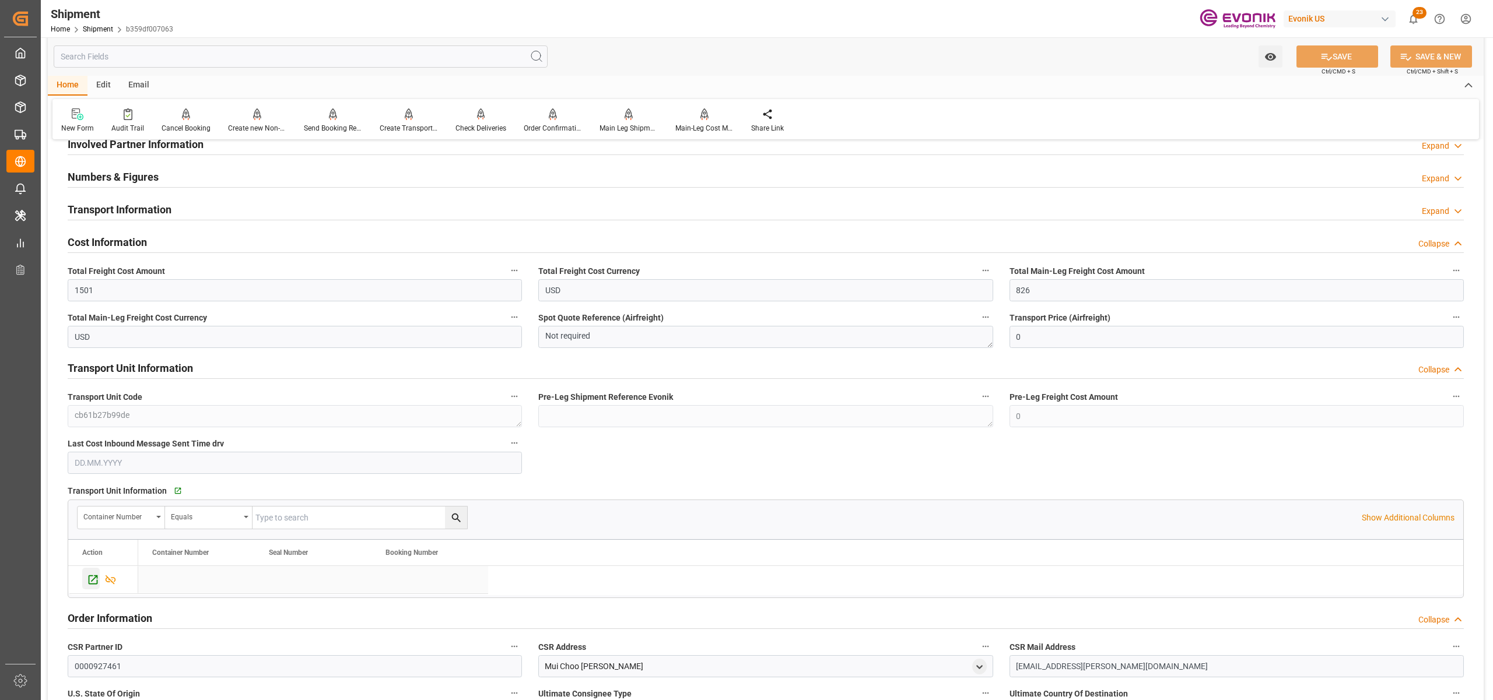
click at [89, 582] on icon "Press SPACE to select this row." at bounding box center [93, 580] width 9 height 9
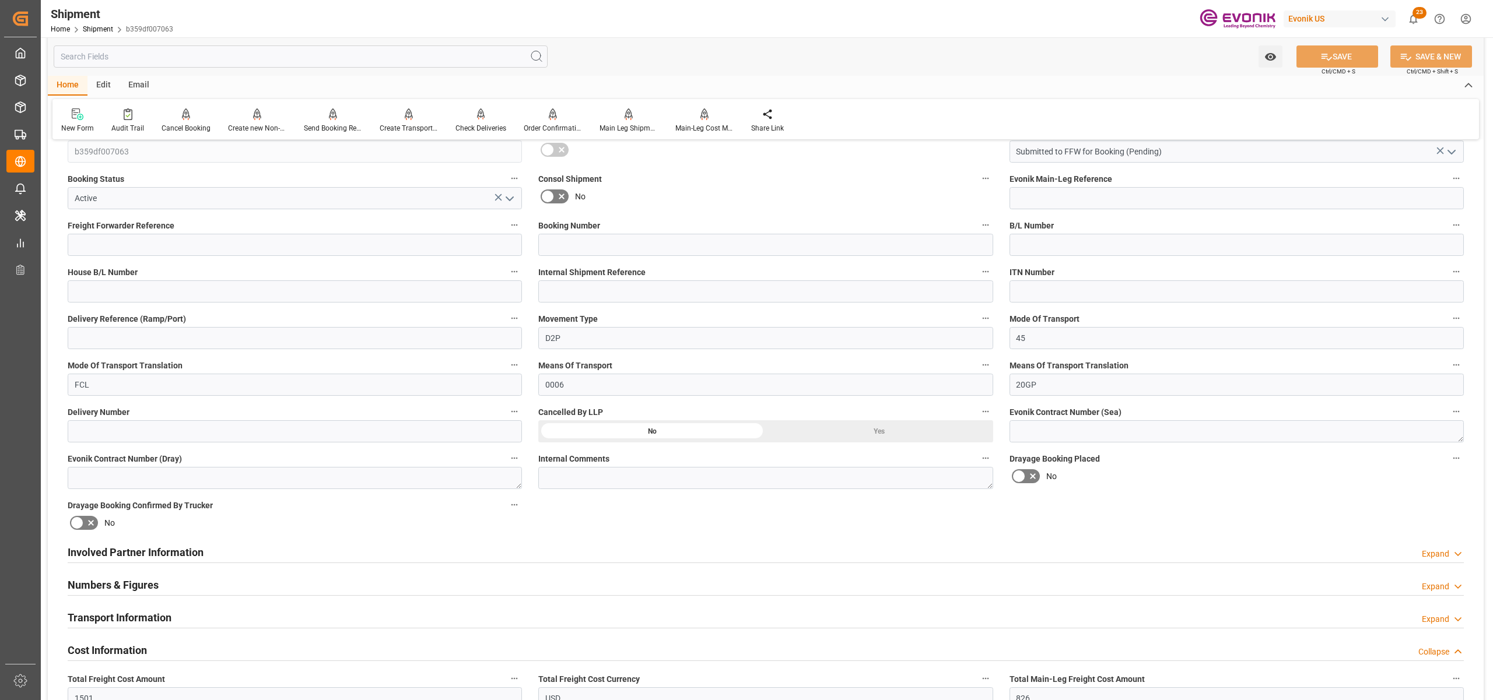
scroll to position [518, 0]
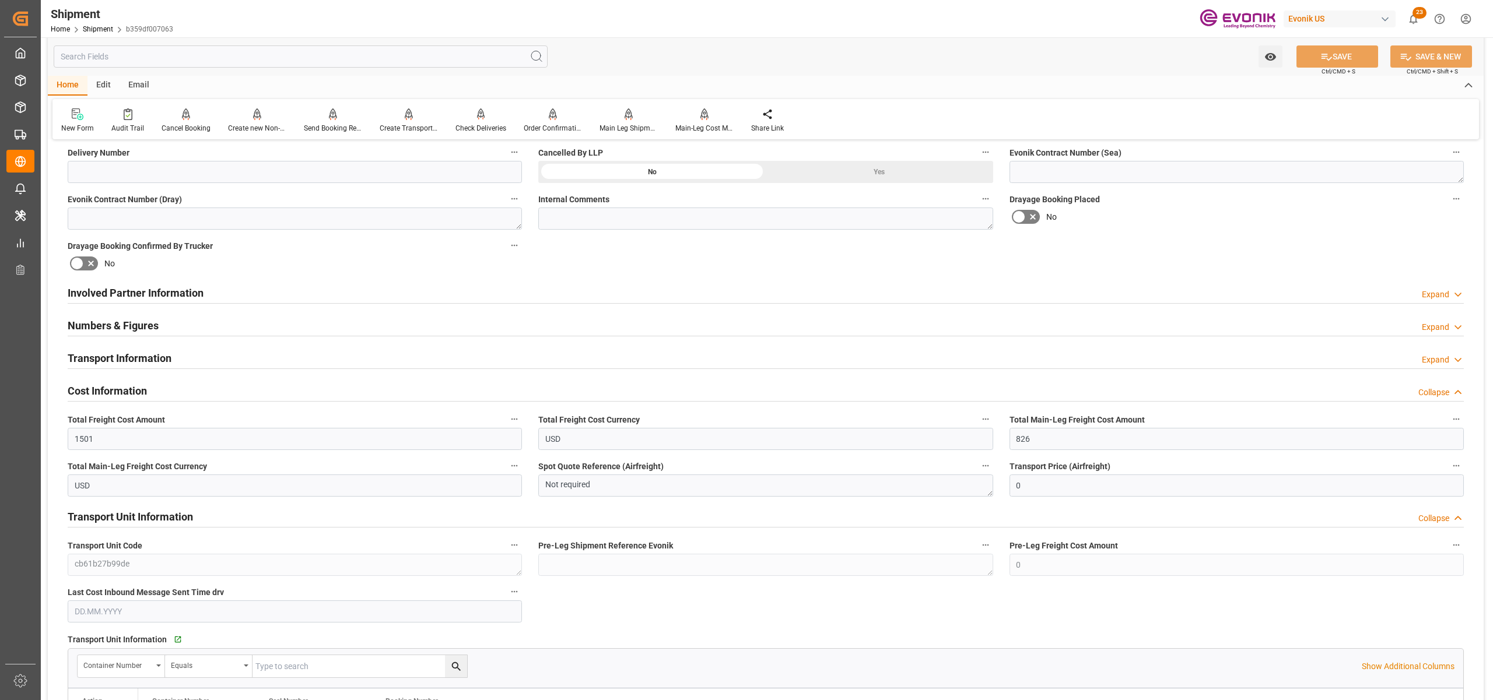
click at [528, 292] on div "Involved Partner Information Expand" at bounding box center [766, 292] width 1396 height 22
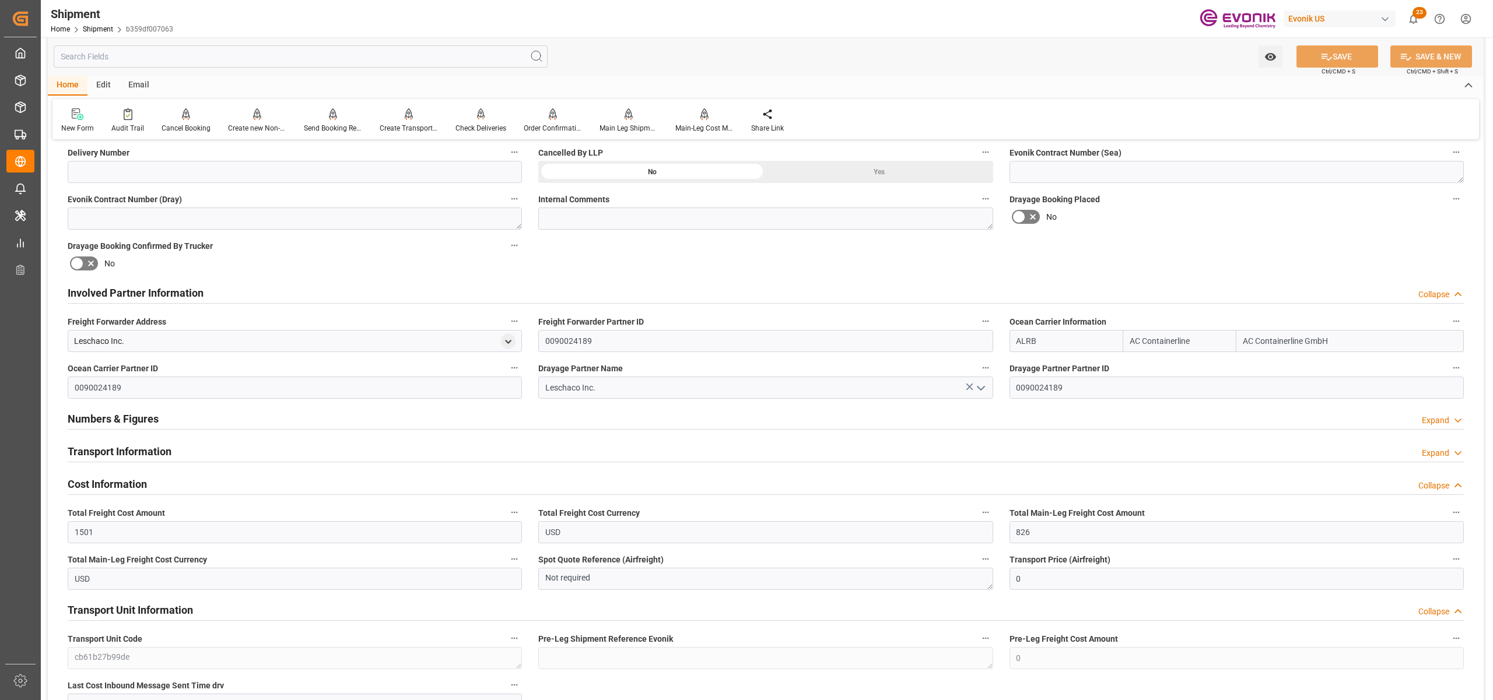
click at [273, 452] on div "Transport Information Expand" at bounding box center [766, 451] width 1396 height 22
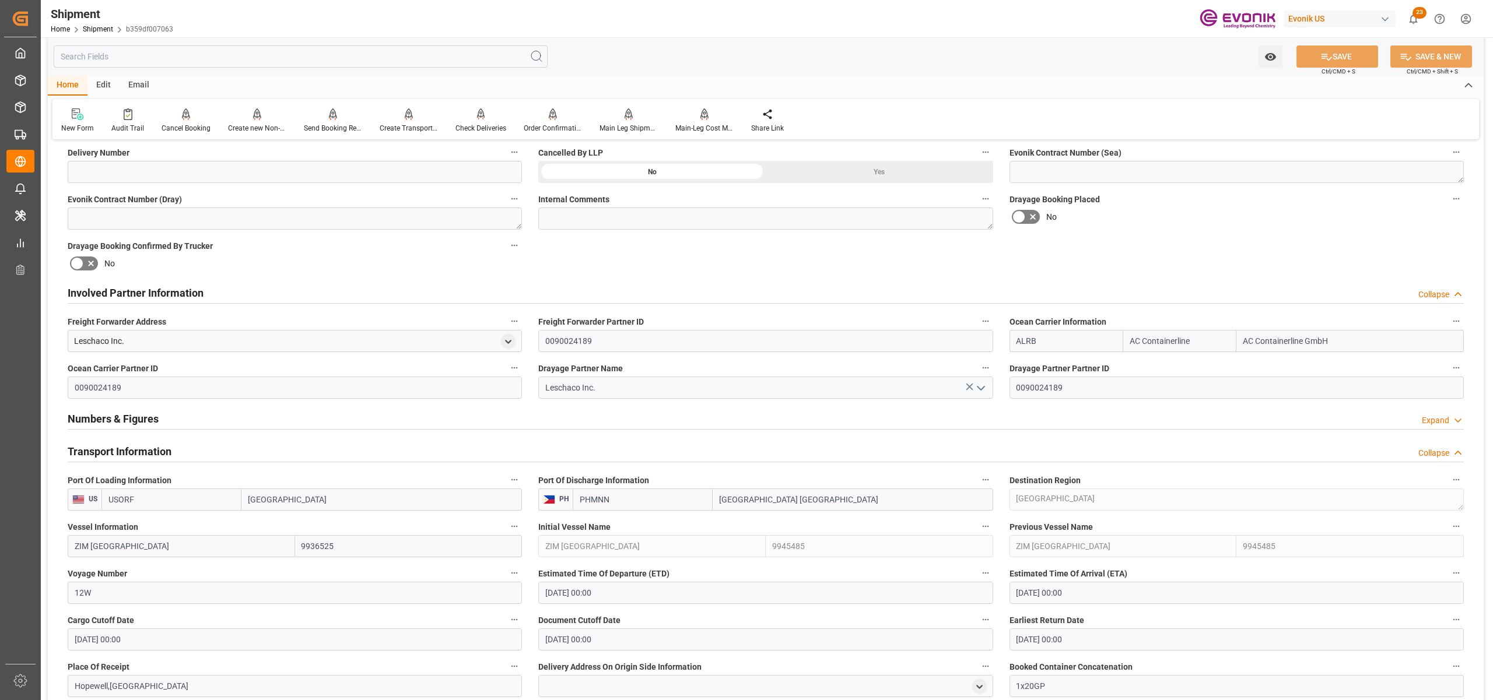
scroll to position [777, 0]
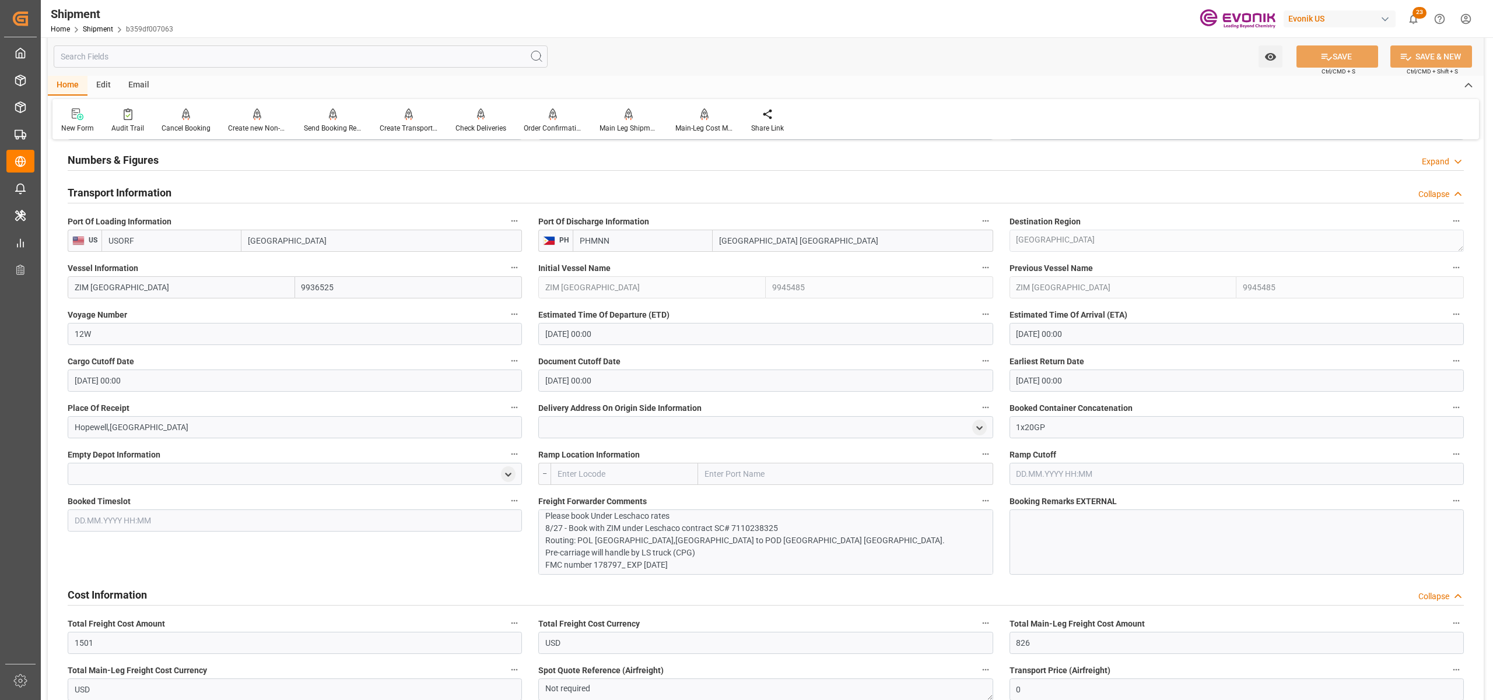
click at [612, 330] on input "29.09.2025 00:00" at bounding box center [765, 334] width 454 height 22
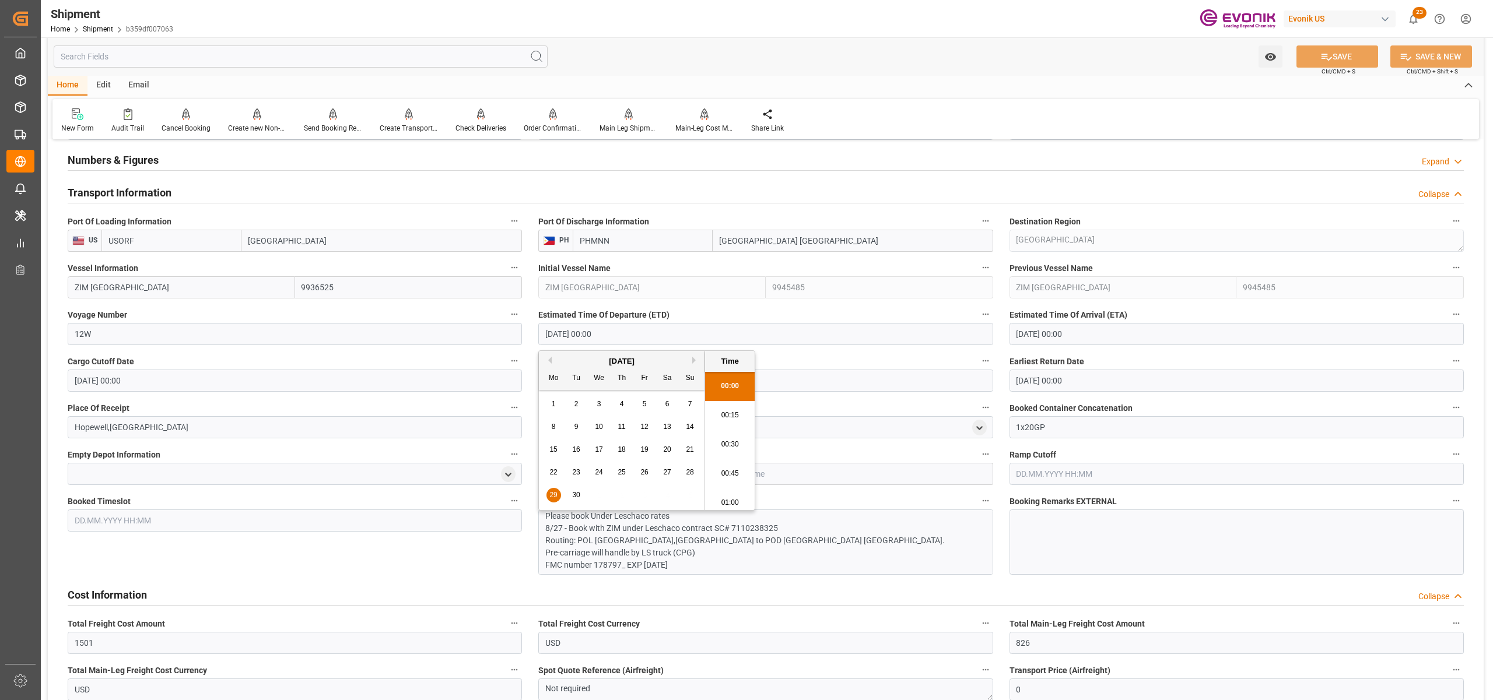
click at [692, 359] on div "September 2025" at bounding box center [622, 362] width 166 height 12
click at [696, 360] on button "Next Month" at bounding box center [695, 360] width 7 height 7
click at [570, 429] on div "7" at bounding box center [576, 427] width 15 height 14
type input "07.10.2025 00:00"
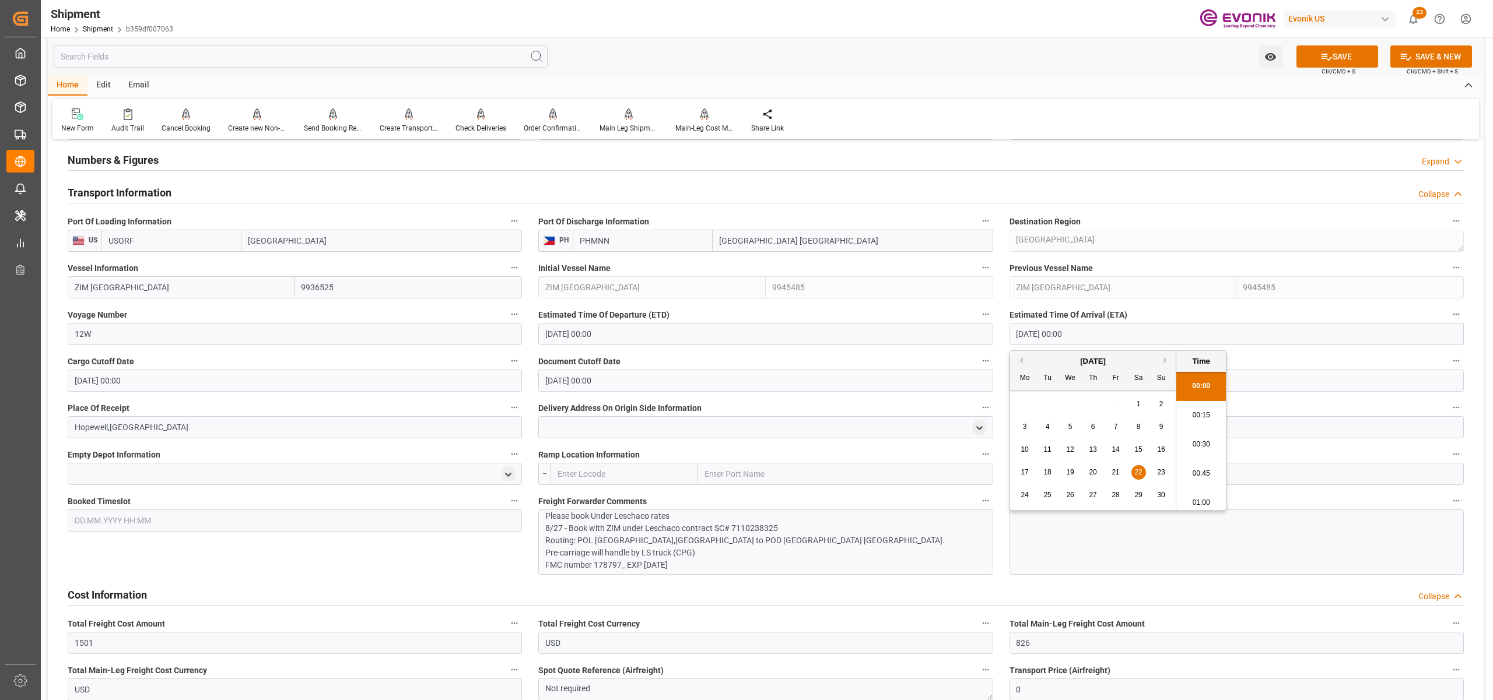
click at [1095, 339] on input "22.11.2025 00:00" at bounding box center [1236, 334] width 454 height 22
click at [1167, 357] on button "Next Month" at bounding box center [1166, 360] width 7 height 7
click at [1020, 362] on button "Previous Month" at bounding box center [1019, 360] width 7 height 7
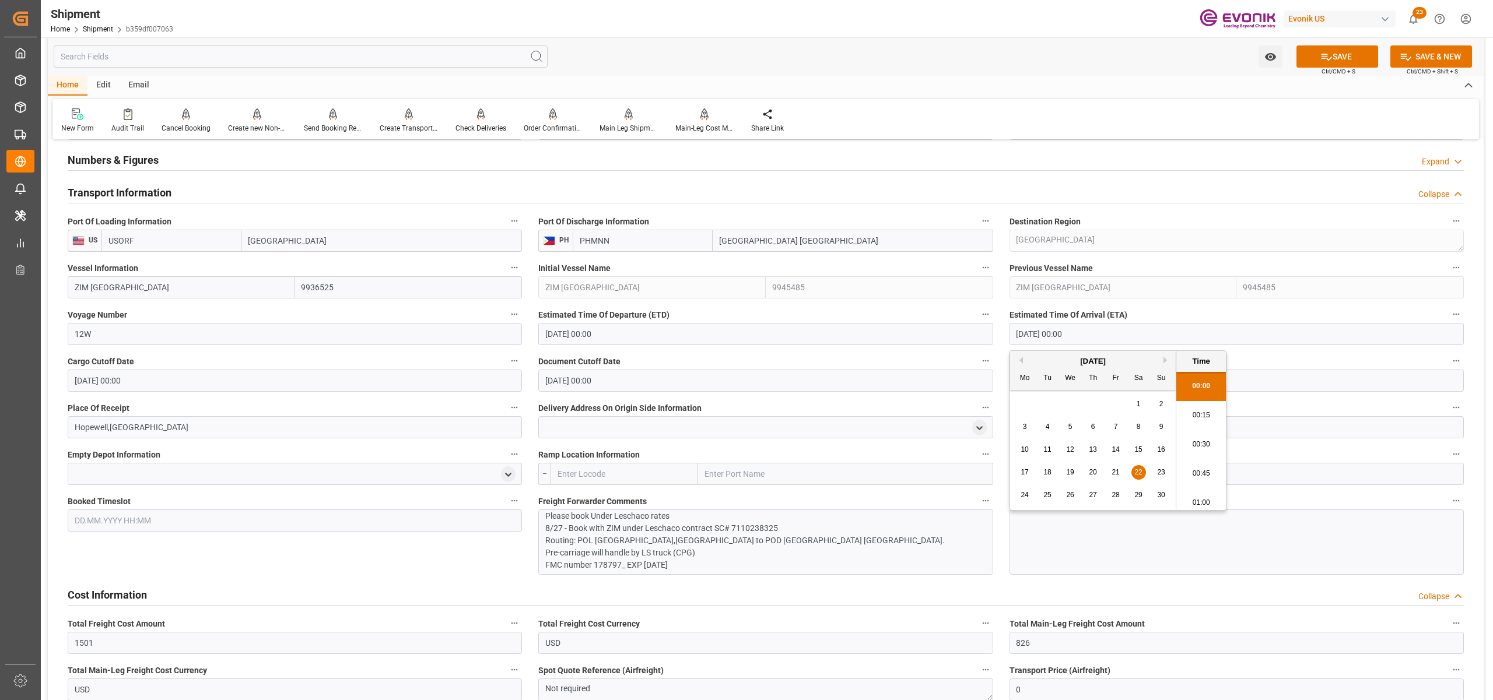
click at [1471, 264] on div "Previous Vessel Name ZIM CANADA 9945485" at bounding box center [1236, 279] width 471 height 47
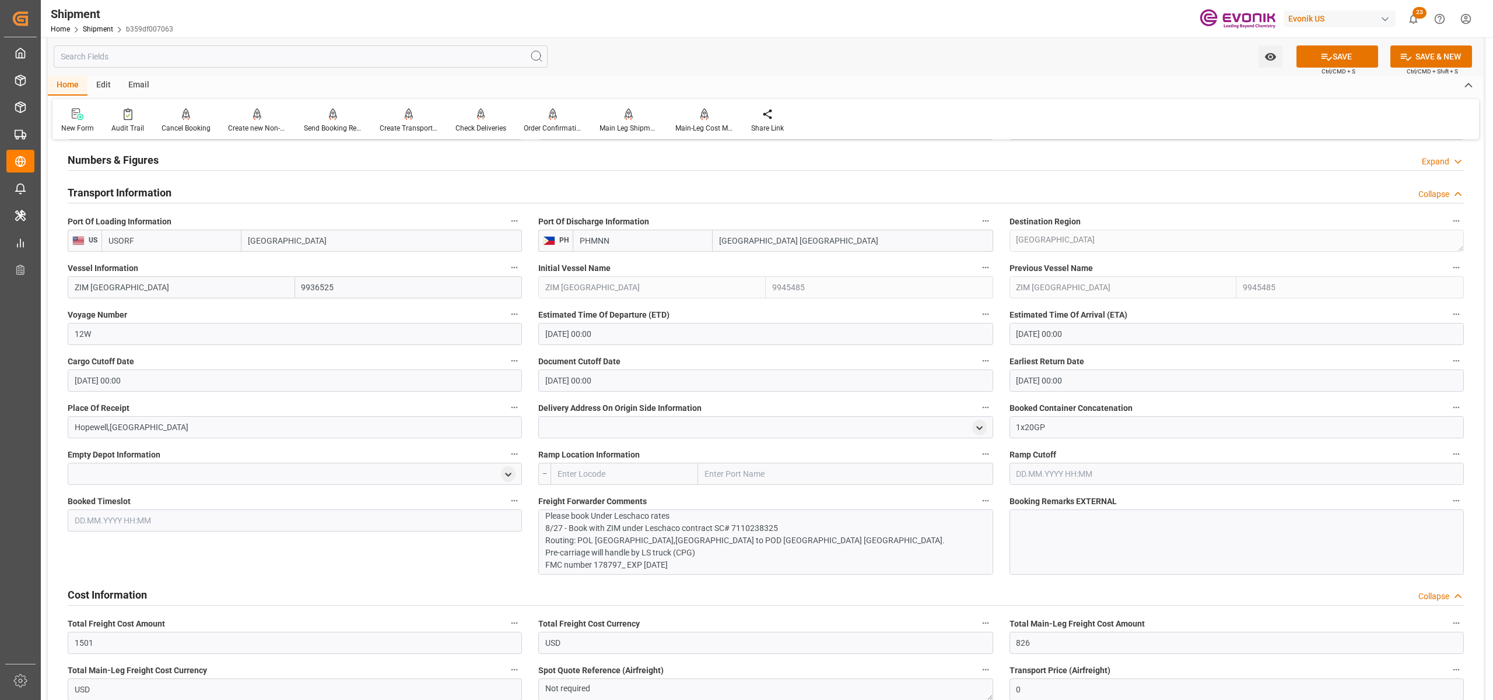
click at [1328, 67] on span "Ctrl/CMD + S" at bounding box center [1338, 71] width 34 height 9
click at [1328, 61] on icon at bounding box center [1326, 57] width 12 height 12
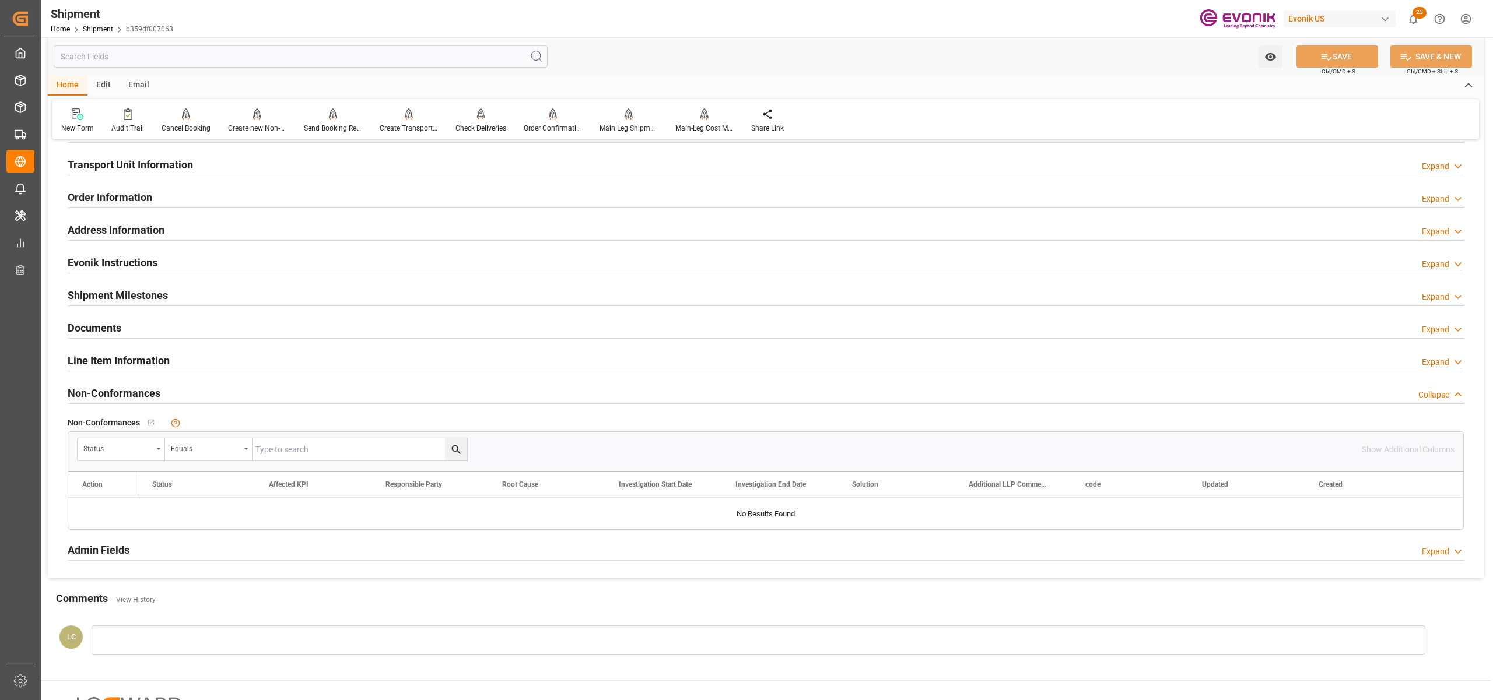
scroll to position [518, 0]
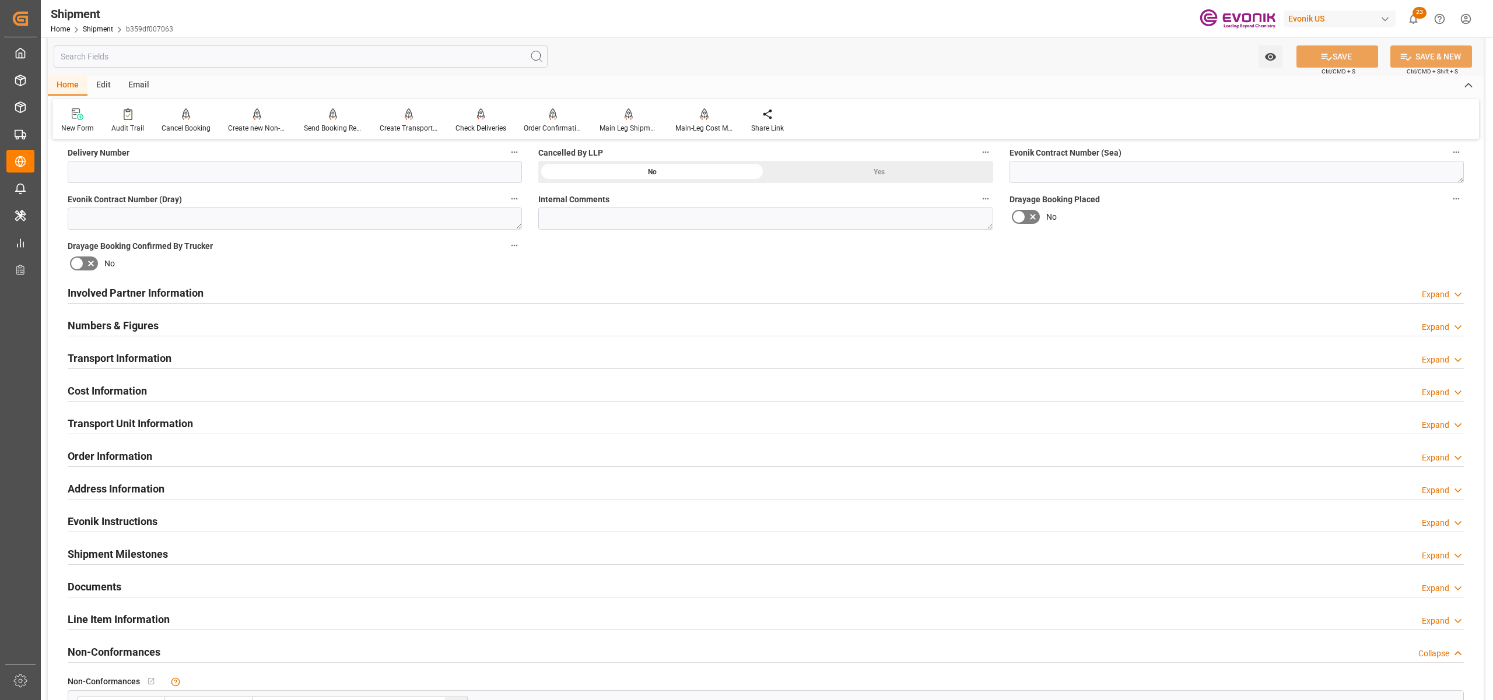
click at [409, 288] on div "Involved Partner Information Expand" at bounding box center [766, 292] width 1396 height 22
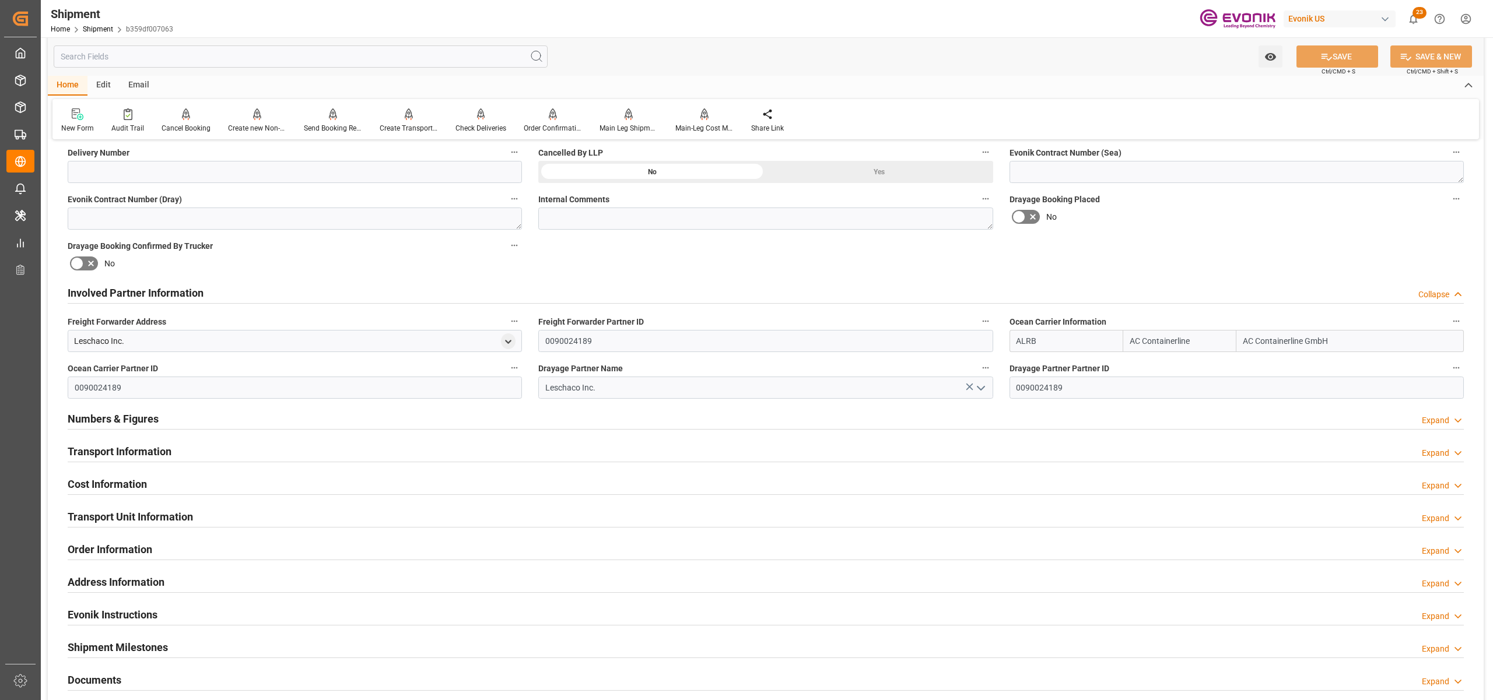
click at [243, 452] on div "Transport Information Expand" at bounding box center [766, 451] width 1396 height 22
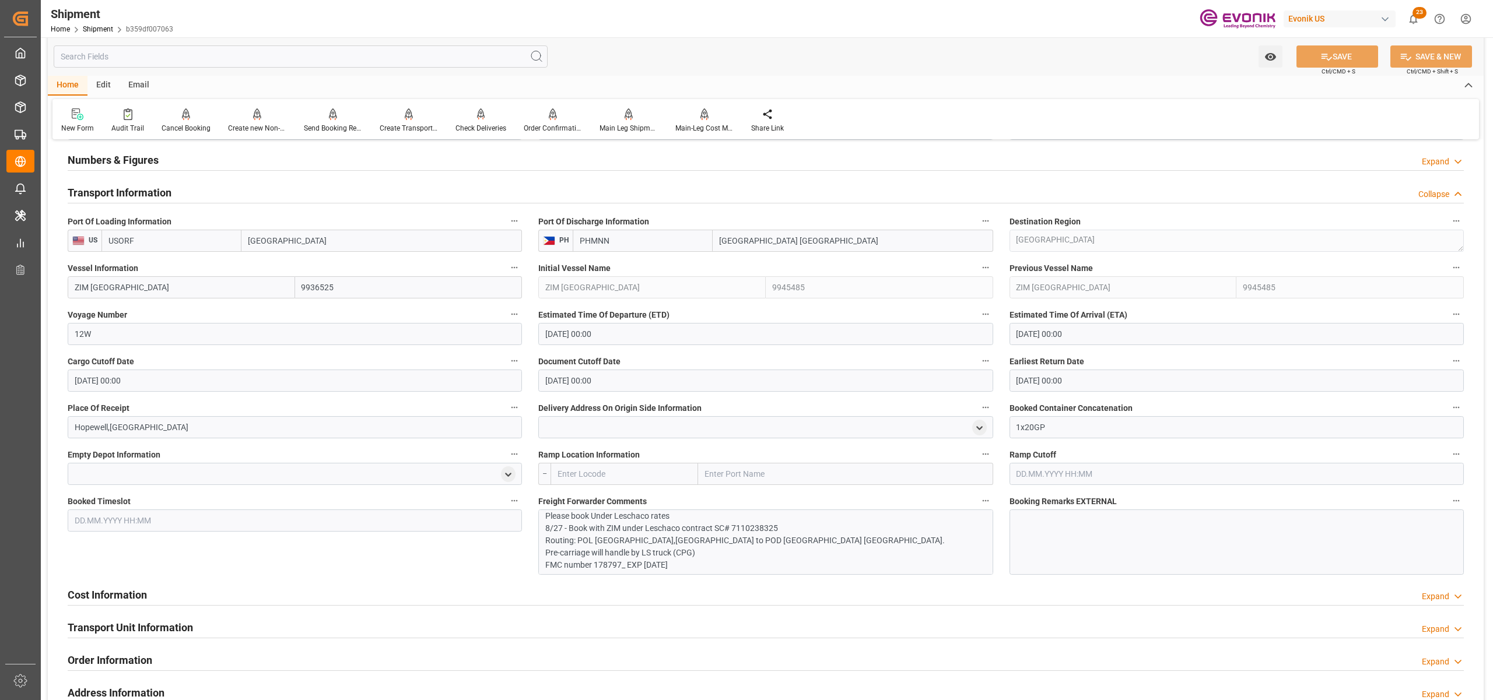
scroll to position [1036, 0]
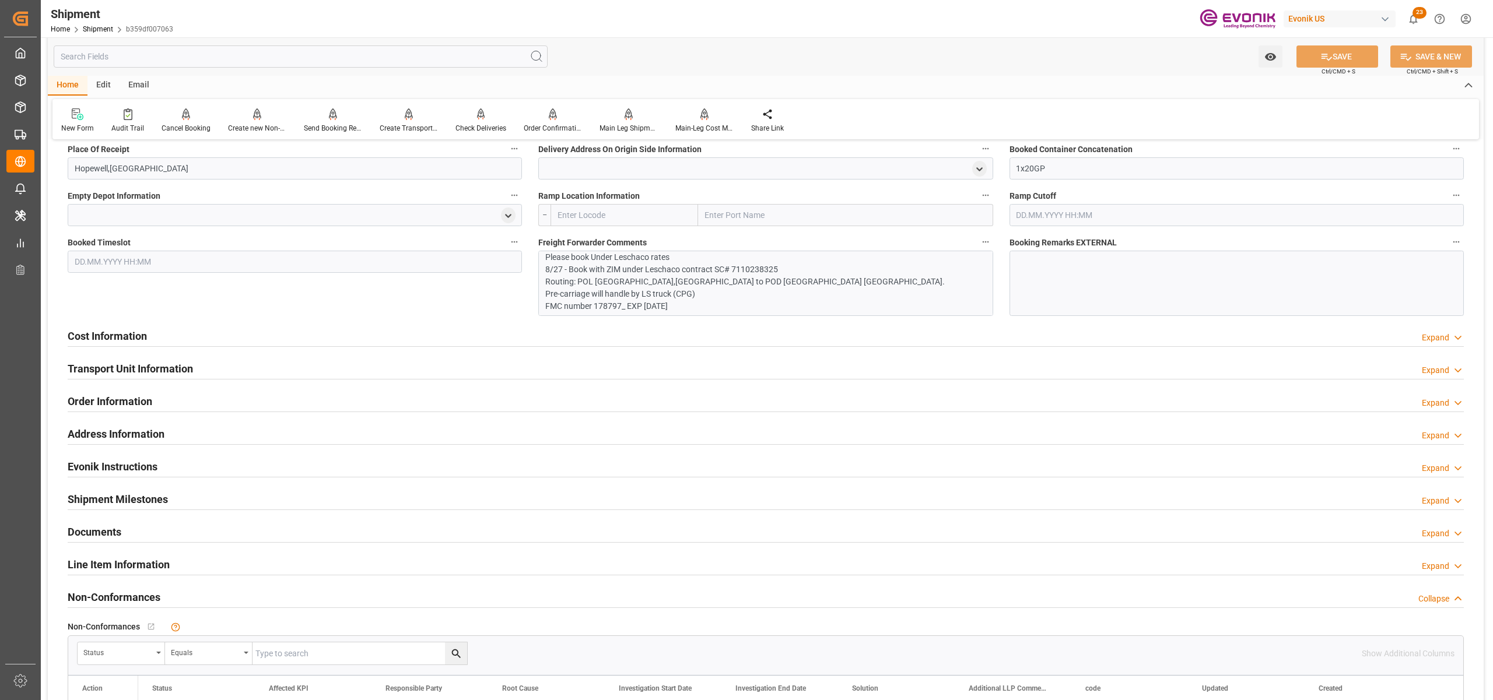
click at [376, 341] on div "Cost Information Expand" at bounding box center [766, 335] width 1396 height 22
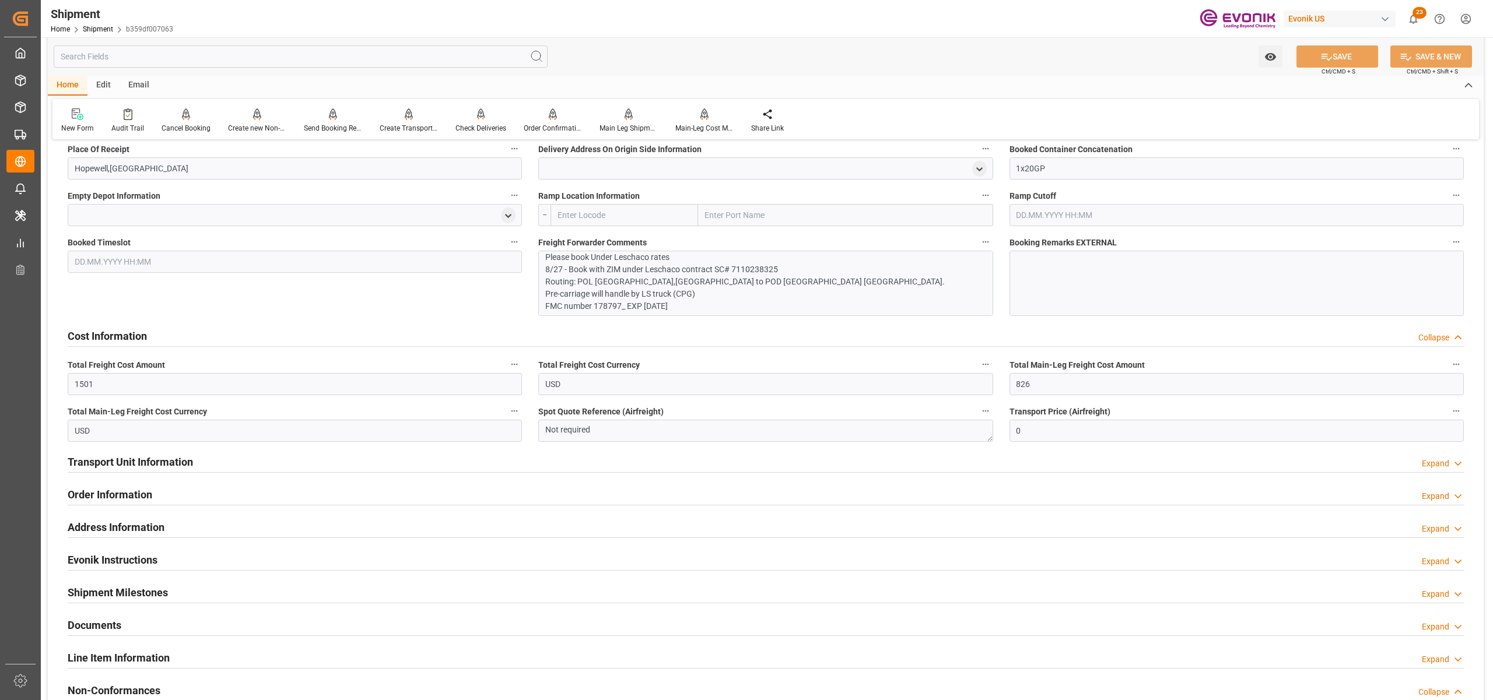
scroll to position [777, 0]
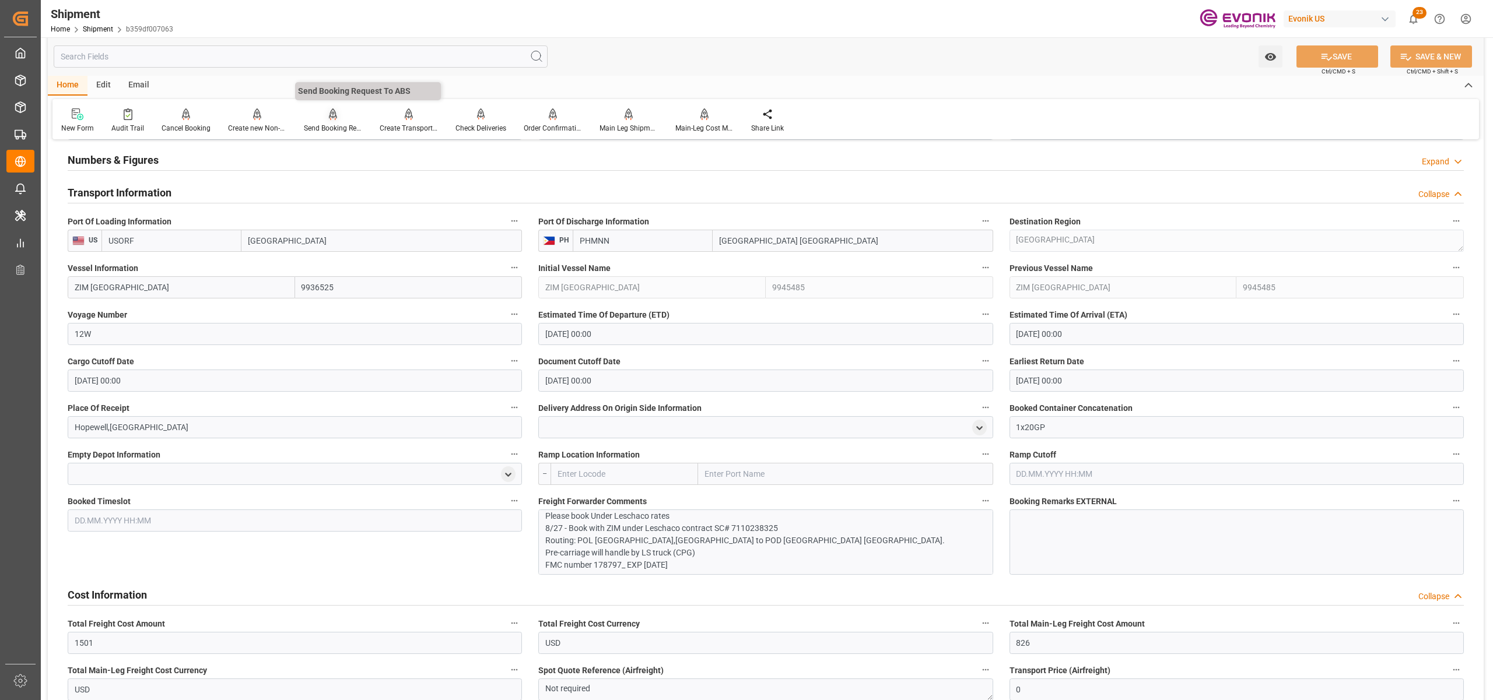
click at [334, 124] on div "Send Booking Request To ABS" at bounding box center [333, 128] width 58 height 10
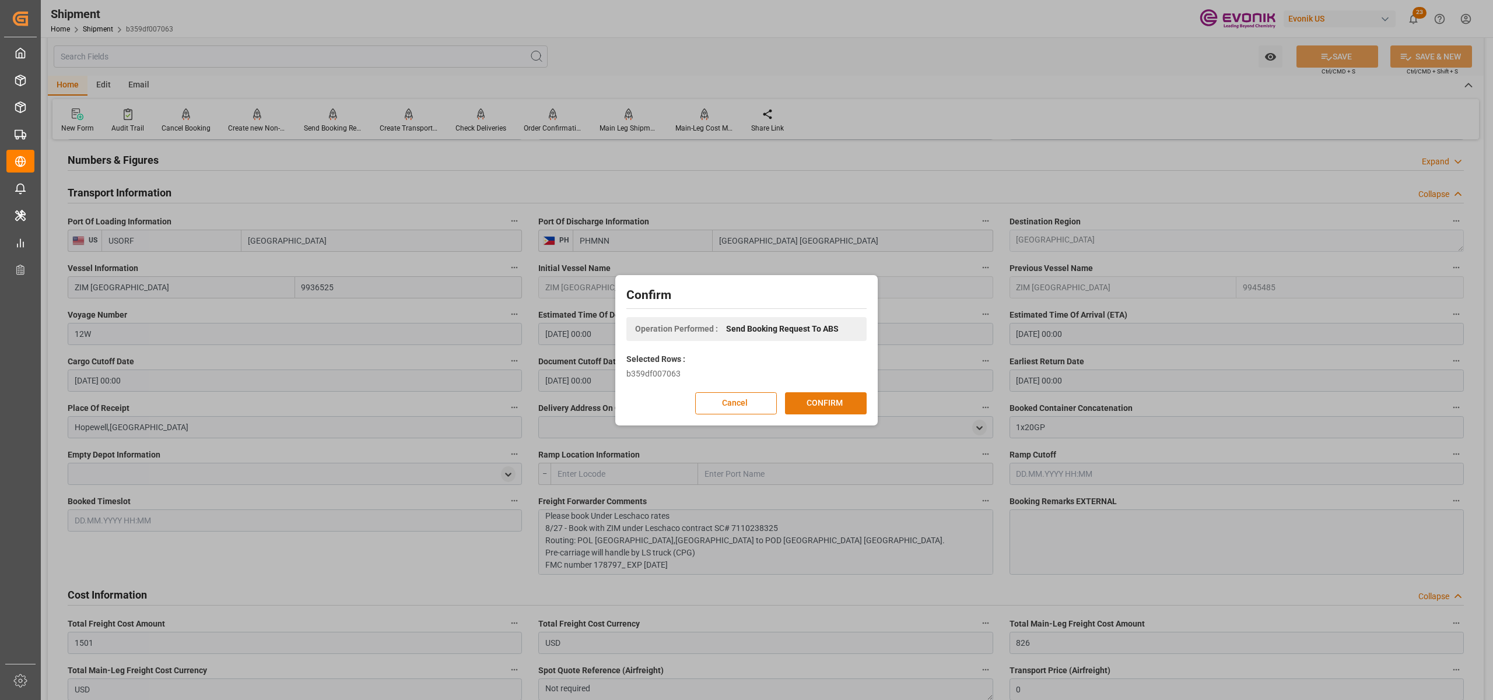
click at [831, 399] on button "CONFIRM" at bounding box center [826, 403] width 82 height 22
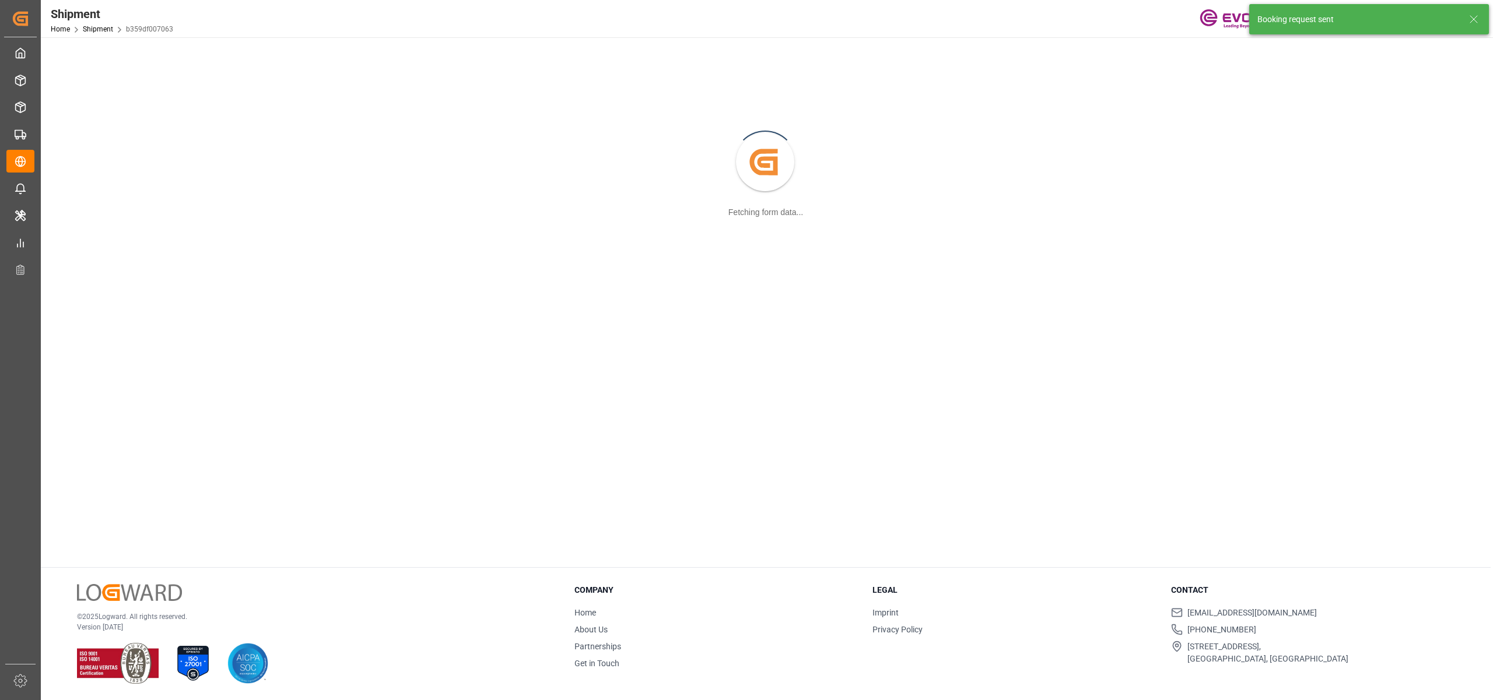
scroll to position [127, 0]
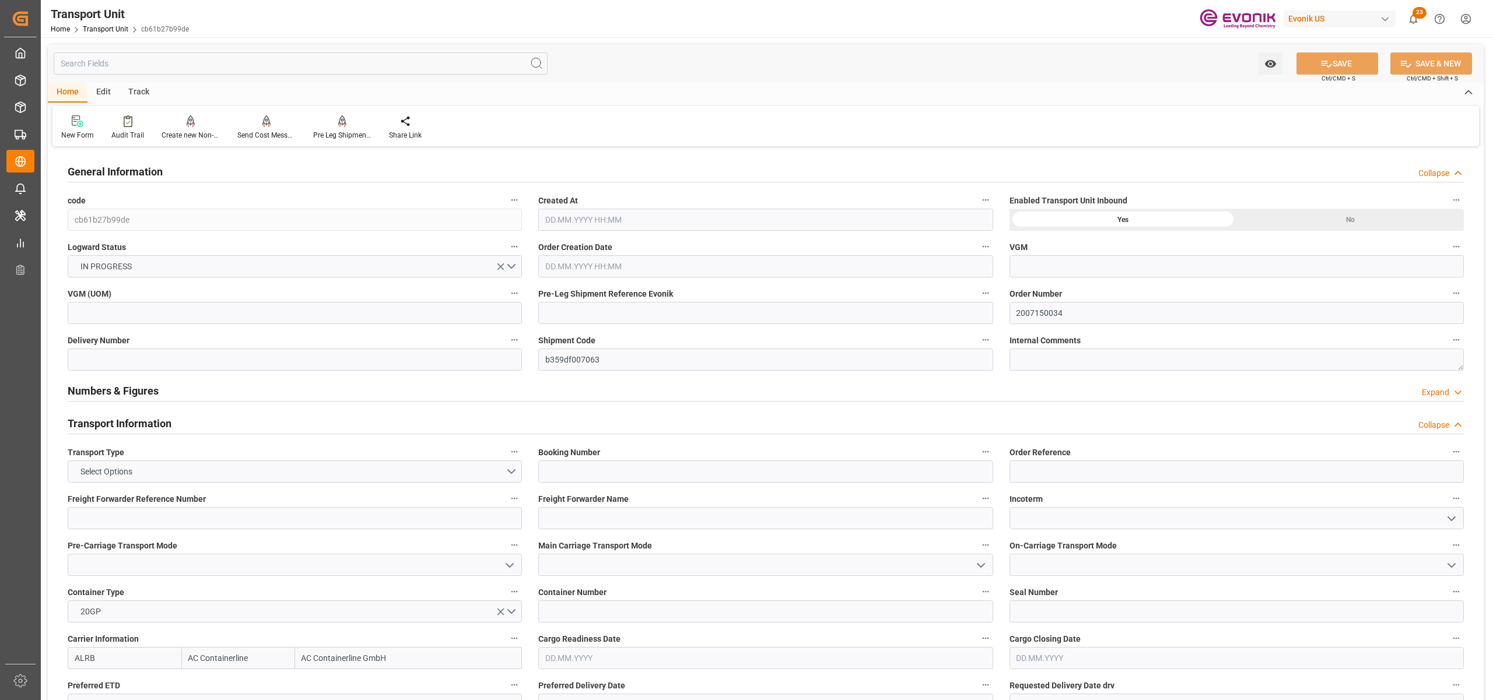
type input "AC Containerline"
type input "AC Containerline GmbH"
type input "USORF"
type input "PHMNN"
type input "0"
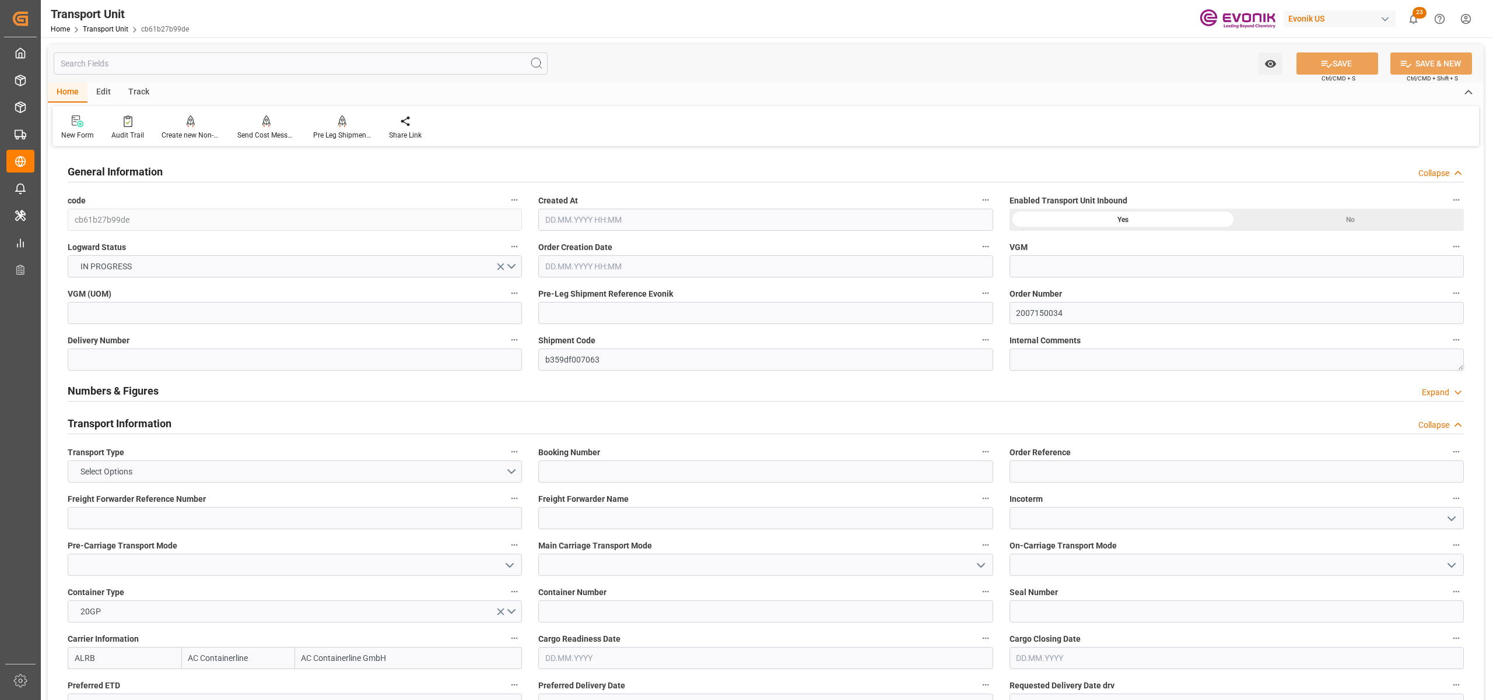
type input "18960"
type input "27.08.2025 07:57"
type input "01.11.2025"
type input "29.09.2025 00:00"
type input "30.09.2025 00:00"
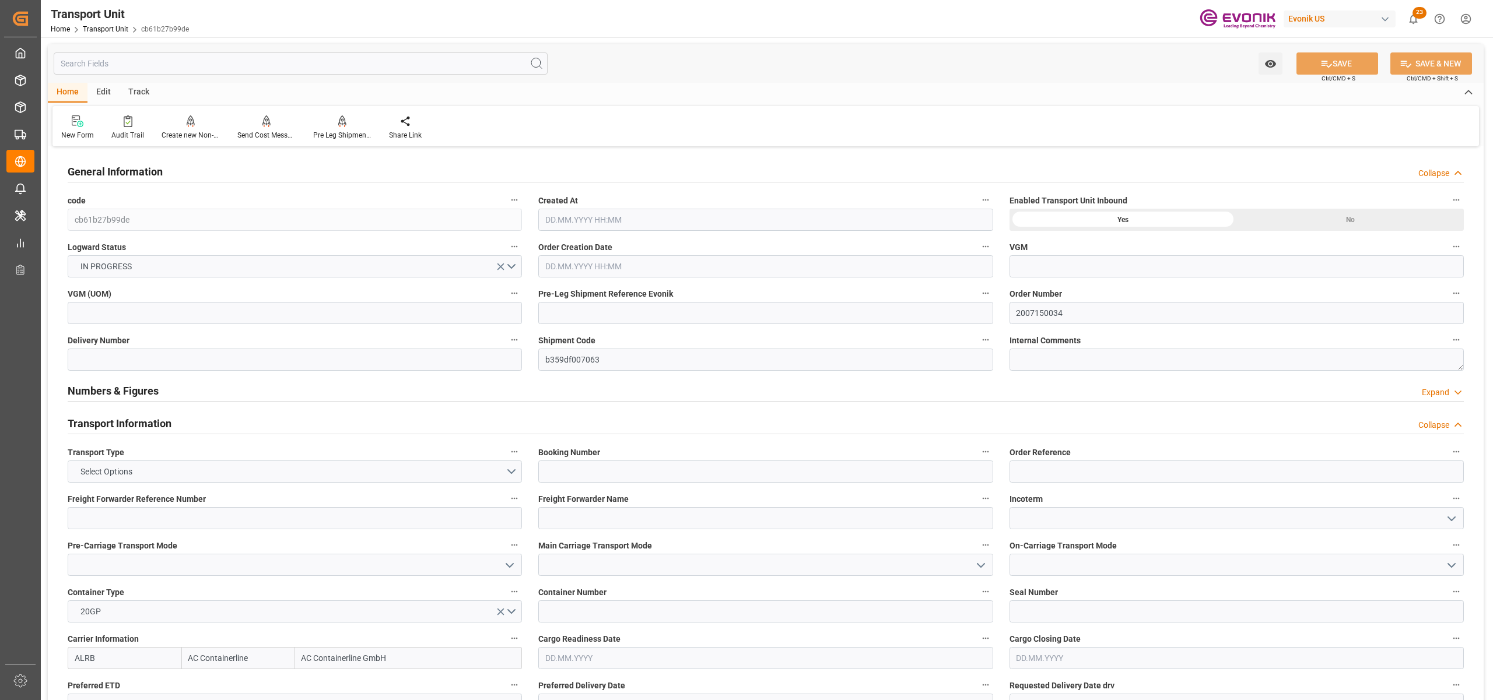
type input "22.11.2025 00:00"
type input "16.11.2025 00:00"
type input "26.09.2025 00:00"
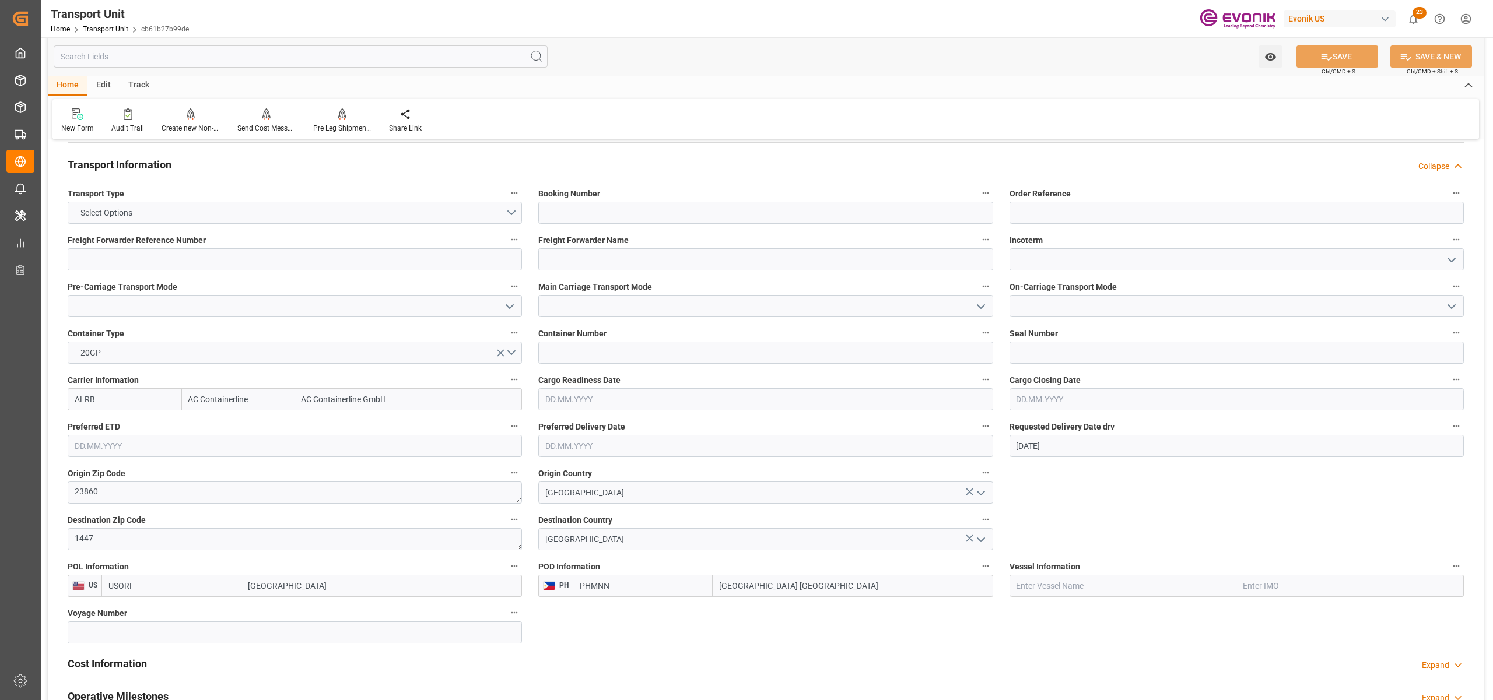
scroll to position [518, 0]
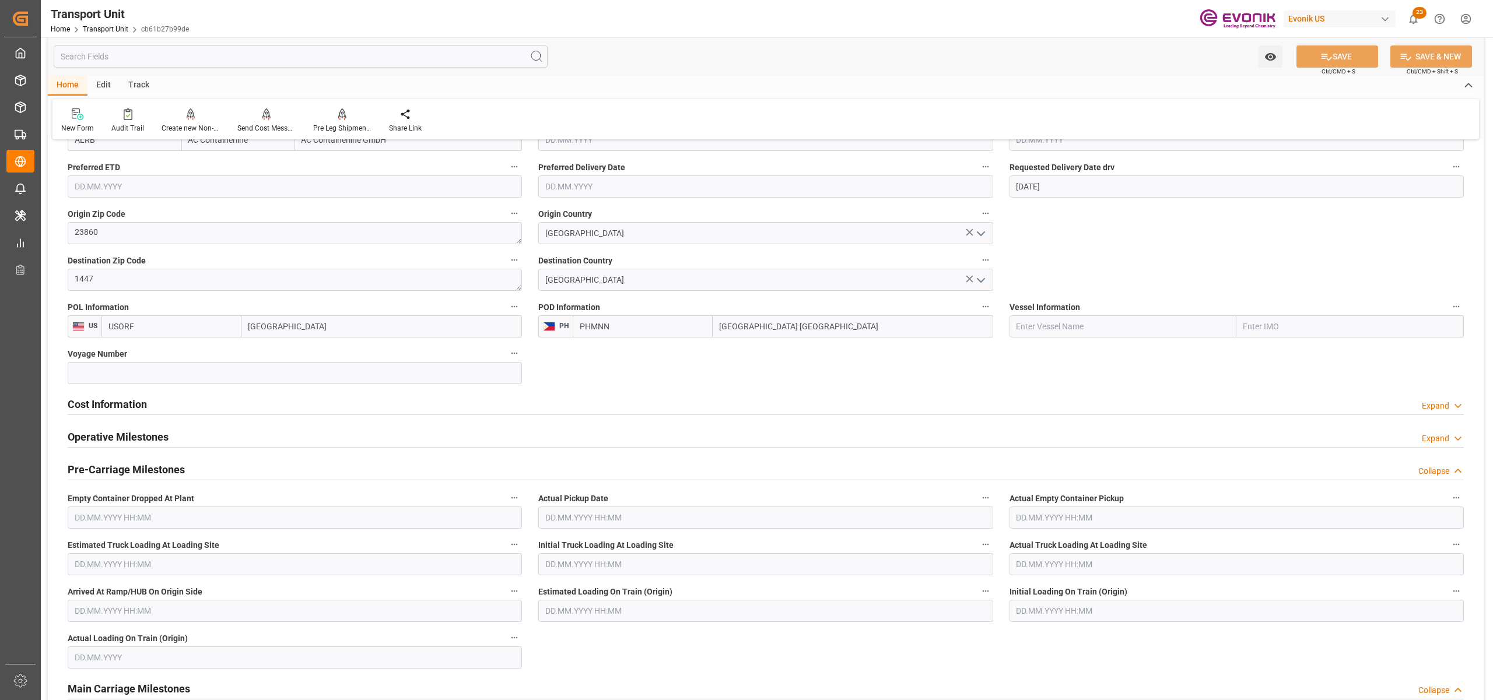
click at [170, 409] on div "Cost Information Expand" at bounding box center [766, 403] width 1396 height 22
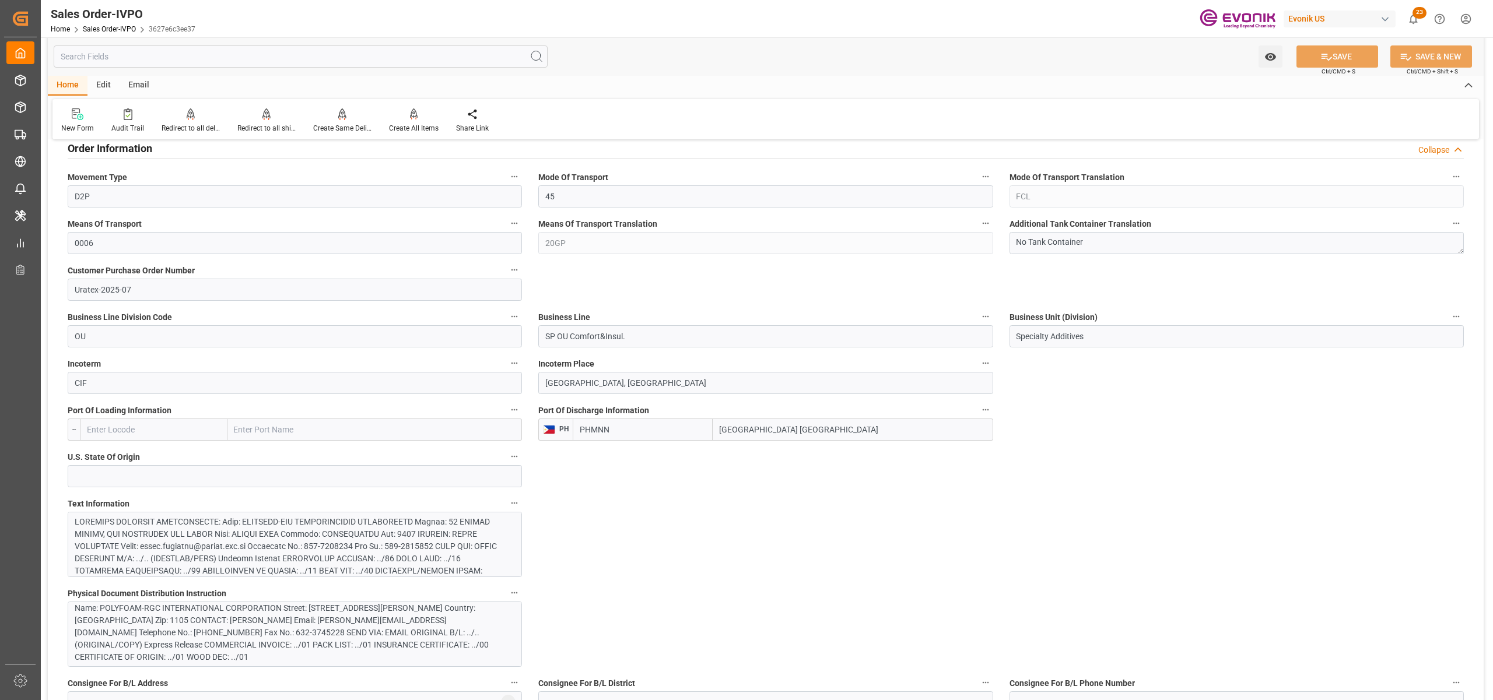
scroll to position [777, 0]
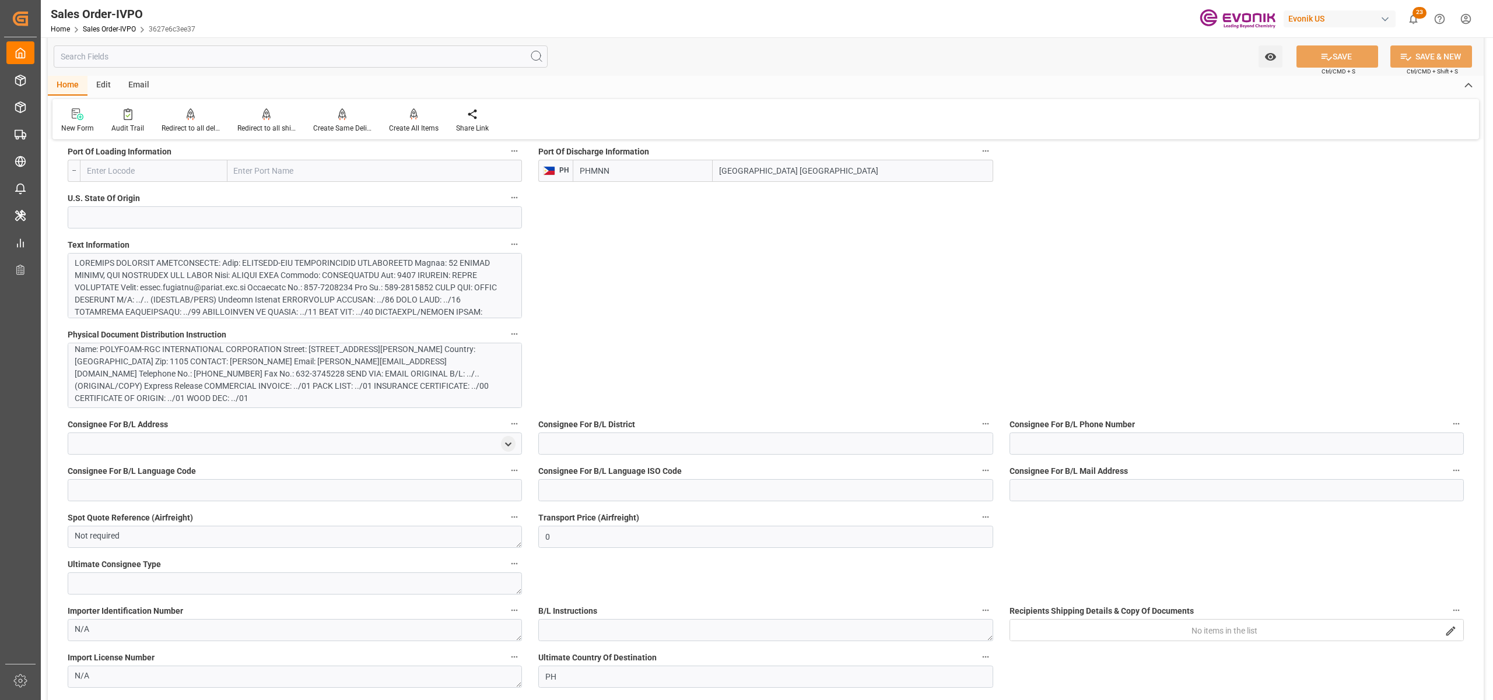
click at [371, 281] on div at bounding box center [289, 355] width 428 height 196
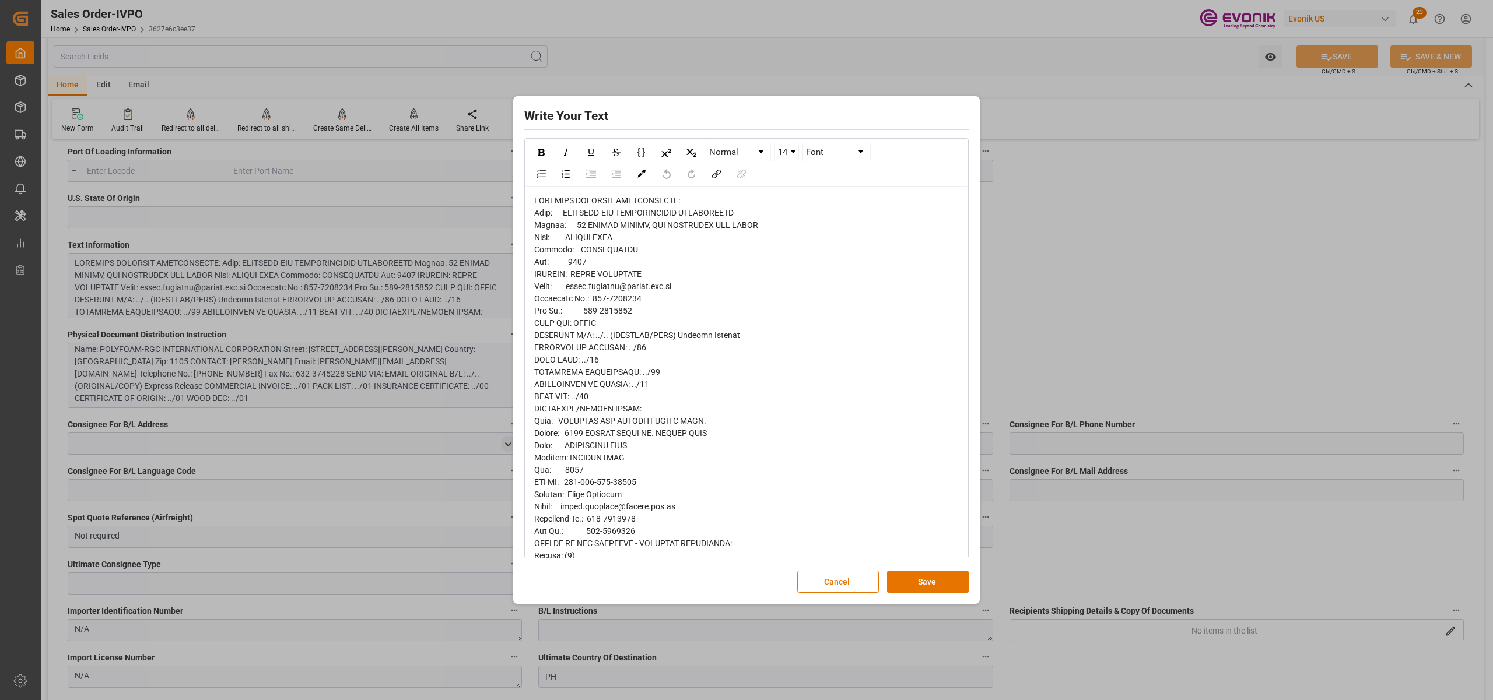
click at [542, 208] on span "rdw-editor" at bounding box center [661, 531] width 255 height 671
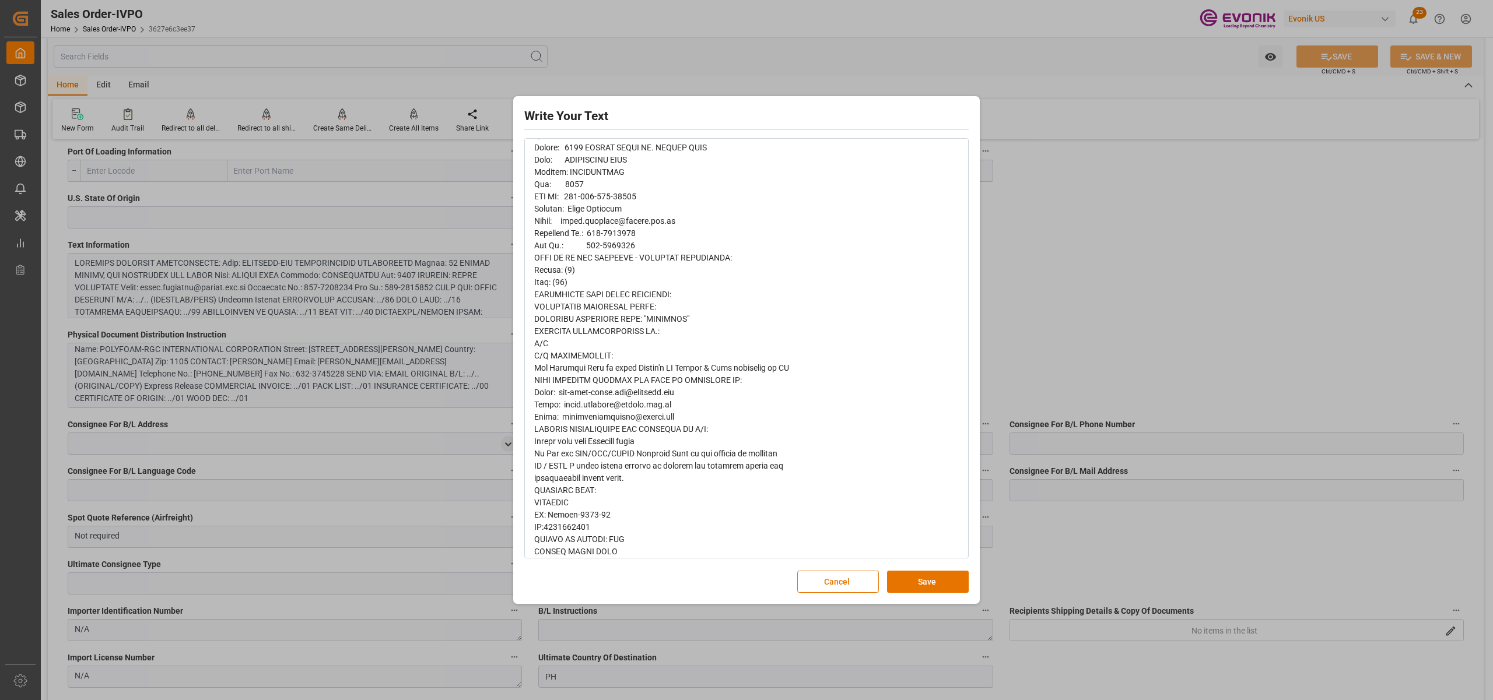
scroll to position [310, 0]
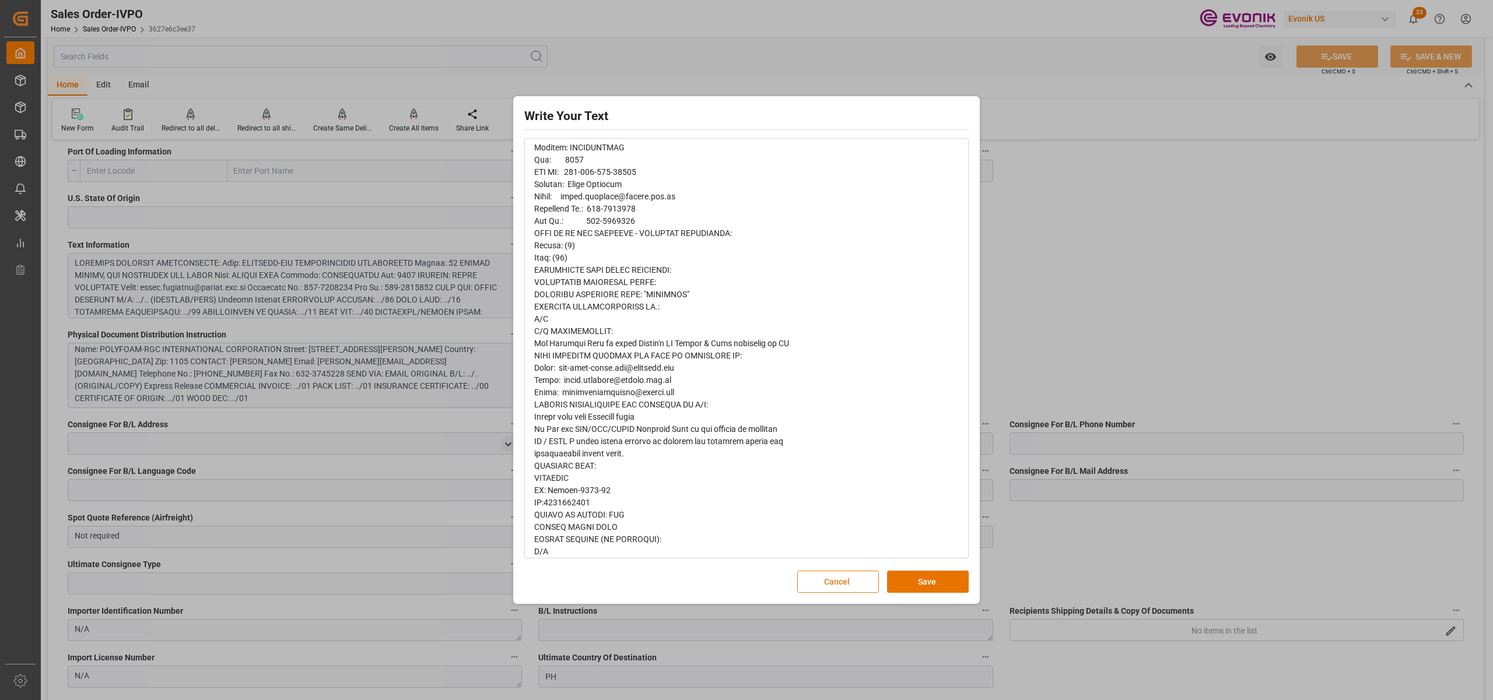
click at [838, 584] on button "Cancel" at bounding box center [838, 582] width 82 height 22
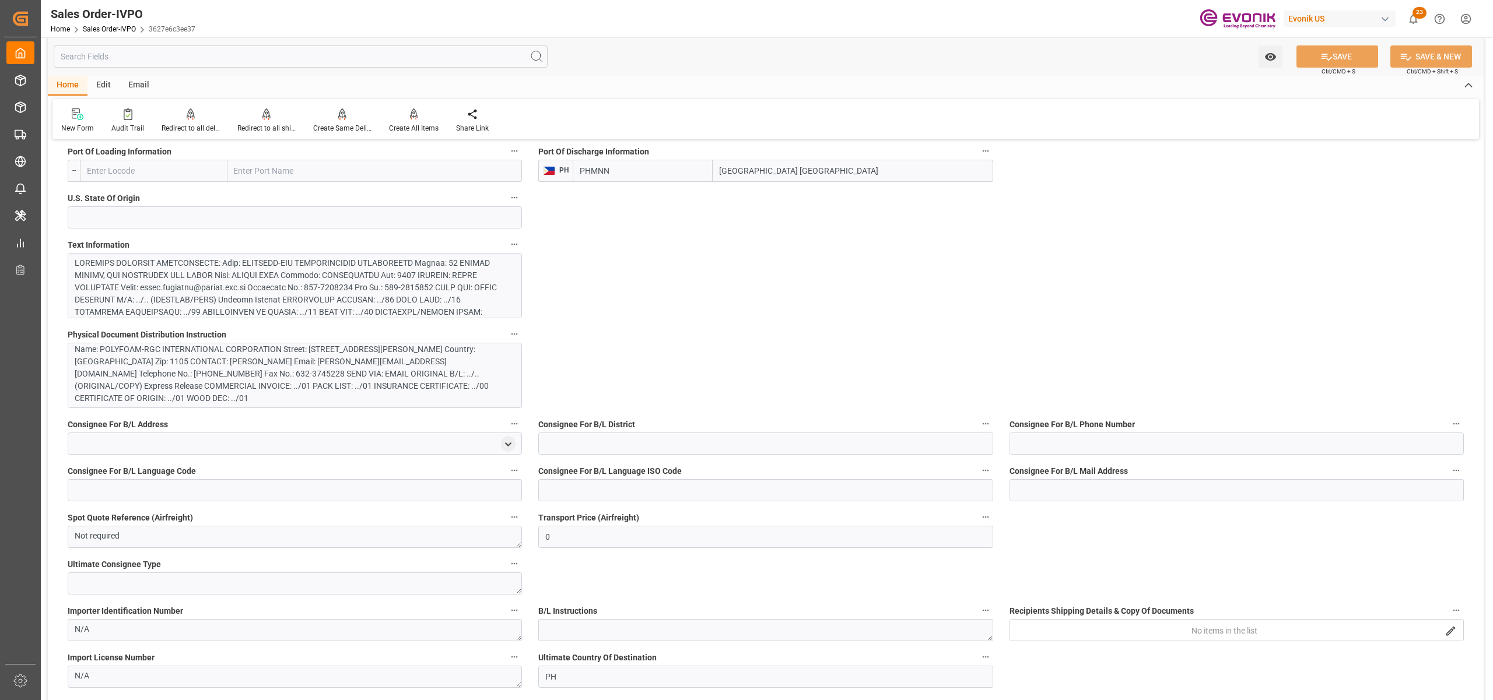
click at [224, 369] on div "Name: POLYFOAM-RGC INTERNATIONAL CORPORATION Street: [STREET_ADDRESS][PERSON_NA…" at bounding box center [289, 373] width 428 height 61
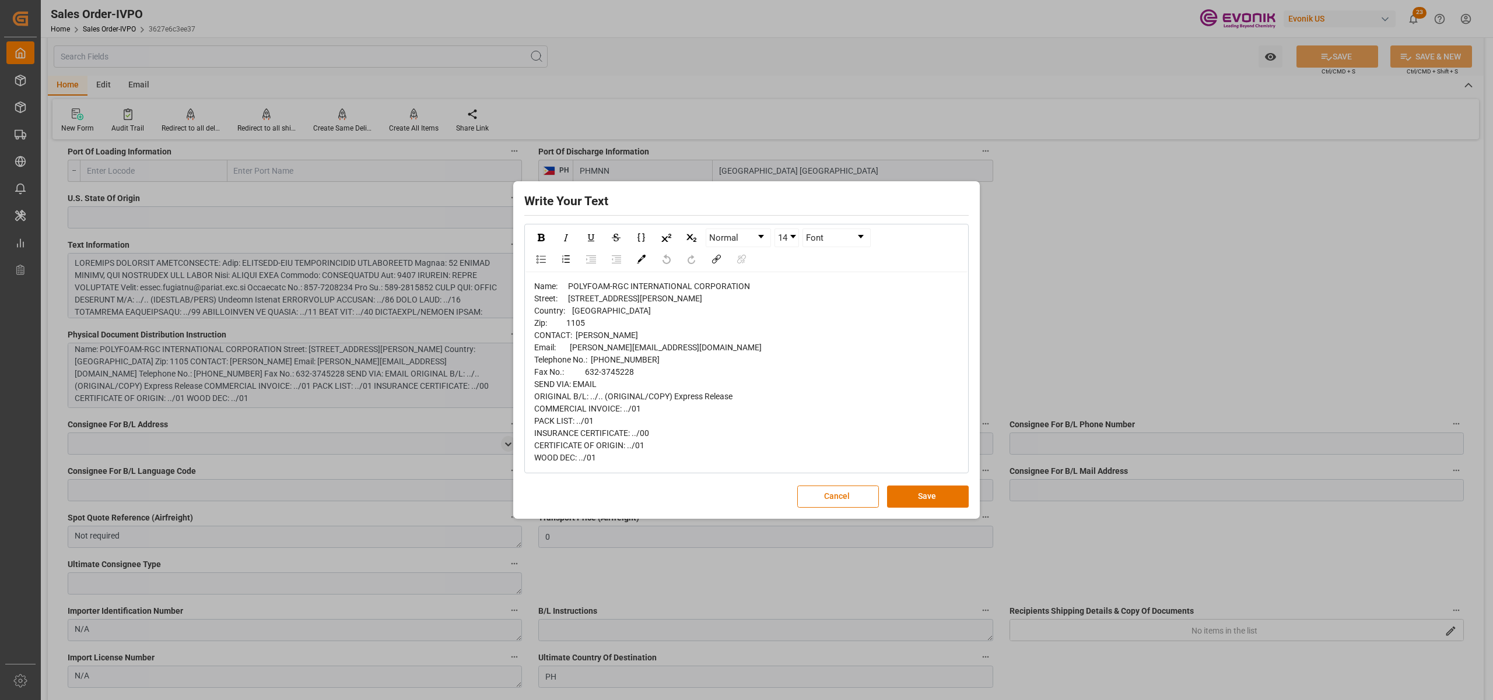
click at [831, 514] on div "Write Your Text Normal 14 Font Name: POLYFOAM-RGC INTERNATIONAL CORPORATION Str…" at bounding box center [746, 350] width 461 height 332
click at [830, 496] on button "Cancel" at bounding box center [838, 497] width 82 height 22
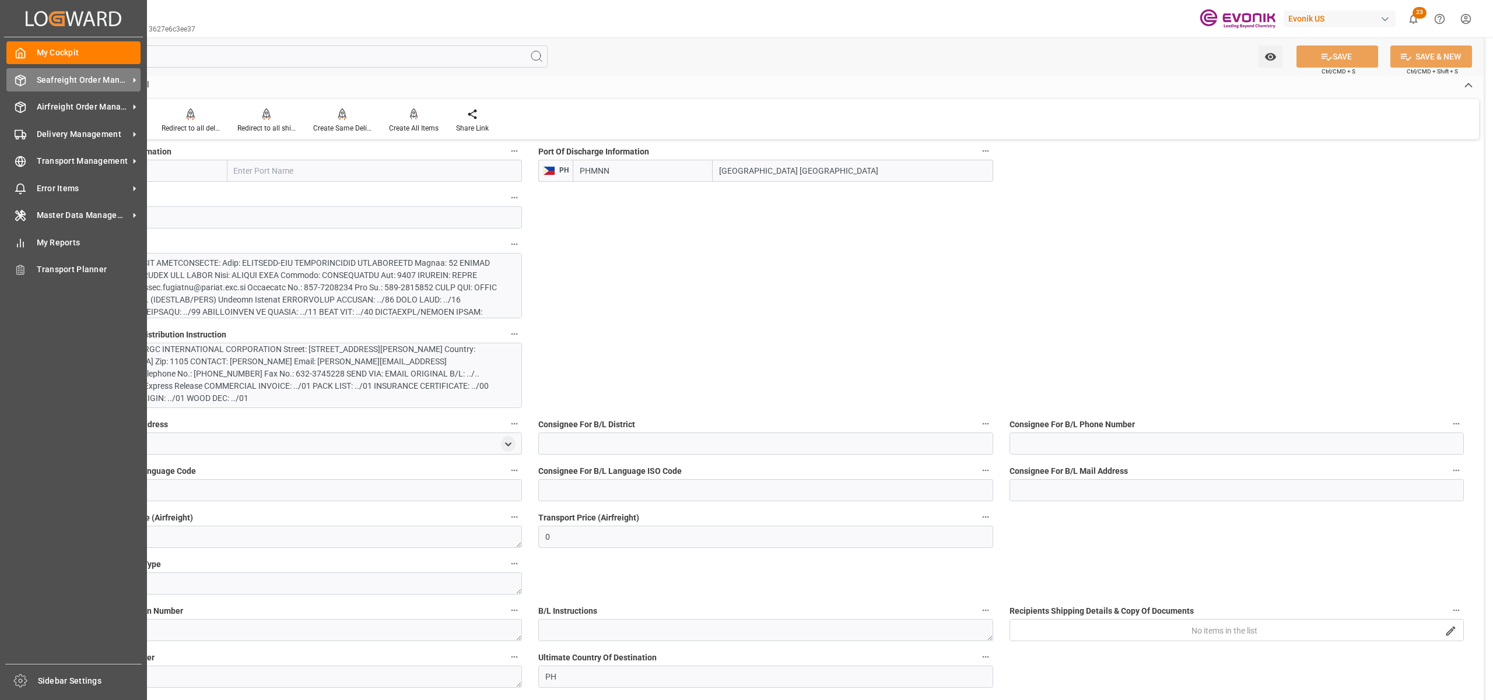
click at [58, 85] on span "Seafreight Order Management" at bounding box center [83, 80] width 92 height 12
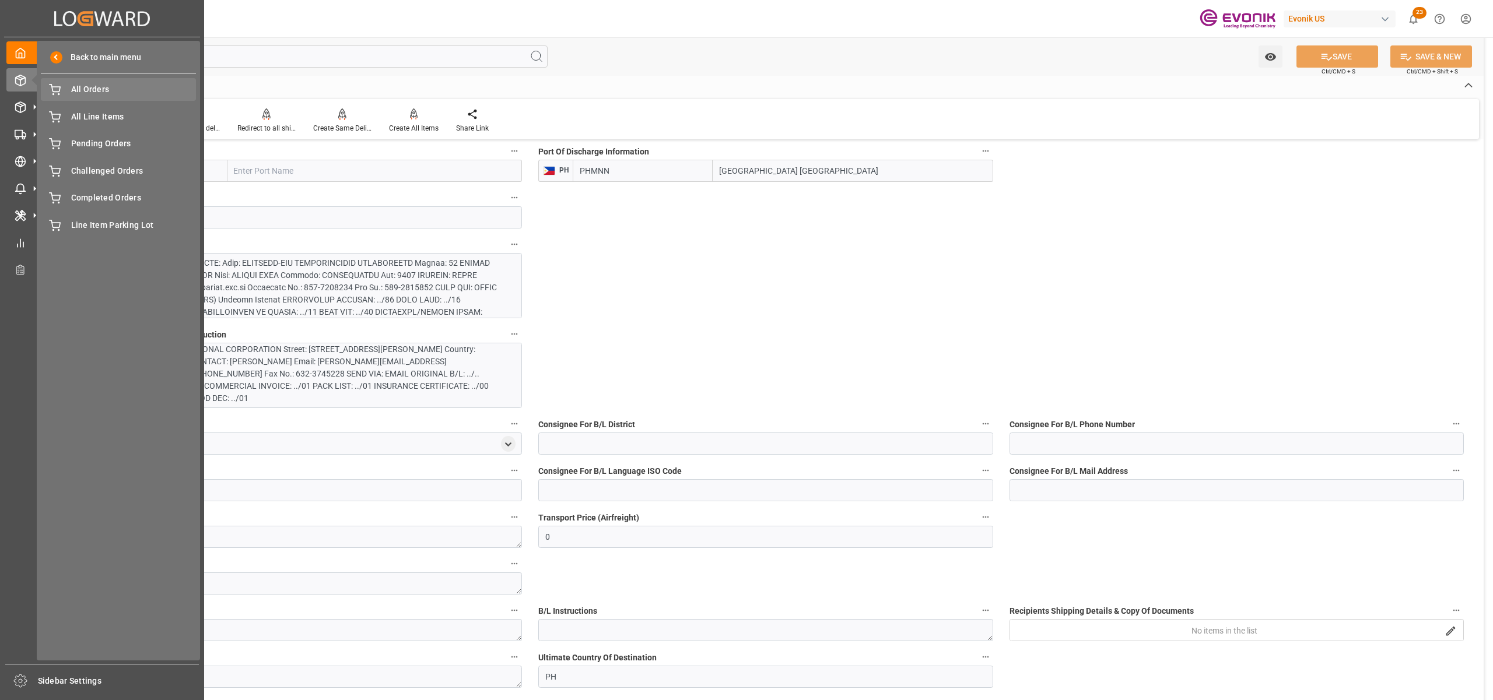
click at [94, 89] on span "All Orders" at bounding box center [133, 89] width 125 height 12
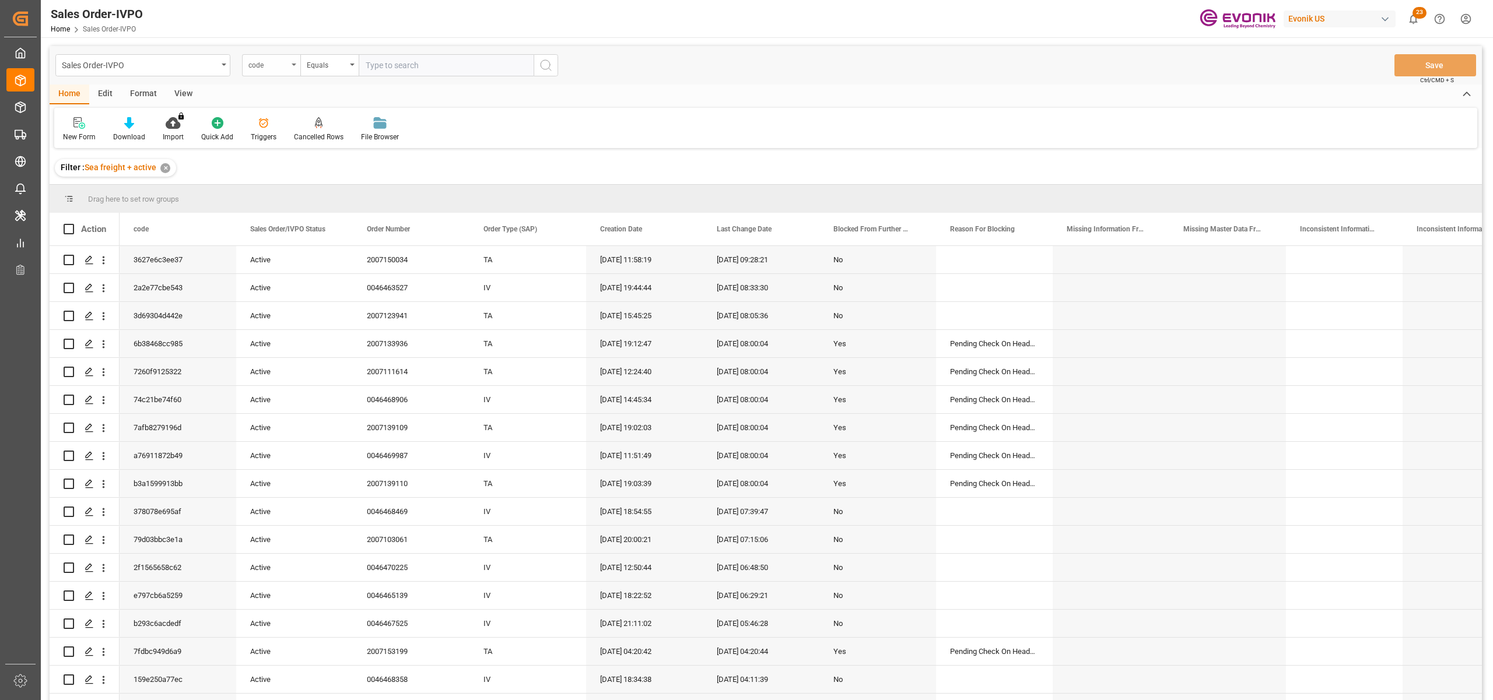
click at [271, 64] on div "code" at bounding box center [268, 63] width 40 height 13
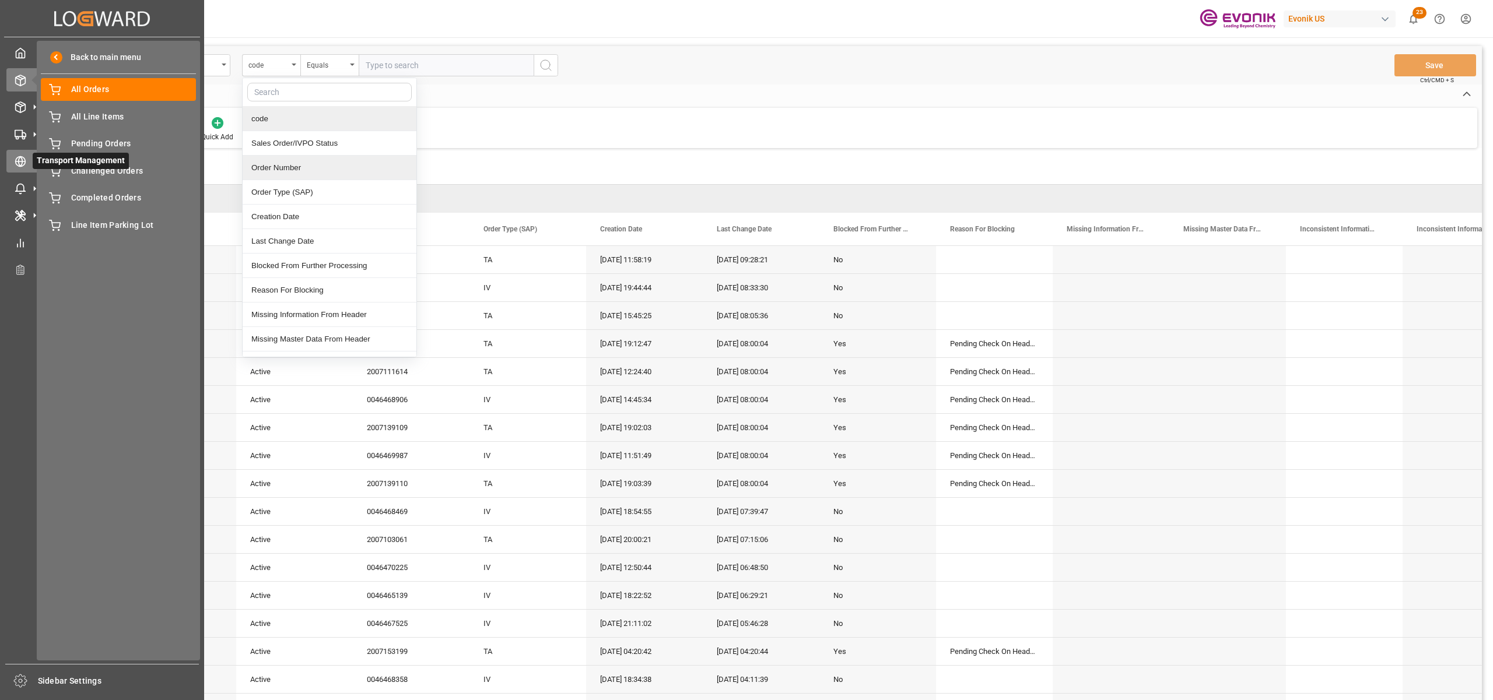
click at [22, 157] on circle at bounding box center [21, 162] width 10 height 10
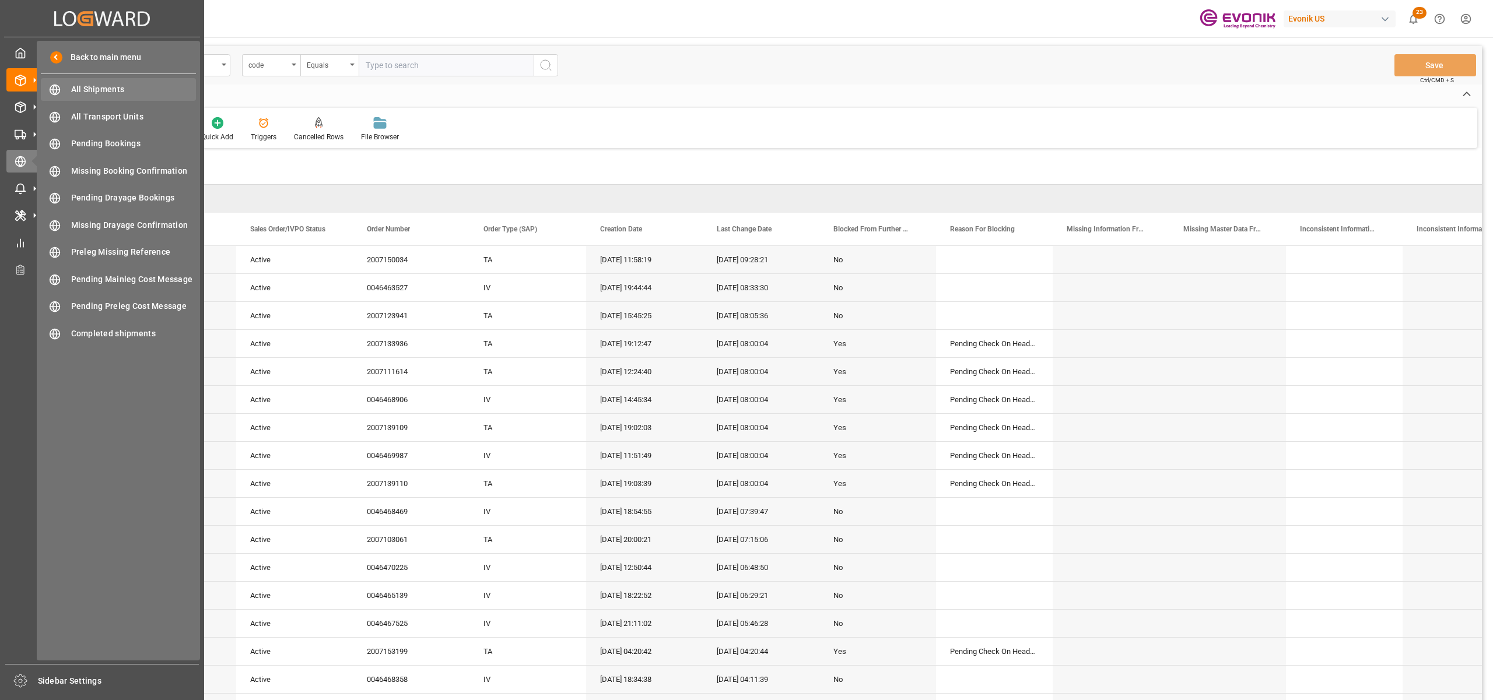
click at [84, 80] on div "All Shipments All Shipments" at bounding box center [118, 89] width 155 height 23
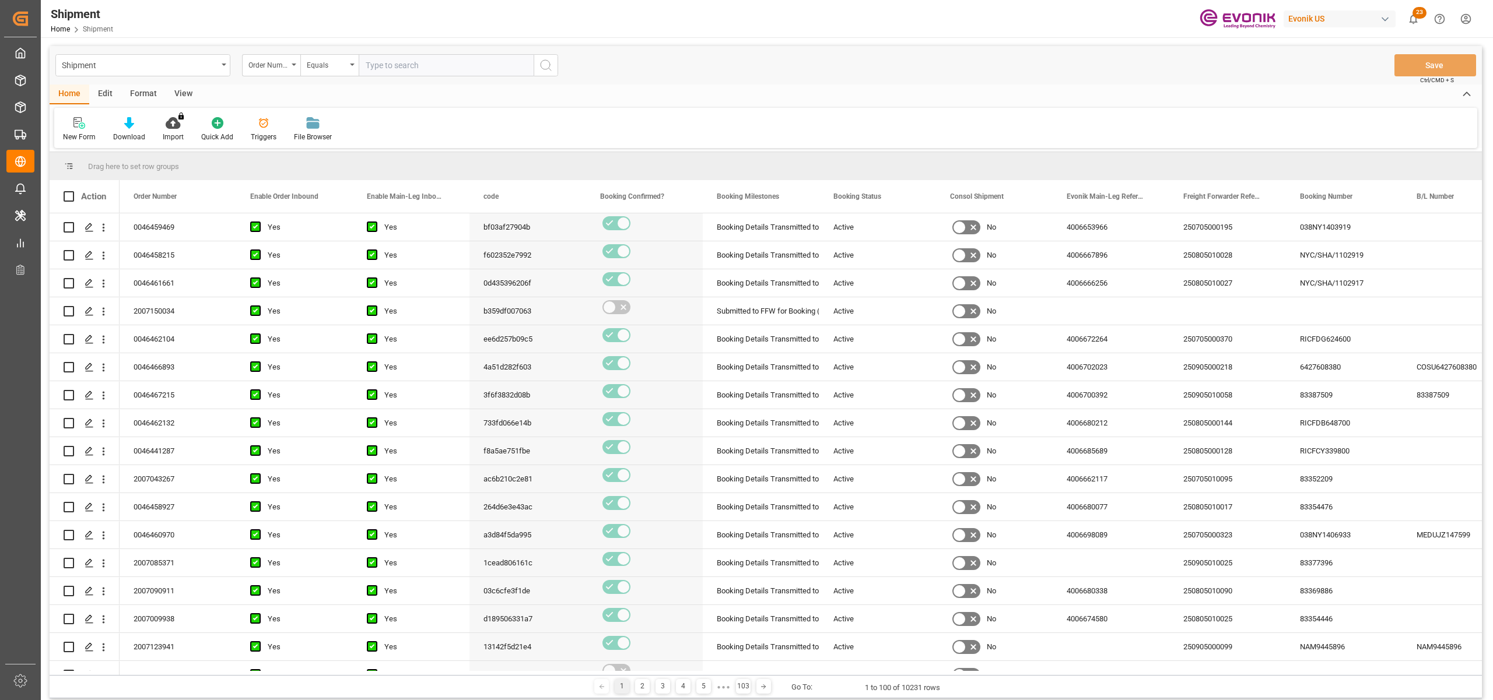
click at [432, 66] on input "text" at bounding box center [446, 65] width 175 height 22
paste input "0046464931"
type input "0046464931"
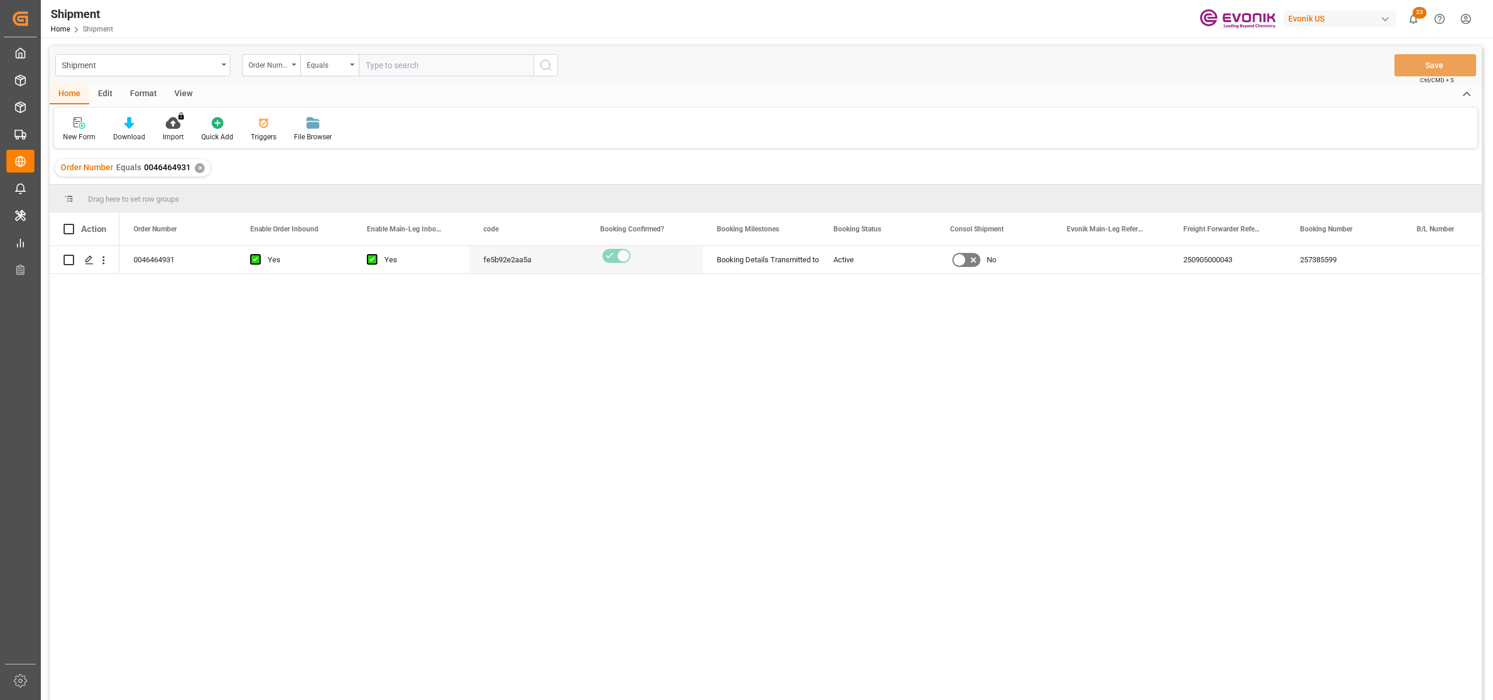
click at [1103, 289] on div "0046464931 Yes Yes fe5b92e2aa5a Booking Details Transmitted to SAP Active No 25…" at bounding box center [801, 477] width 1362 height 462
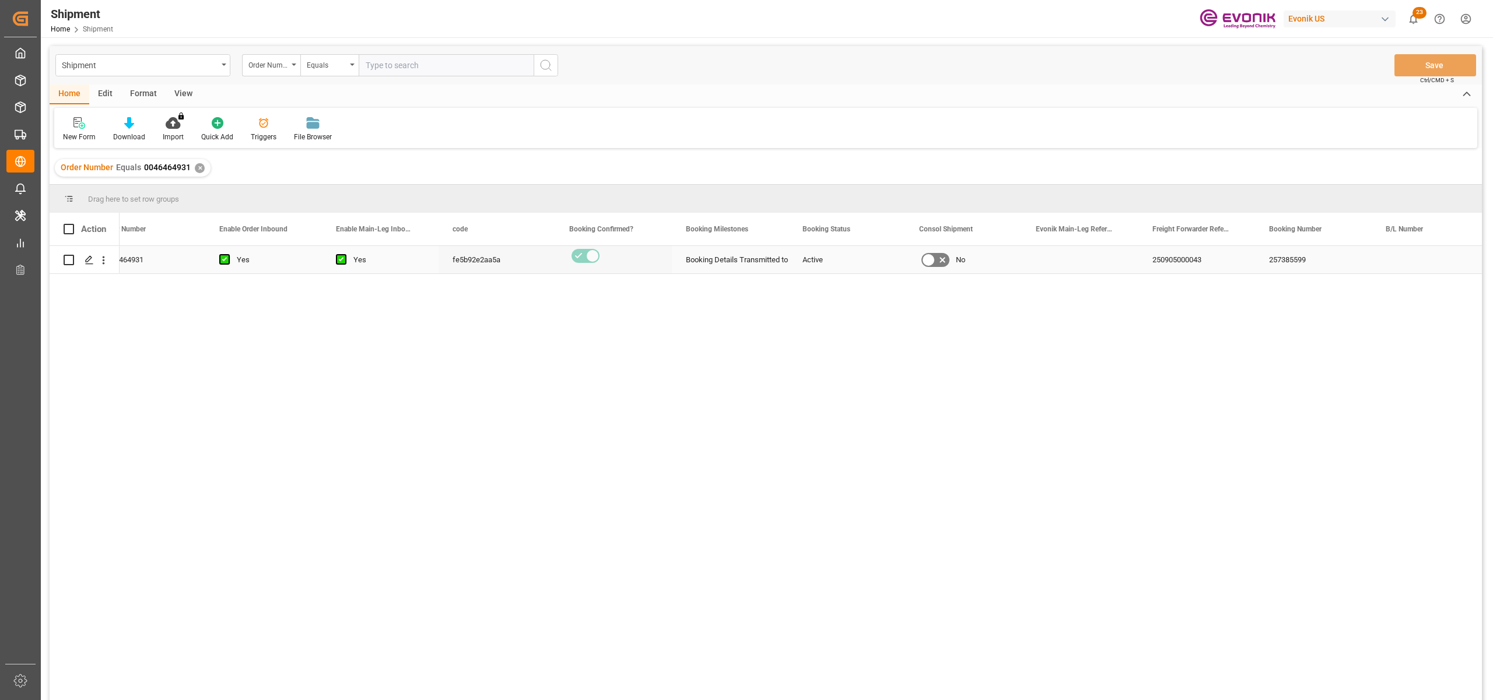
click at [1201, 260] on div "250905000043" at bounding box center [1196, 259] width 117 height 27
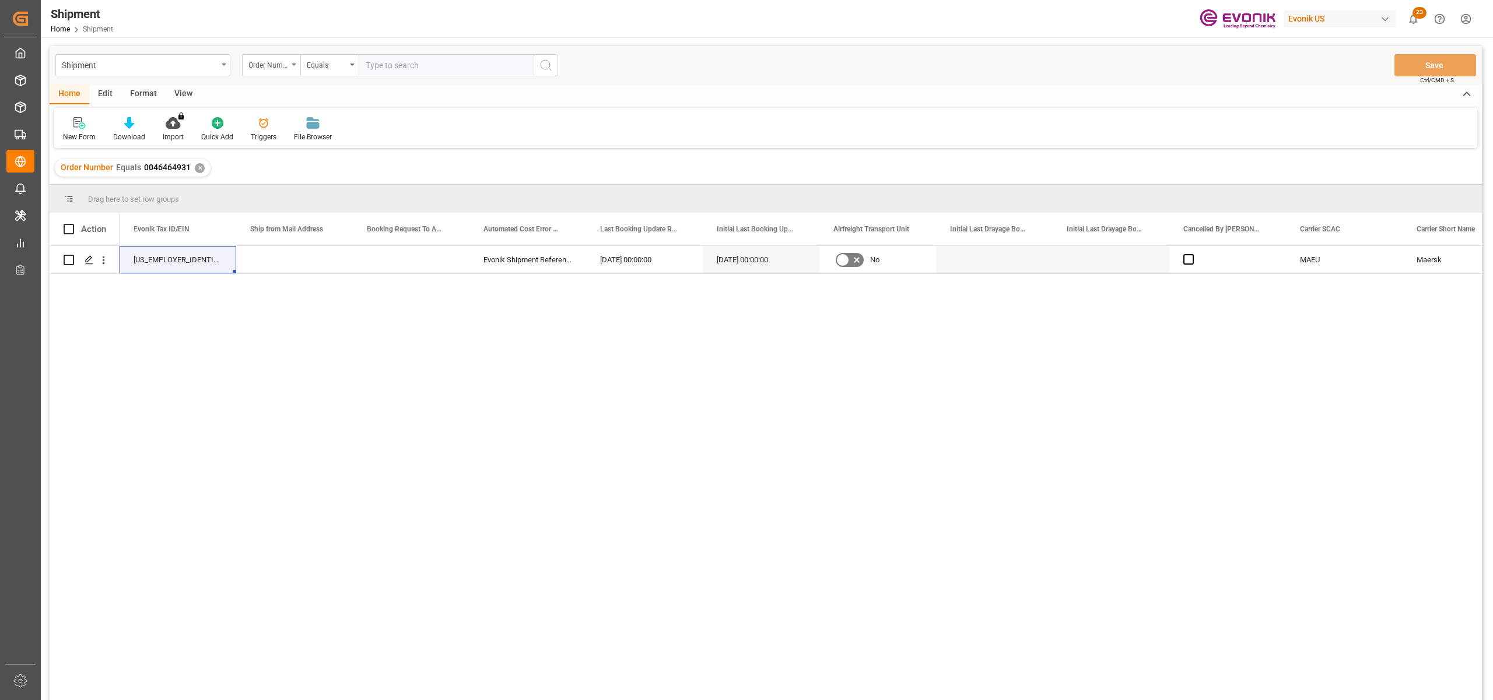
click at [176, 92] on div "View" at bounding box center [184, 95] width 36 height 20
click at [68, 91] on div "Home" at bounding box center [70, 95] width 40 height 20
click at [265, 127] on icon at bounding box center [264, 123] width 12 height 12
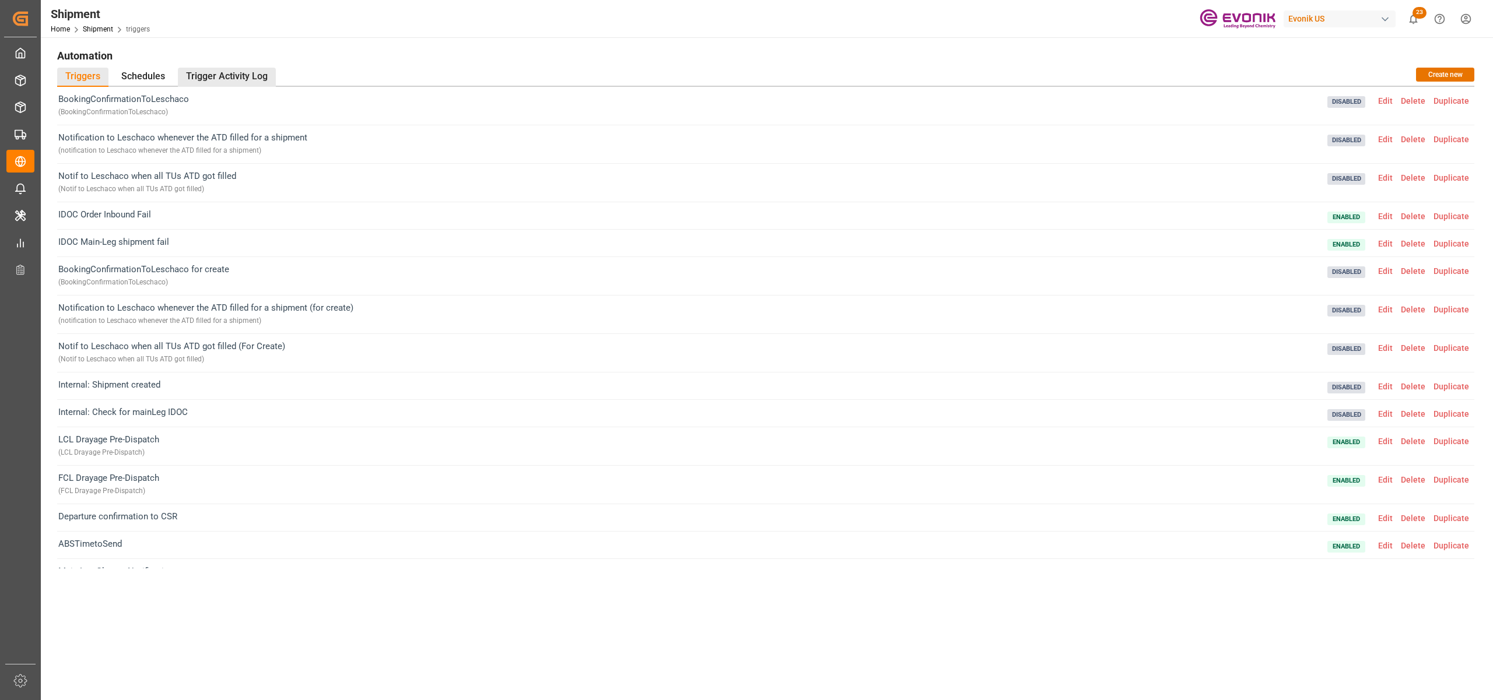
click at [236, 69] on div "Trigger Activity Log" at bounding box center [227, 77] width 98 height 19
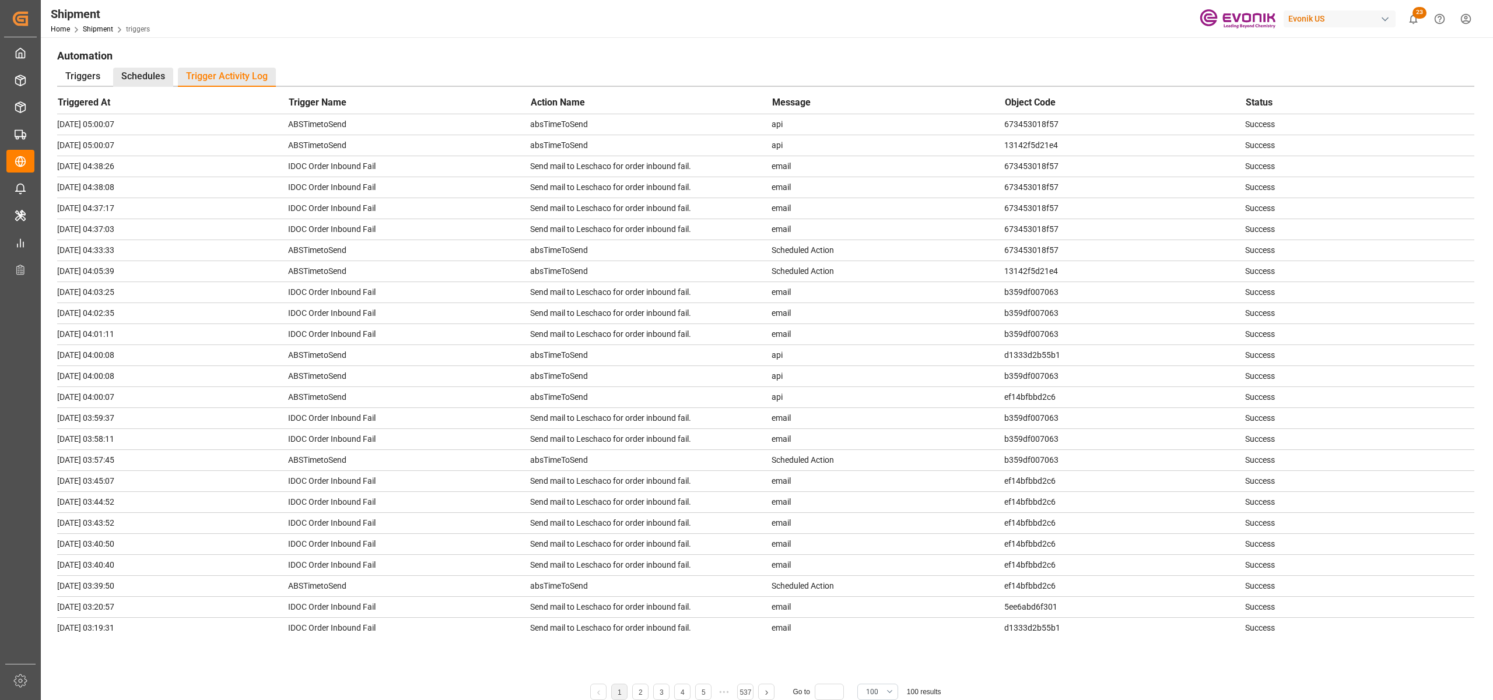
click at [139, 85] on div "Schedules" at bounding box center [143, 77] width 60 height 19
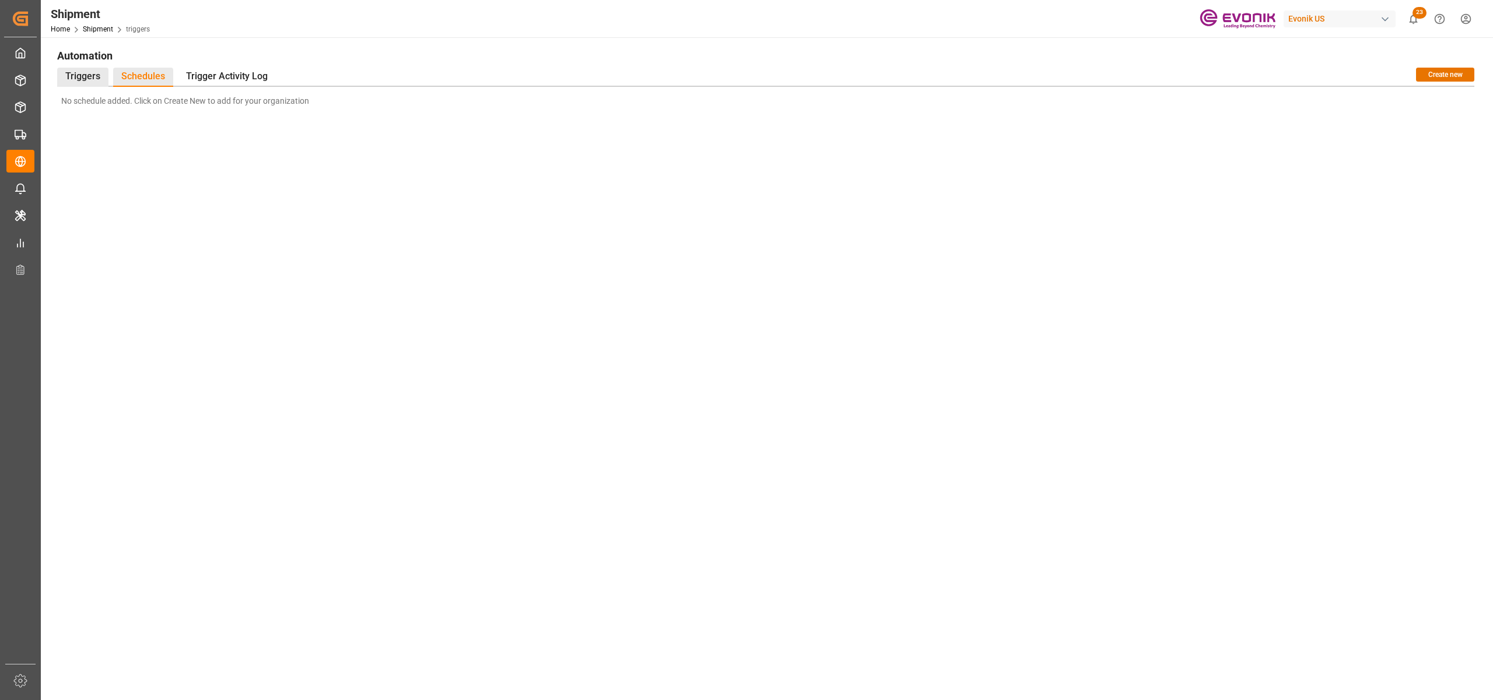
click at [91, 76] on div "Triggers" at bounding box center [82, 77] width 51 height 19
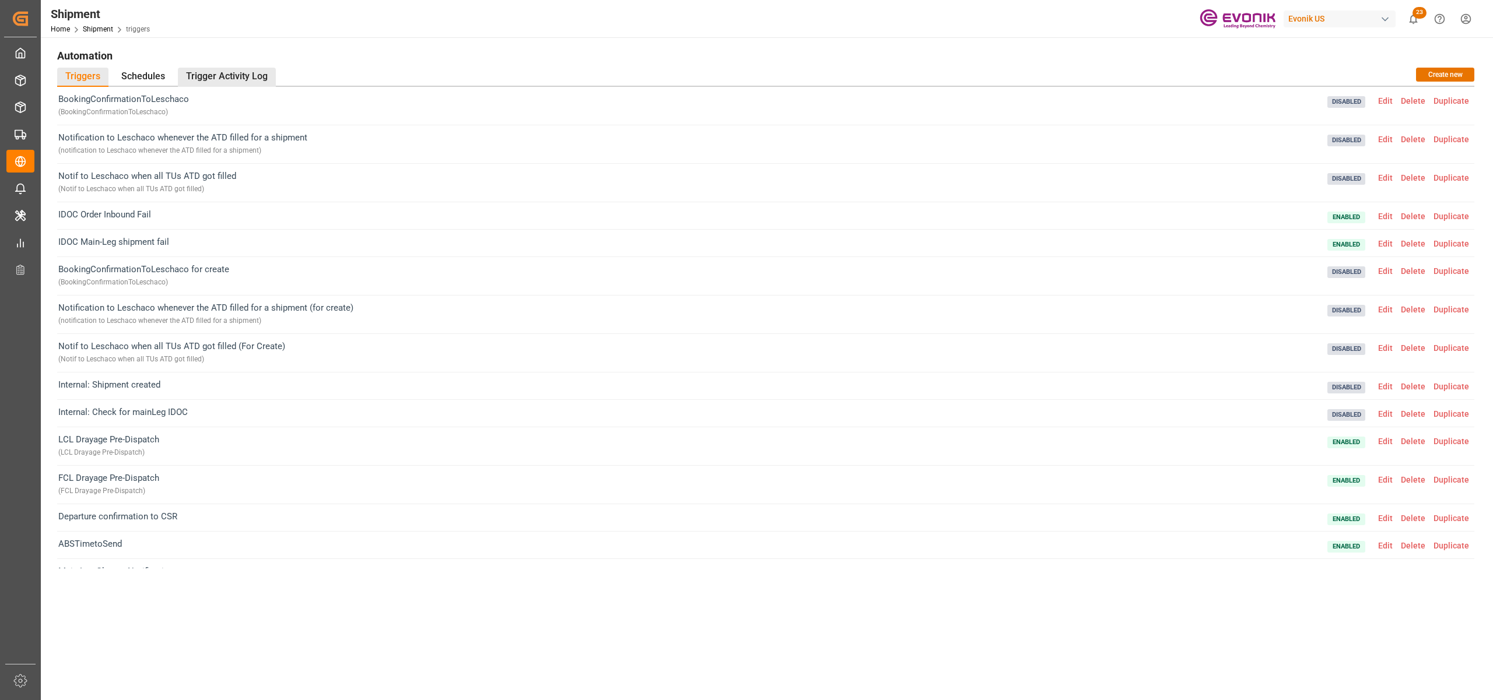
click at [215, 69] on div "Trigger Activity Log" at bounding box center [227, 77] width 98 height 19
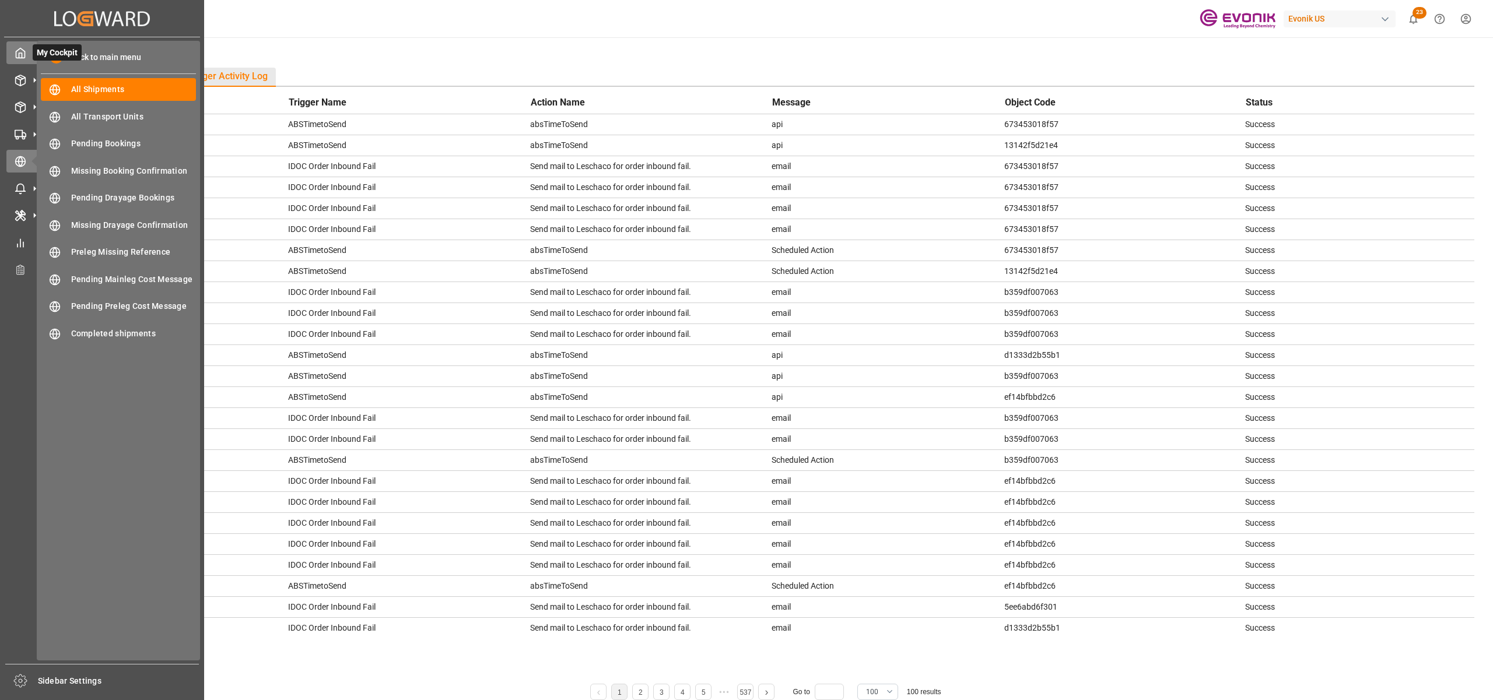
click at [7, 45] on div "My Cockpit My Cockpit" at bounding box center [101, 52] width 191 height 23
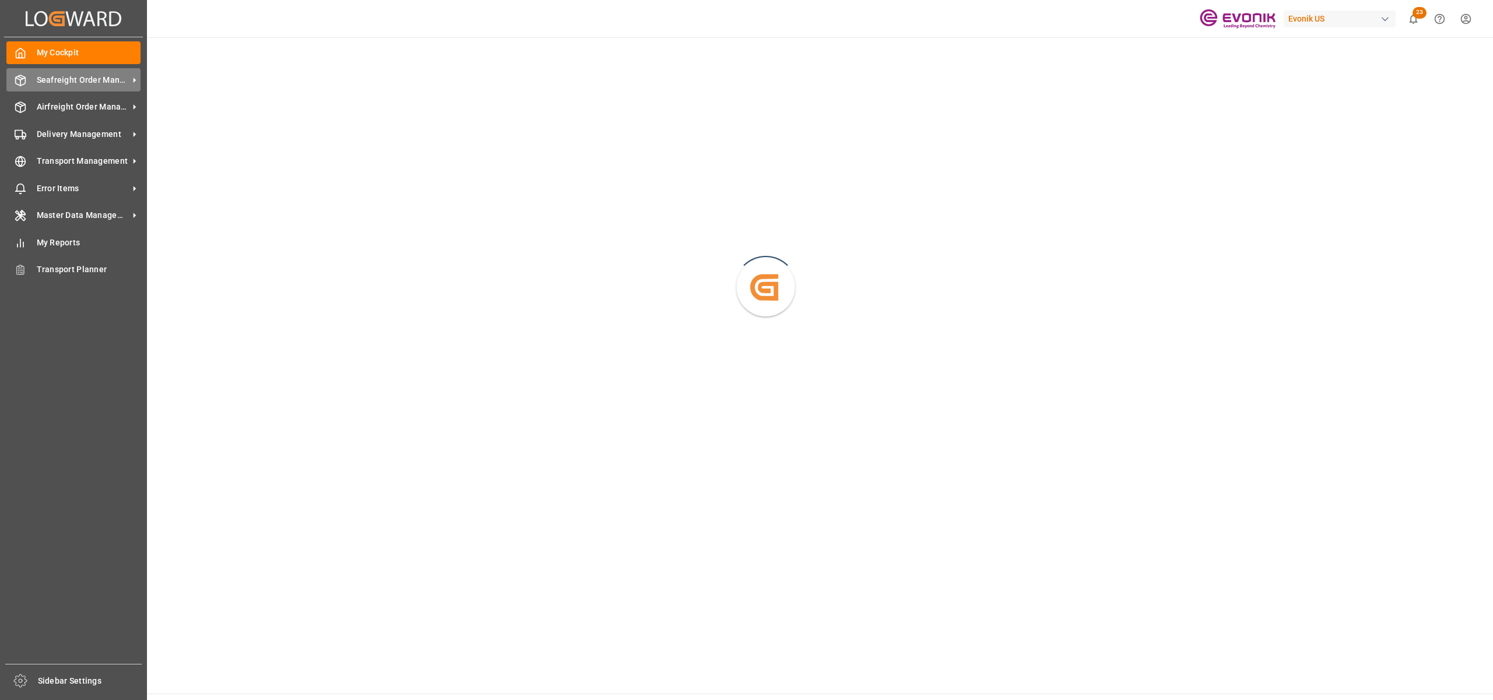
click at [34, 71] on div "Seafreight Order Management Seafreight Order Management" at bounding box center [73, 79] width 134 height 23
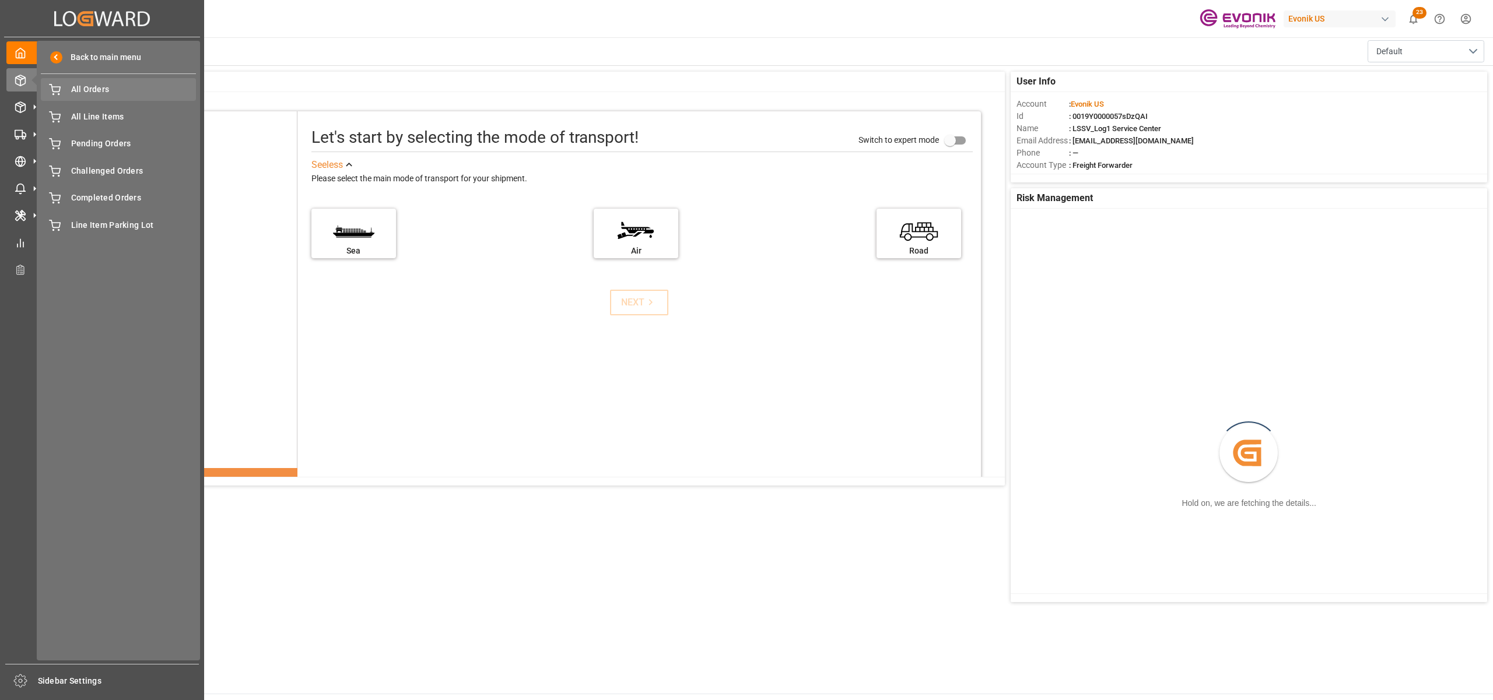
click at [93, 96] on span "All Orders" at bounding box center [133, 89] width 125 height 12
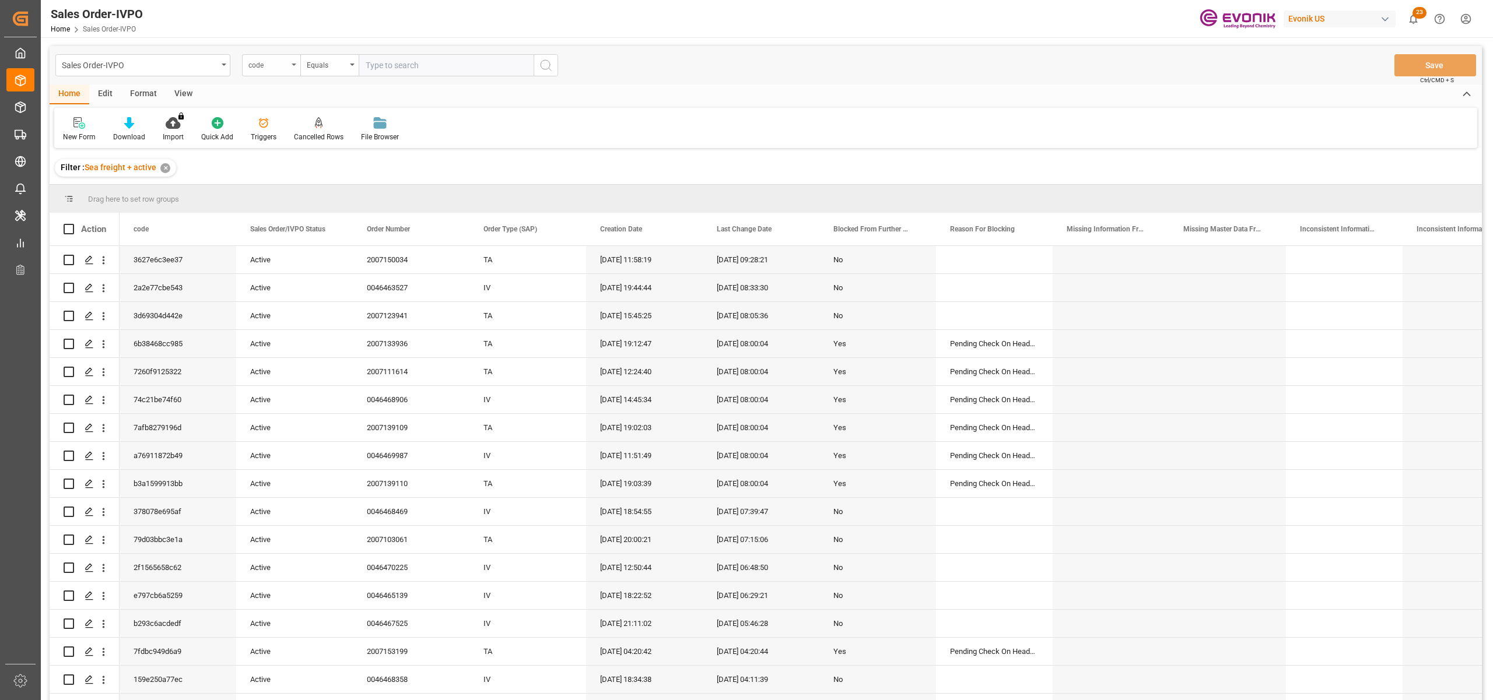
click at [276, 71] on div "code" at bounding box center [271, 65] width 58 height 22
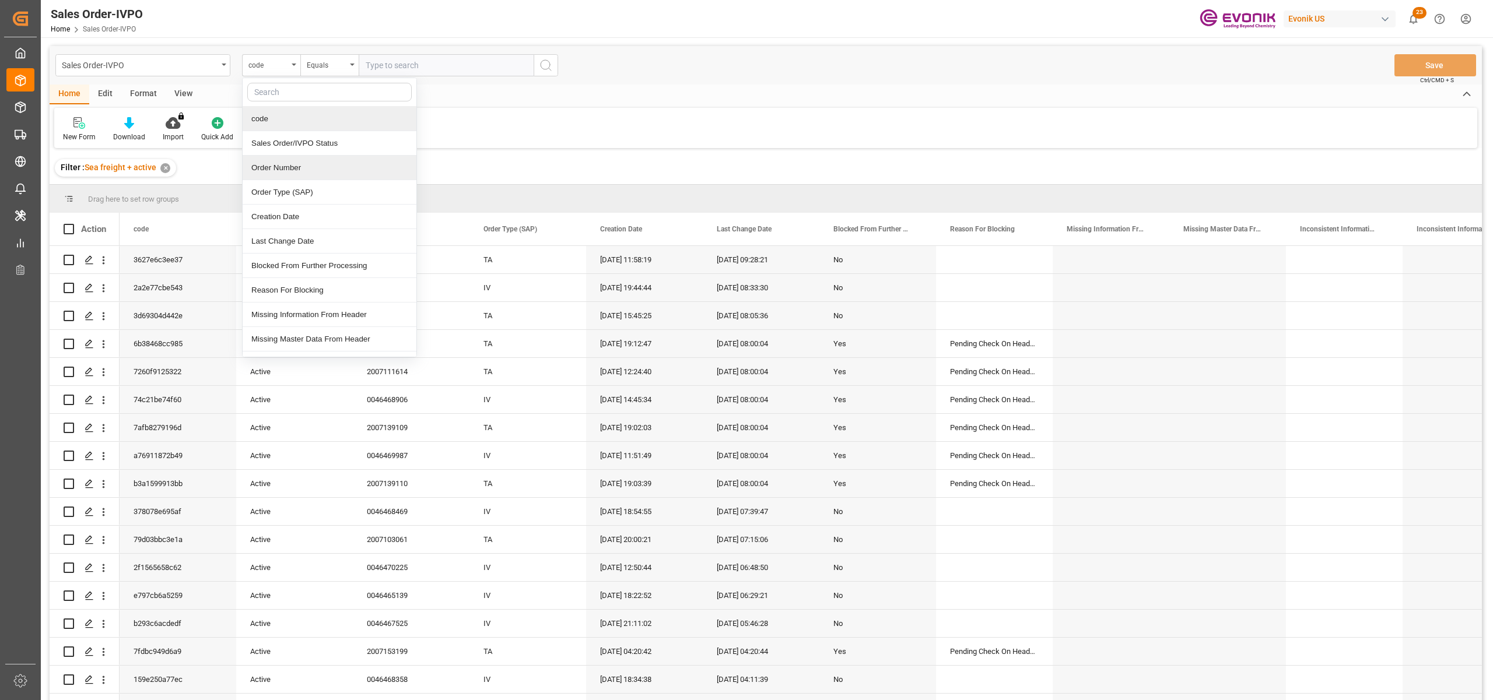
click at [294, 173] on div "Order Number" at bounding box center [330, 168] width 174 height 24
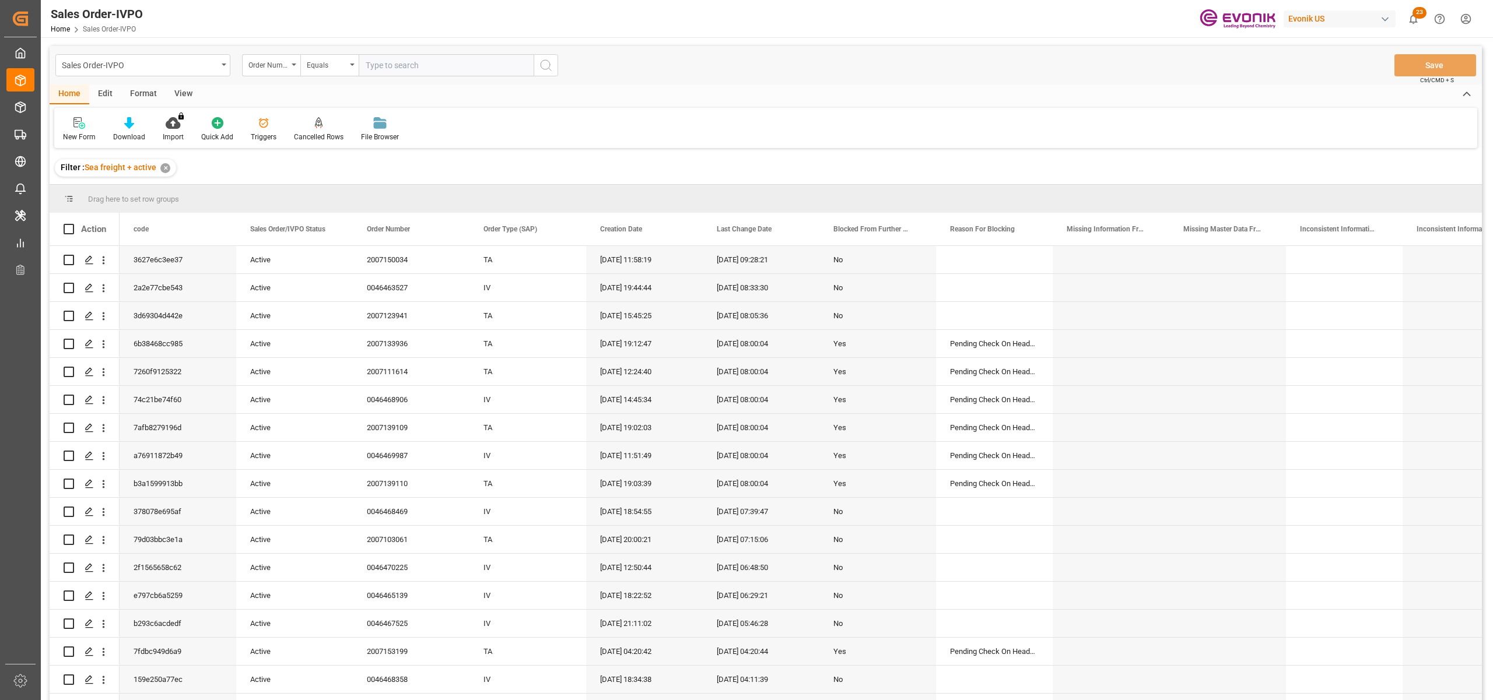
click at [400, 66] on input "text" at bounding box center [446, 65] width 175 height 22
paste input "2007104230"
type input "2007104230"
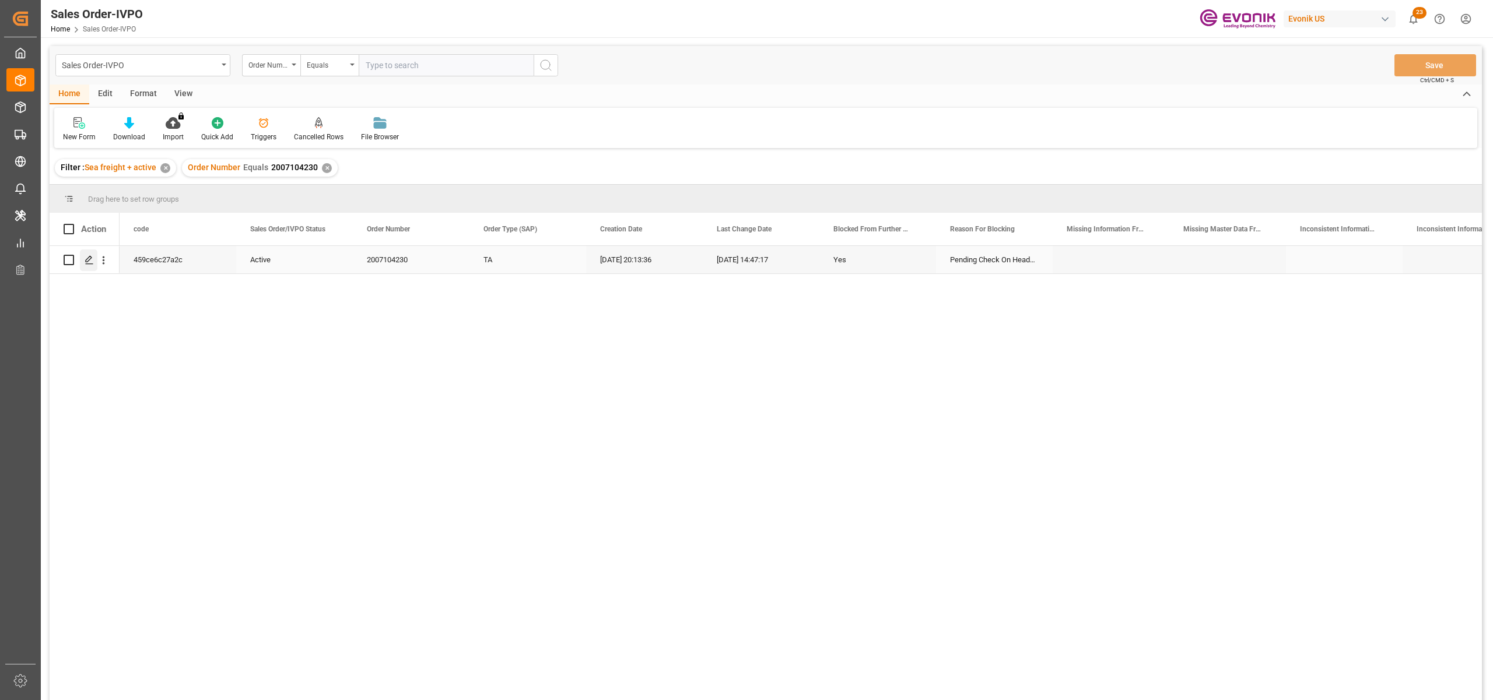
click at [87, 259] on polygon "Press SPACE to select this row." at bounding box center [89, 260] width 6 height 6
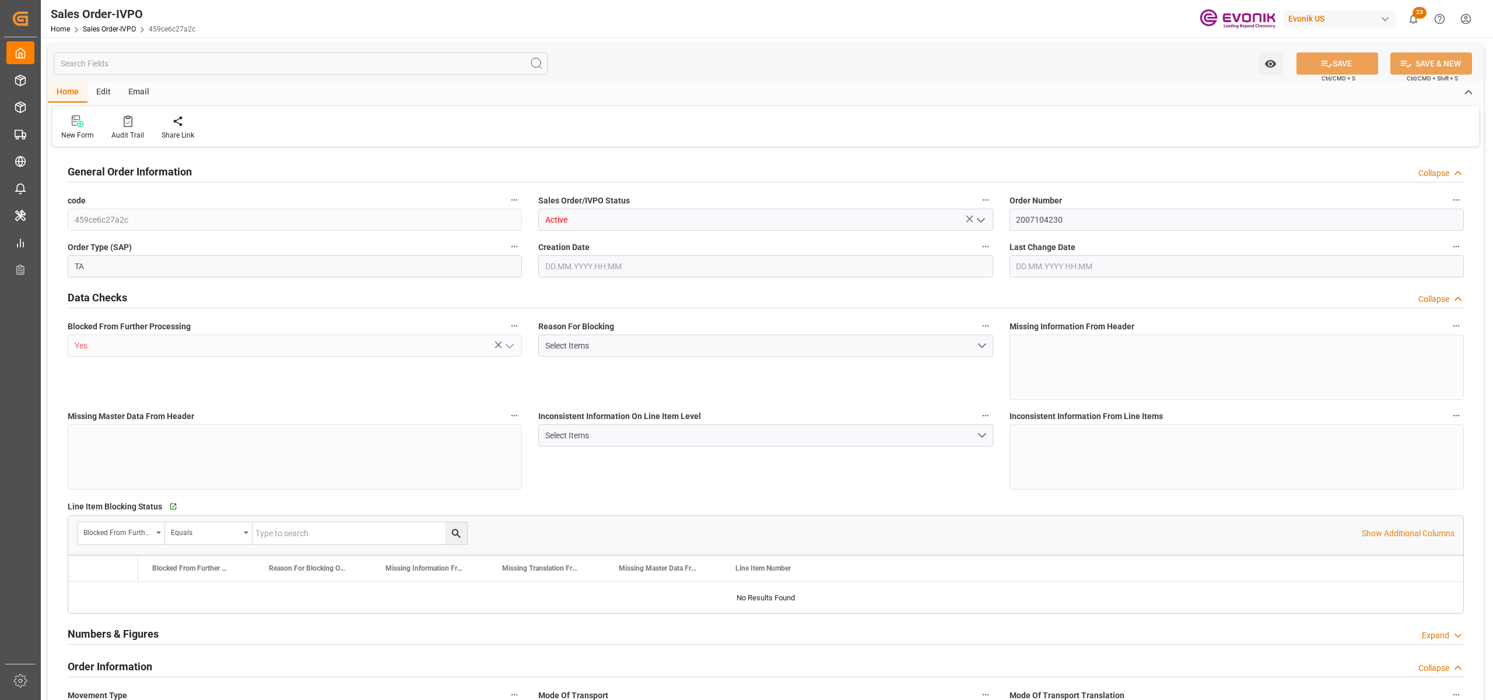
type input "BEANR"
type input "0"
type input "1"
type input "4842"
type input "[DATE] 20:13"
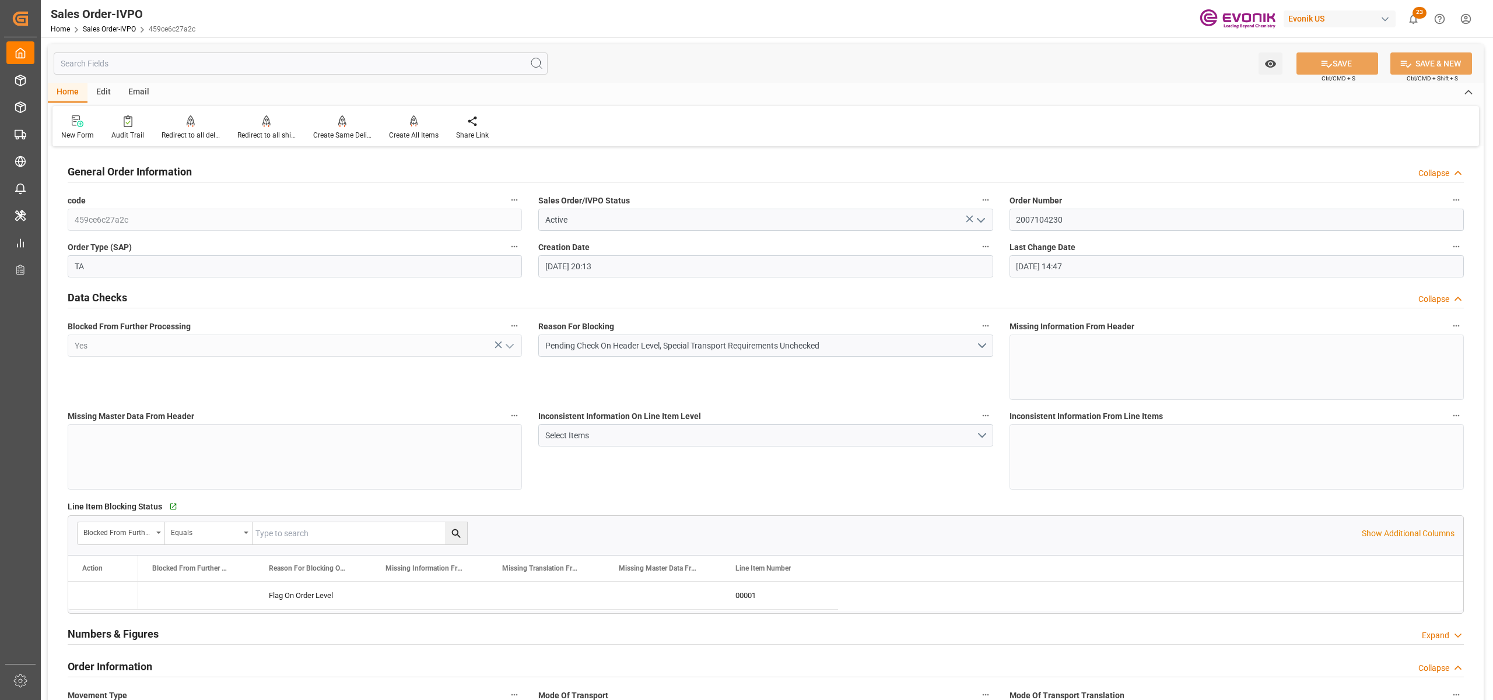
type input "[DATE] 14:47"
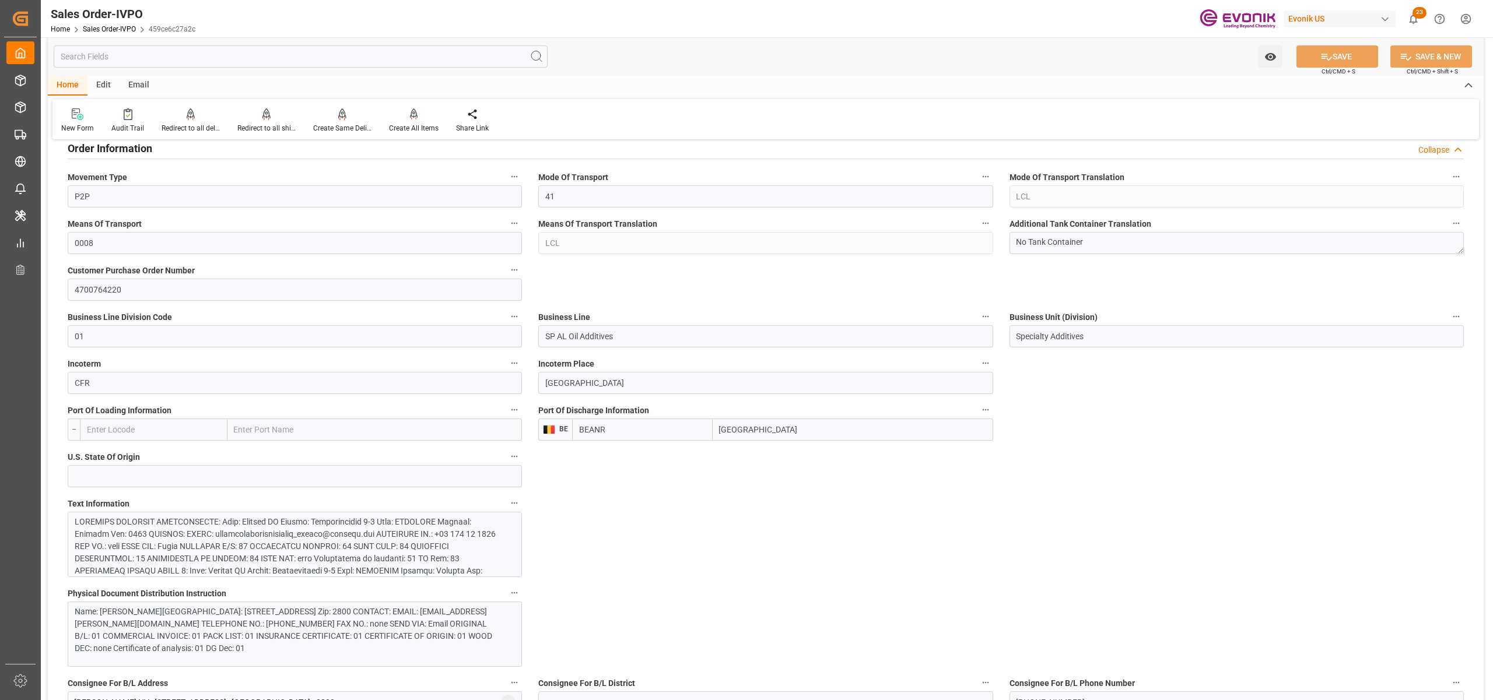
scroll to position [259, 0]
